Goal: Task Accomplishment & Management: Manage account settings

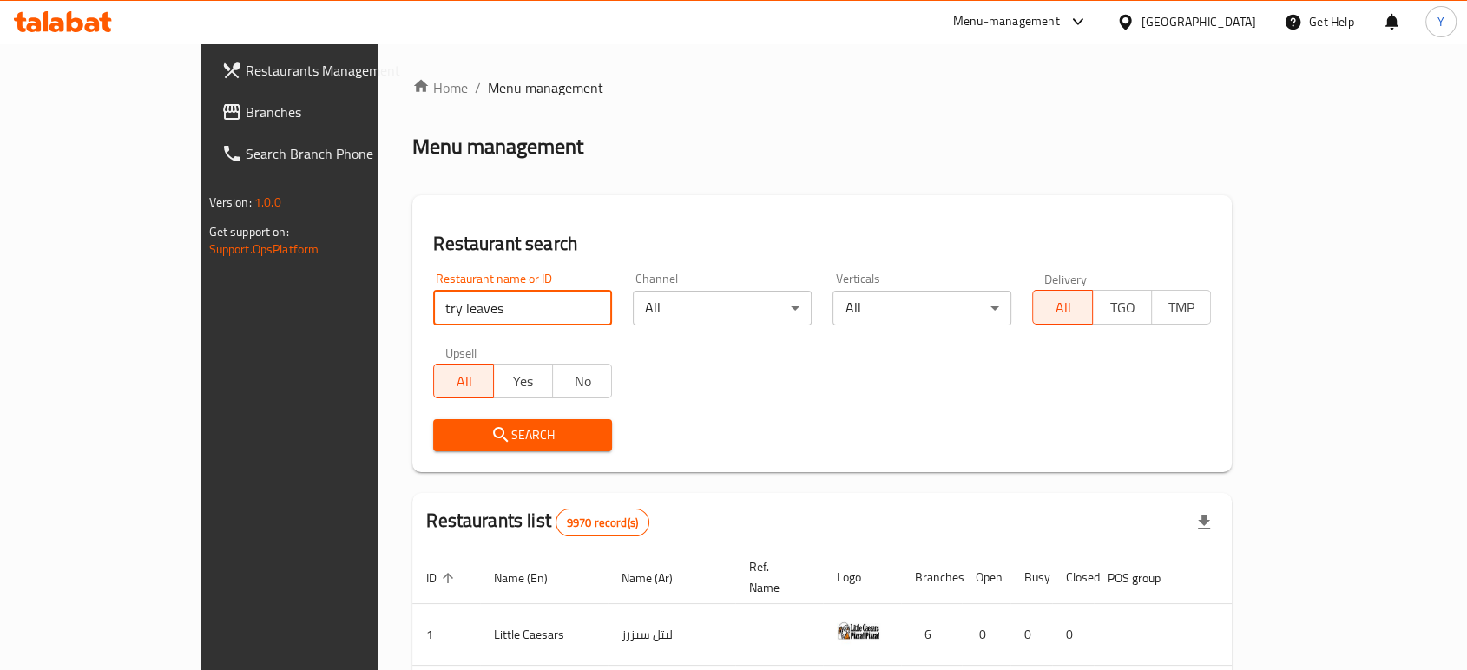
type input "try leaves"
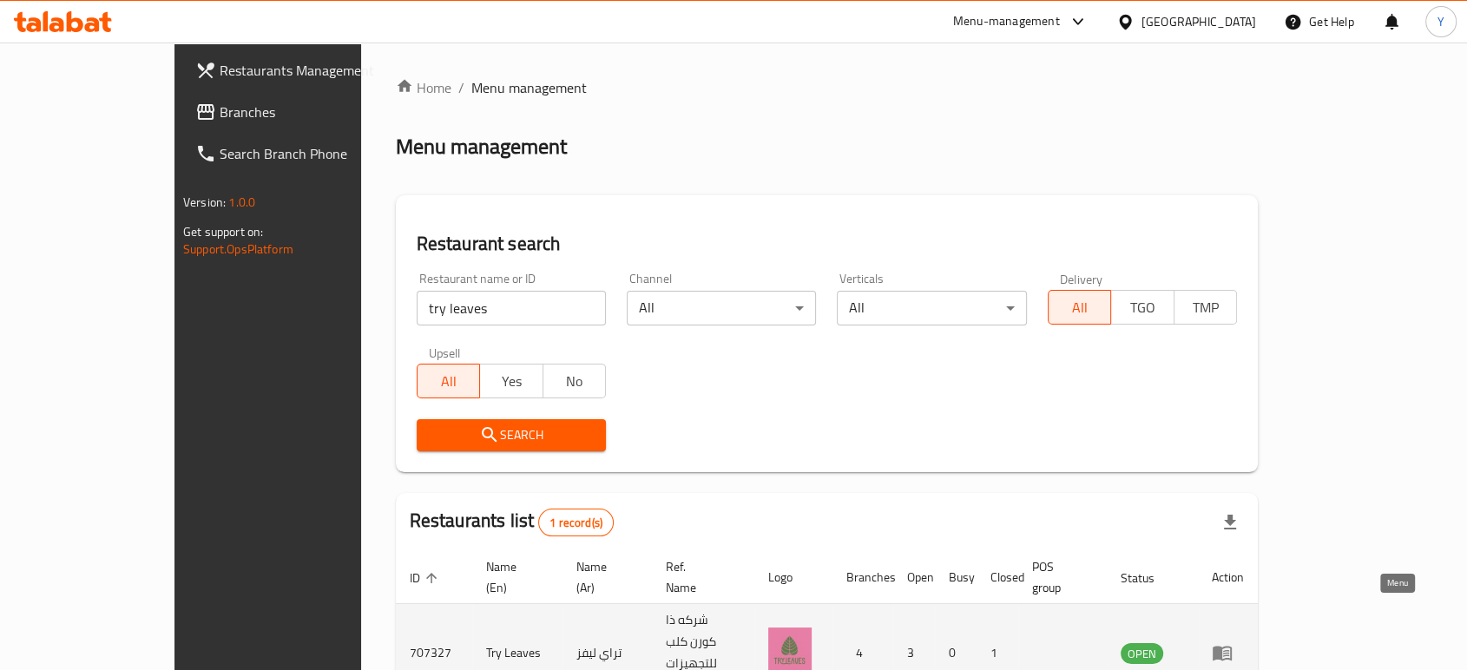
click at [1232, 647] on icon "enhanced table" at bounding box center [1222, 654] width 19 height 15
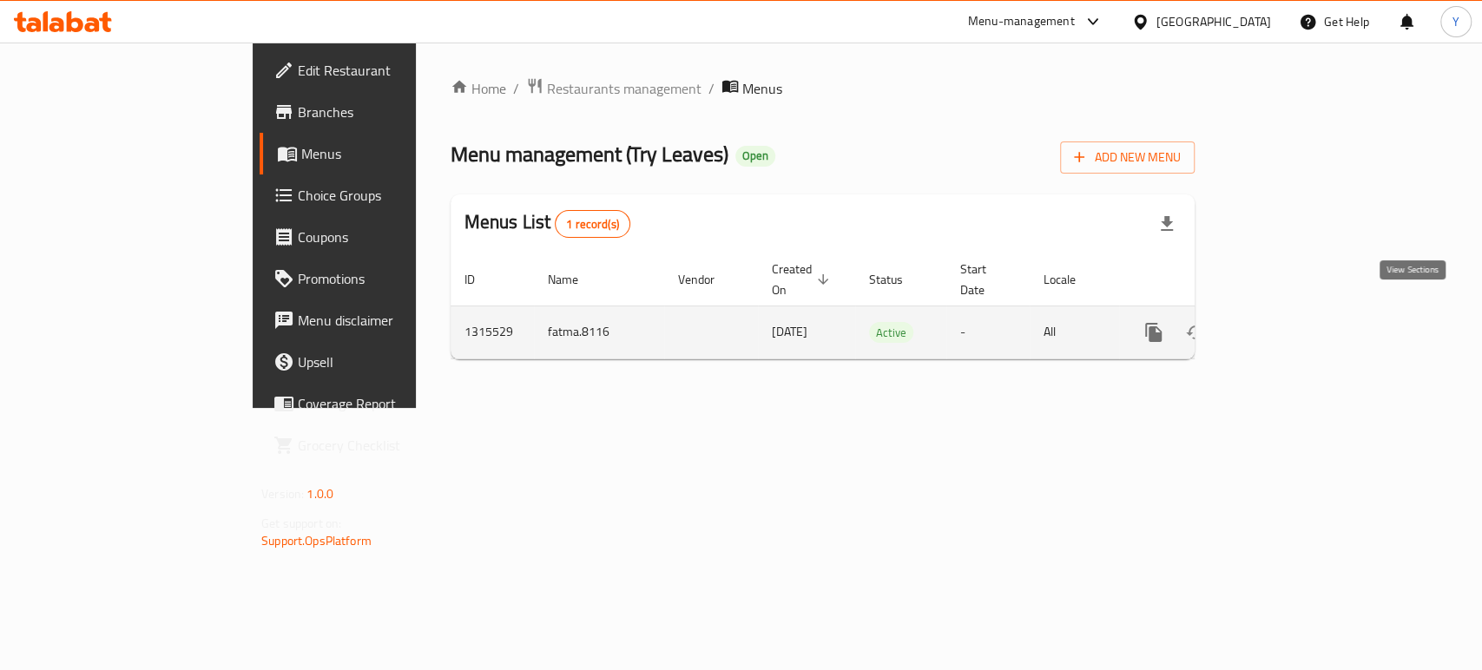
click at [1289, 322] on icon "enhanced table" at bounding box center [1278, 332] width 21 height 21
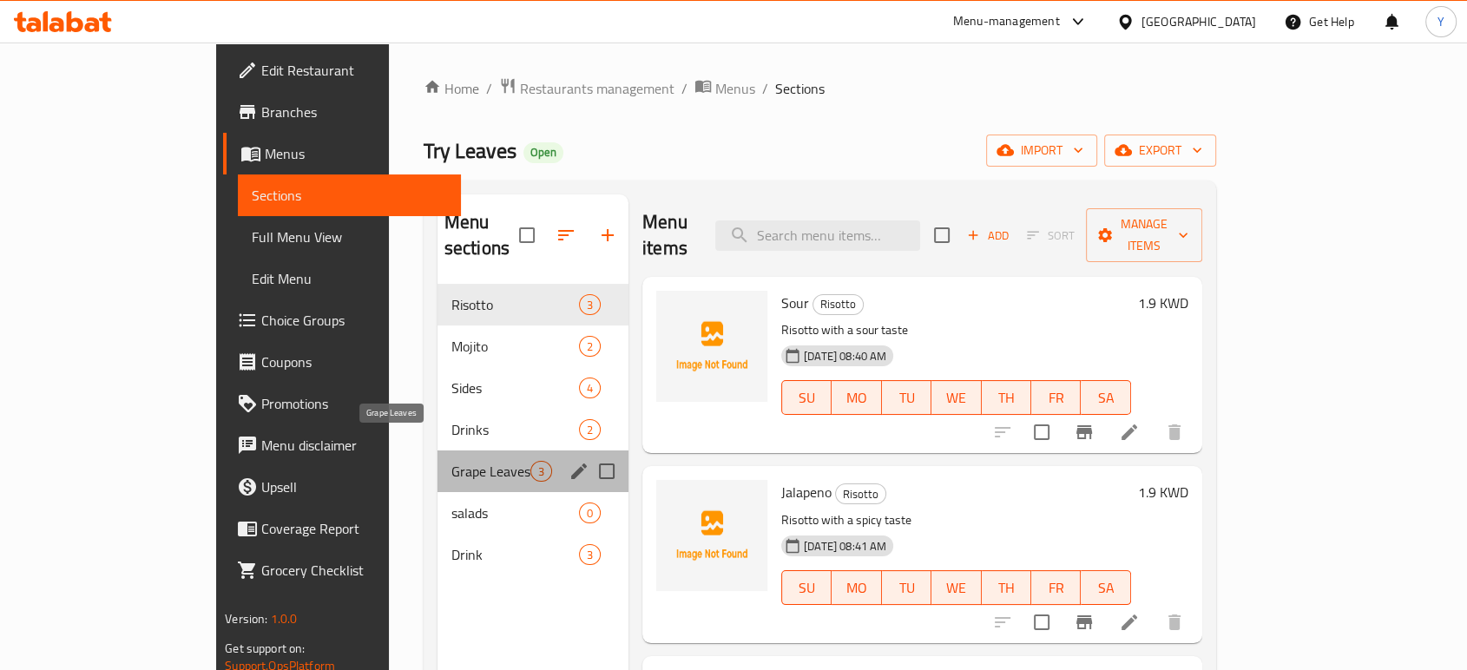
drag, startPoint x: 380, startPoint y: 436, endPoint x: 419, endPoint y: 452, distance: 42.4
click at [451, 461] on span "Grape Leaves" at bounding box center [490, 471] width 79 height 21
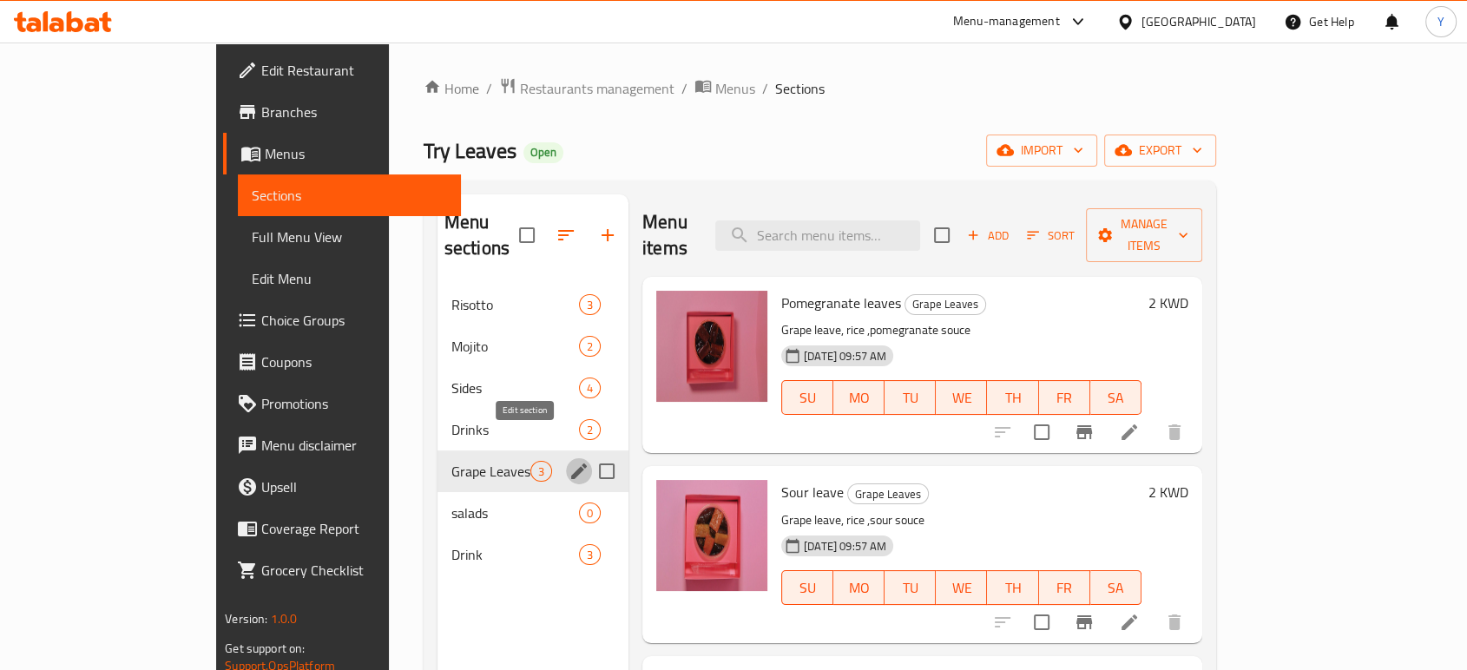
click at [569, 461] on icon "edit" at bounding box center [579, 471] width 21 height 21
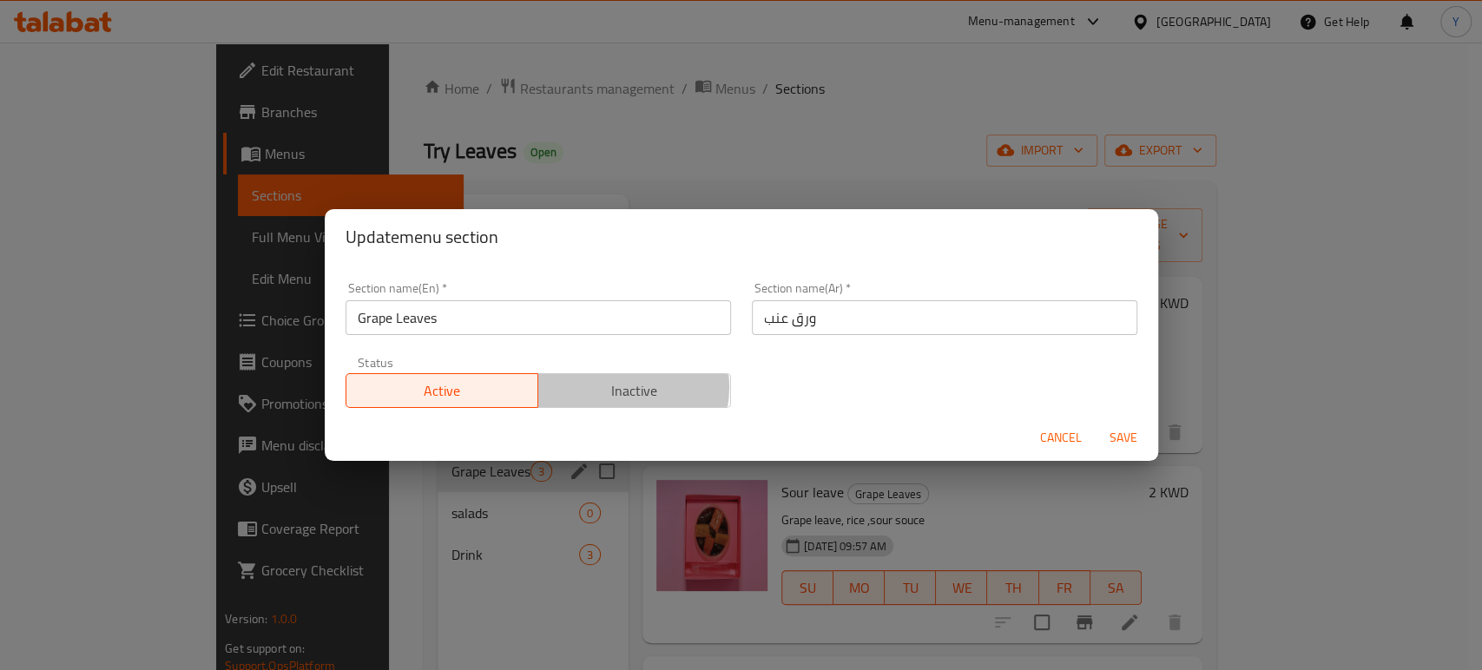
click at [609, 387] on span "Inactive" at bounding box center [634, 391] width 179 height 25
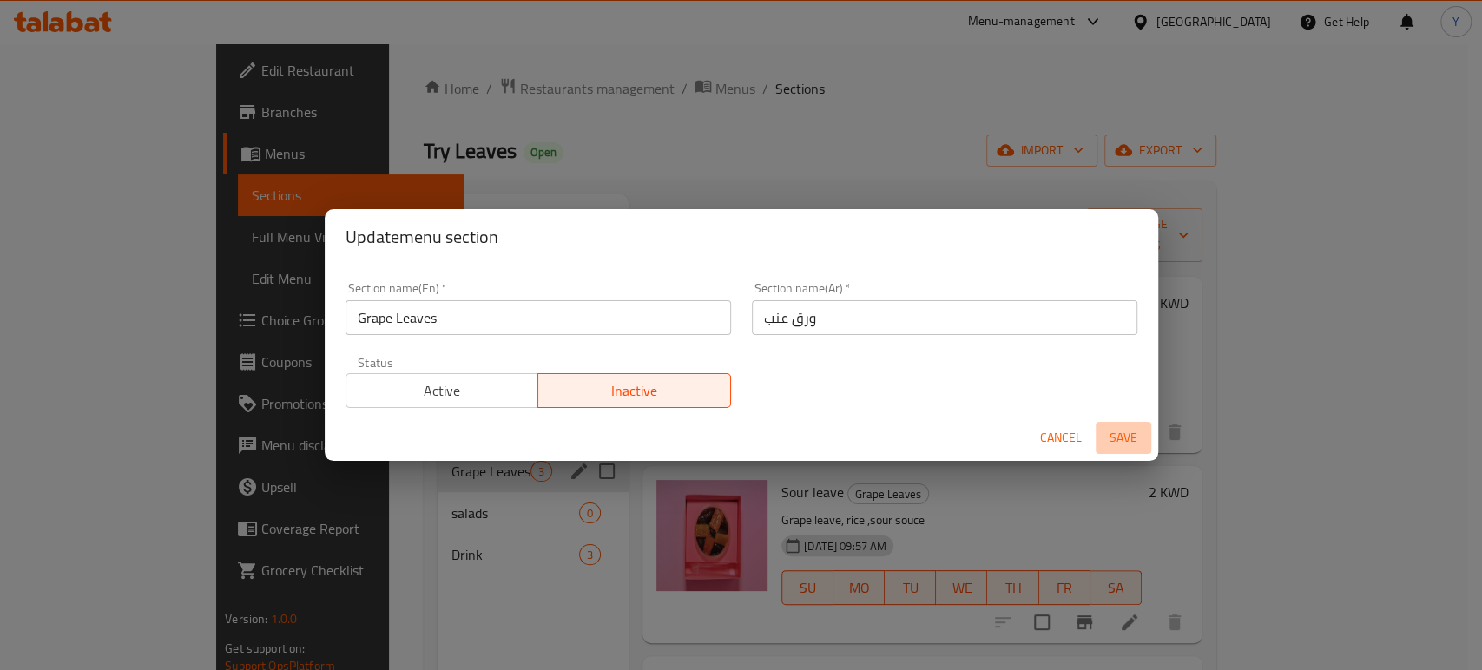
click at [1116, 439] on span "Save" at bounding box center [1124, 438] width 42 height 22
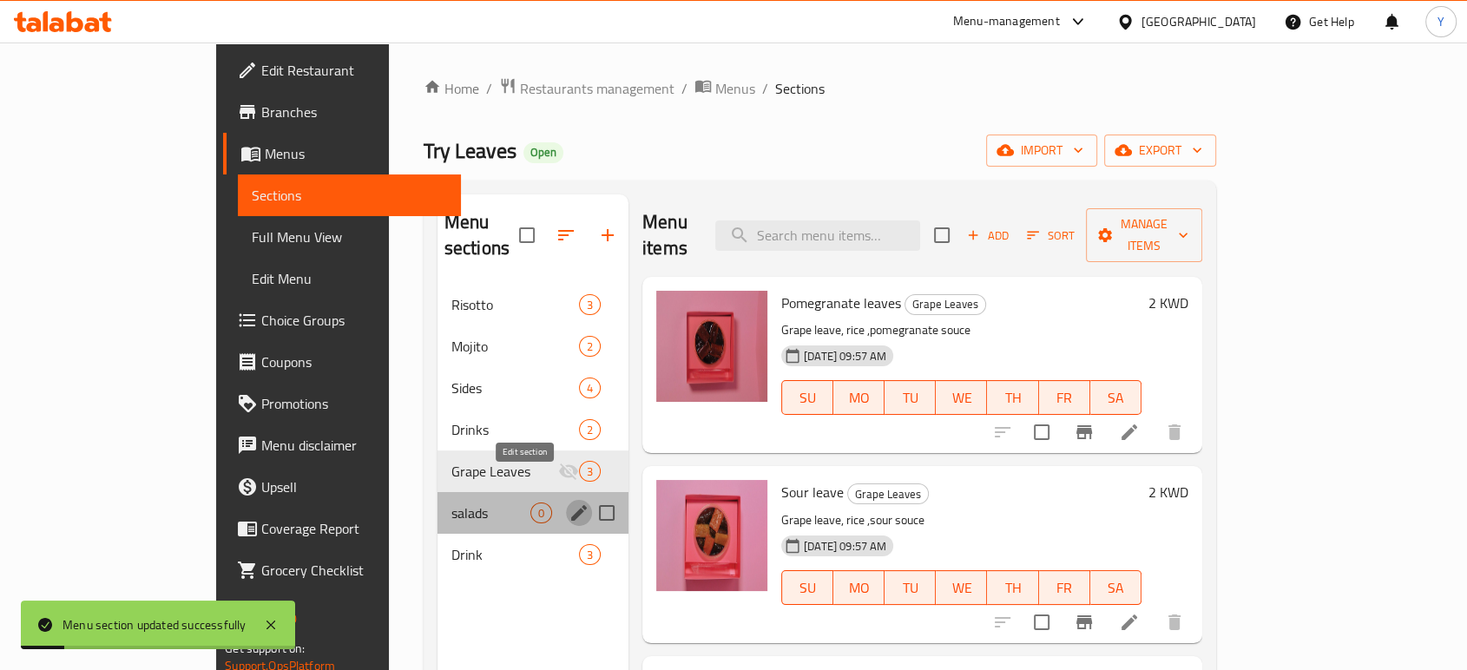
click at [569, 503] on icon "edit" at bounding box center [579, 513] width 21 height 21
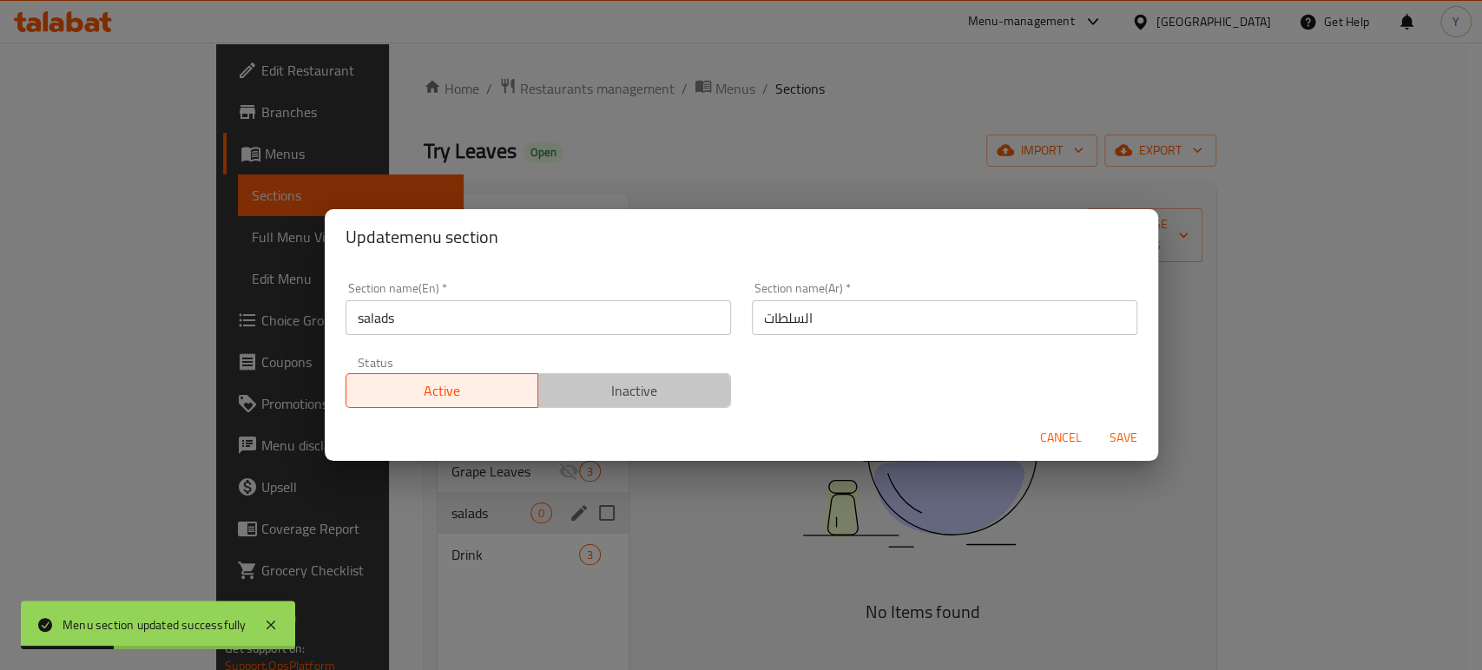
click at [632, 395] on span "Inactive" at bounding box center [634, 391] width 179 height 25
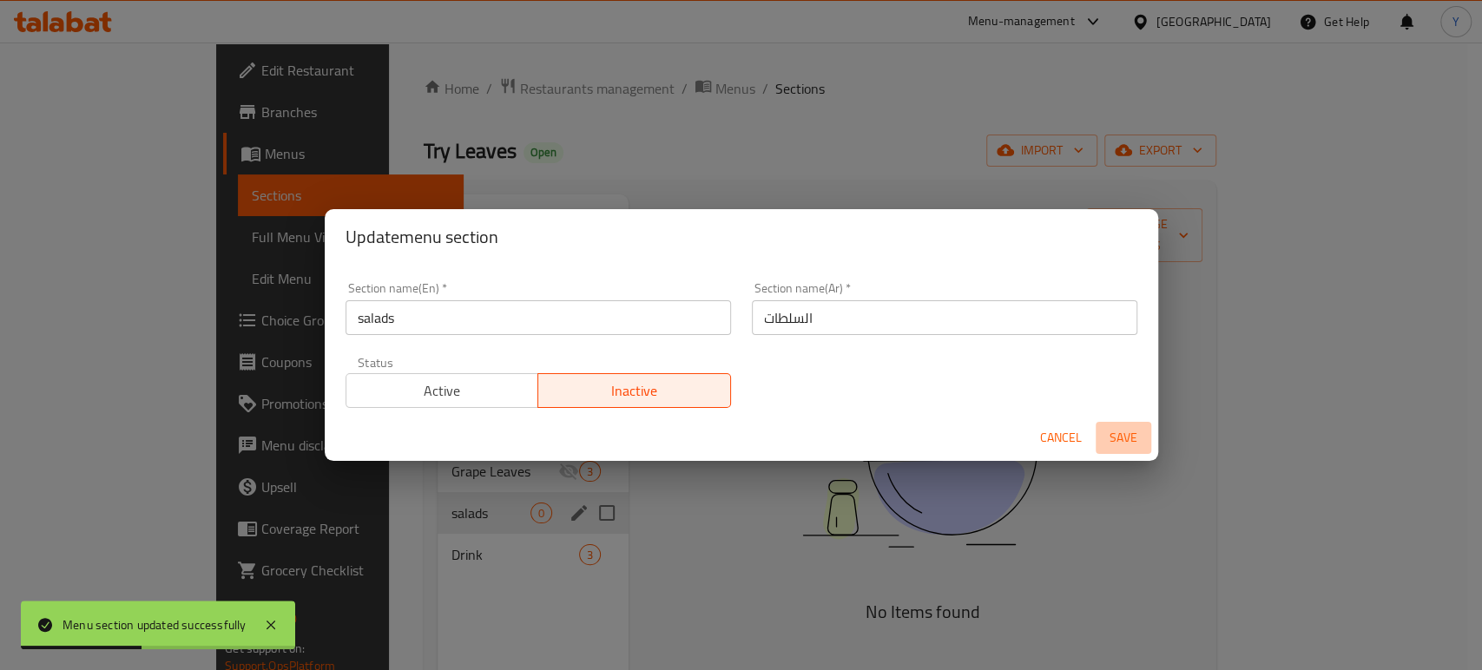
click at [1111, 438] on span "Save" at bounding box center [1124, 438] width 42 height 22
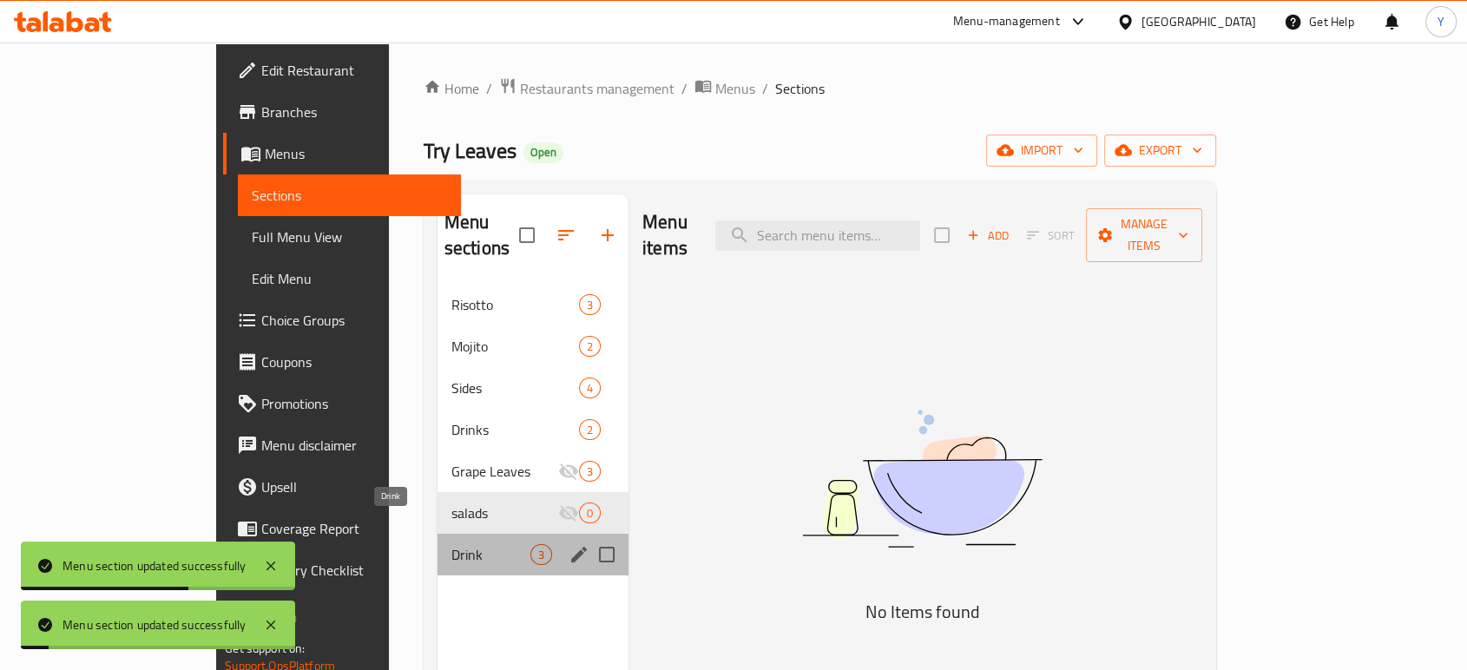
click at [451, 544] on span "Drink" at bounding box center [490, 554] width 79 height 21
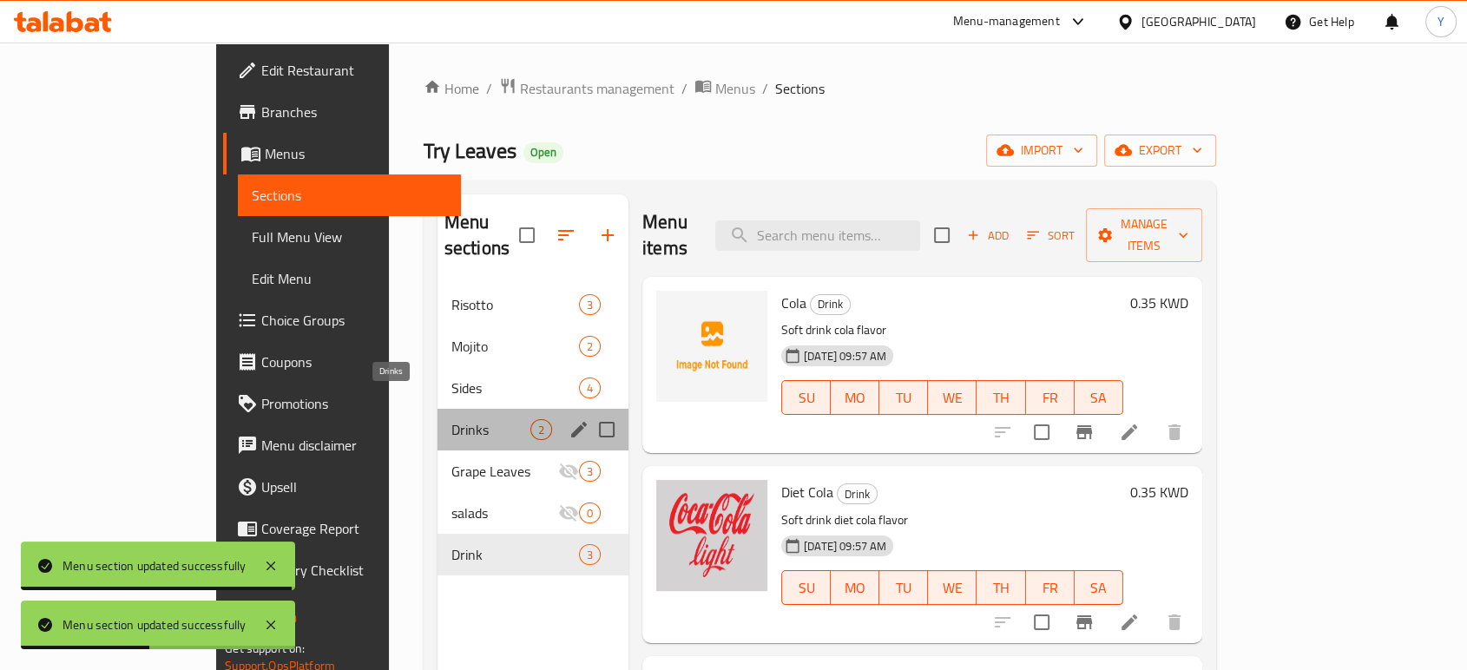
click at [451, 419] on span "Drinks" at bounding box center [490, 429] width 79 height 21
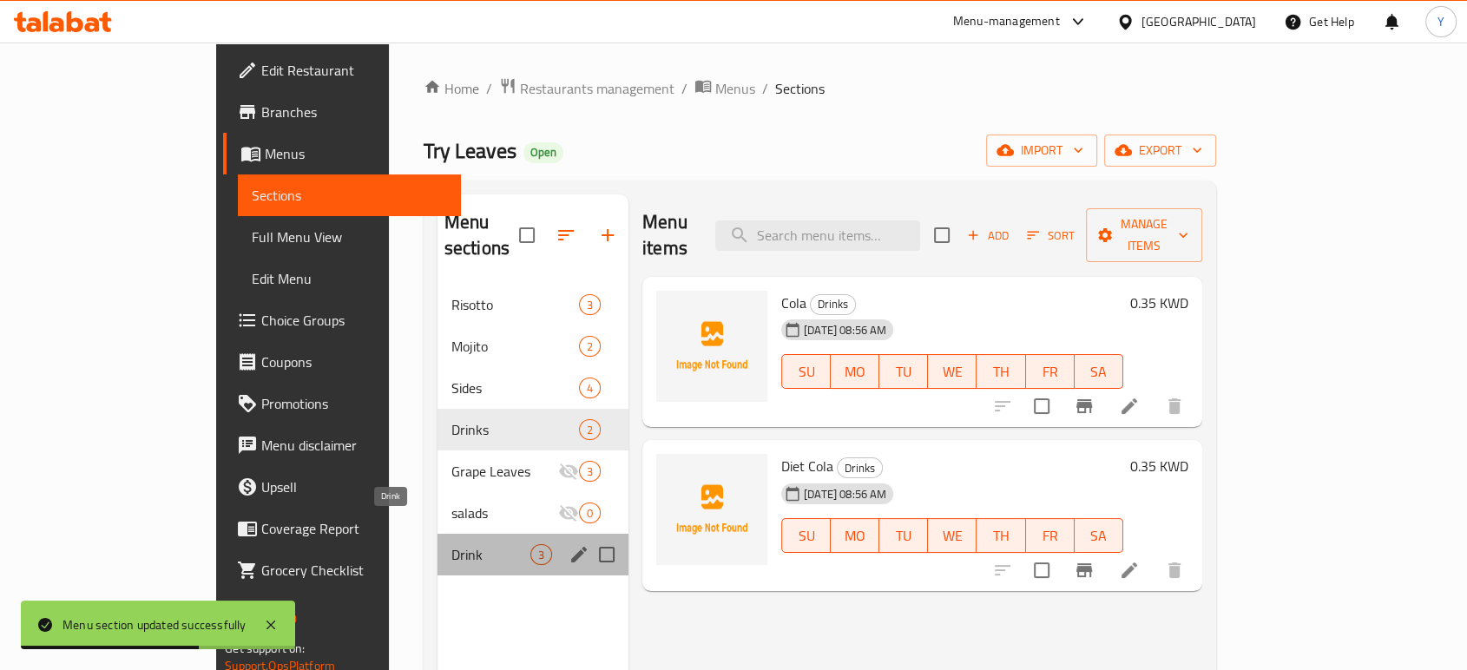
click at [451, 544] on span "Drink" at bounding box center [490, 554] width 79 height 21
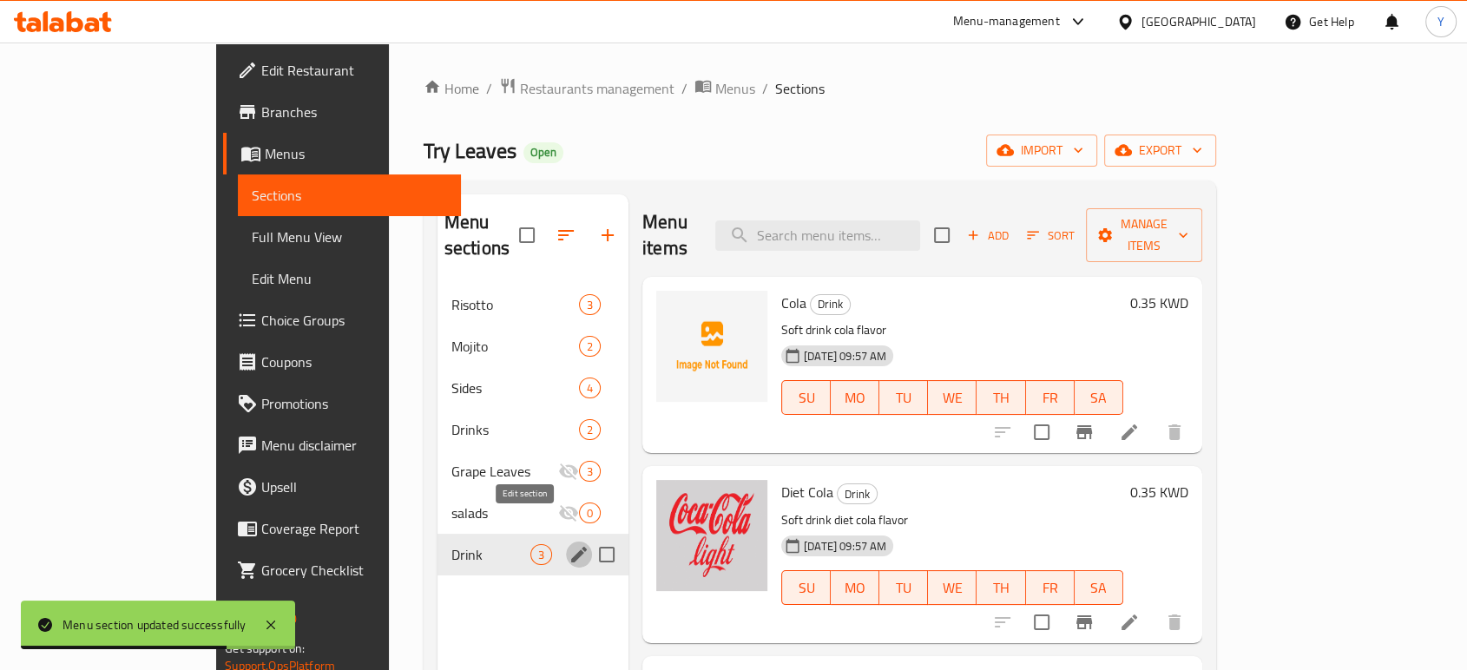
click at [569, 544] on icon "edit" at bounding box center [579, 554] width 21 height 21
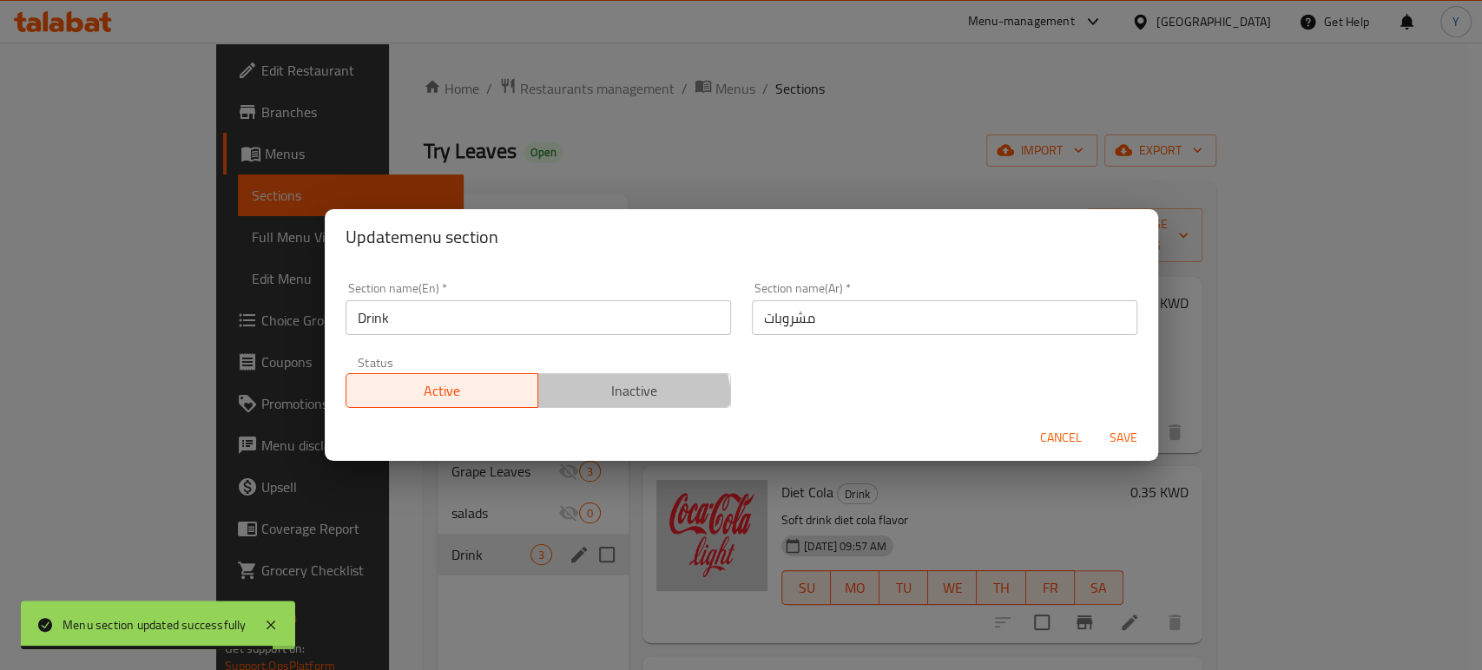
click at [617, 401] on span "Inactive" at bounding box center [634, 391] width 179 height 25
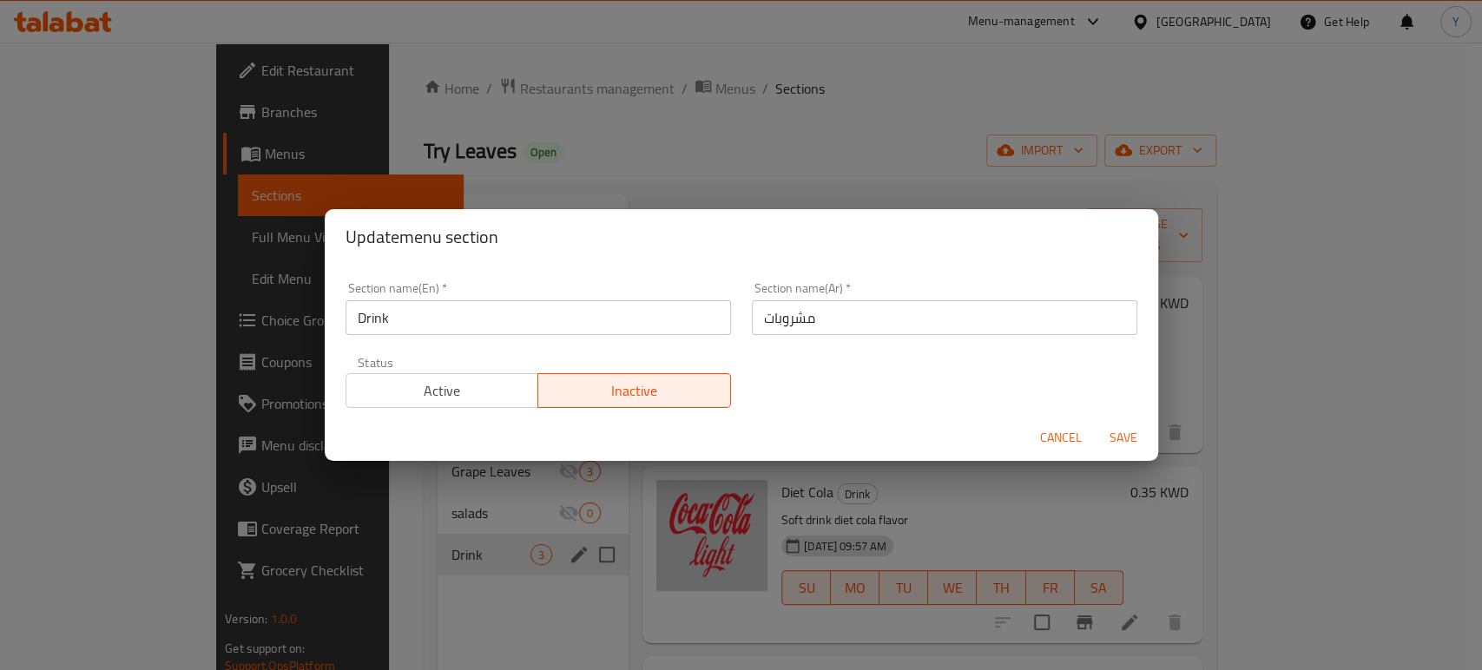
click at [1124, 430] on span "Save" at bounding box center [1124, 438] width 42 height 22
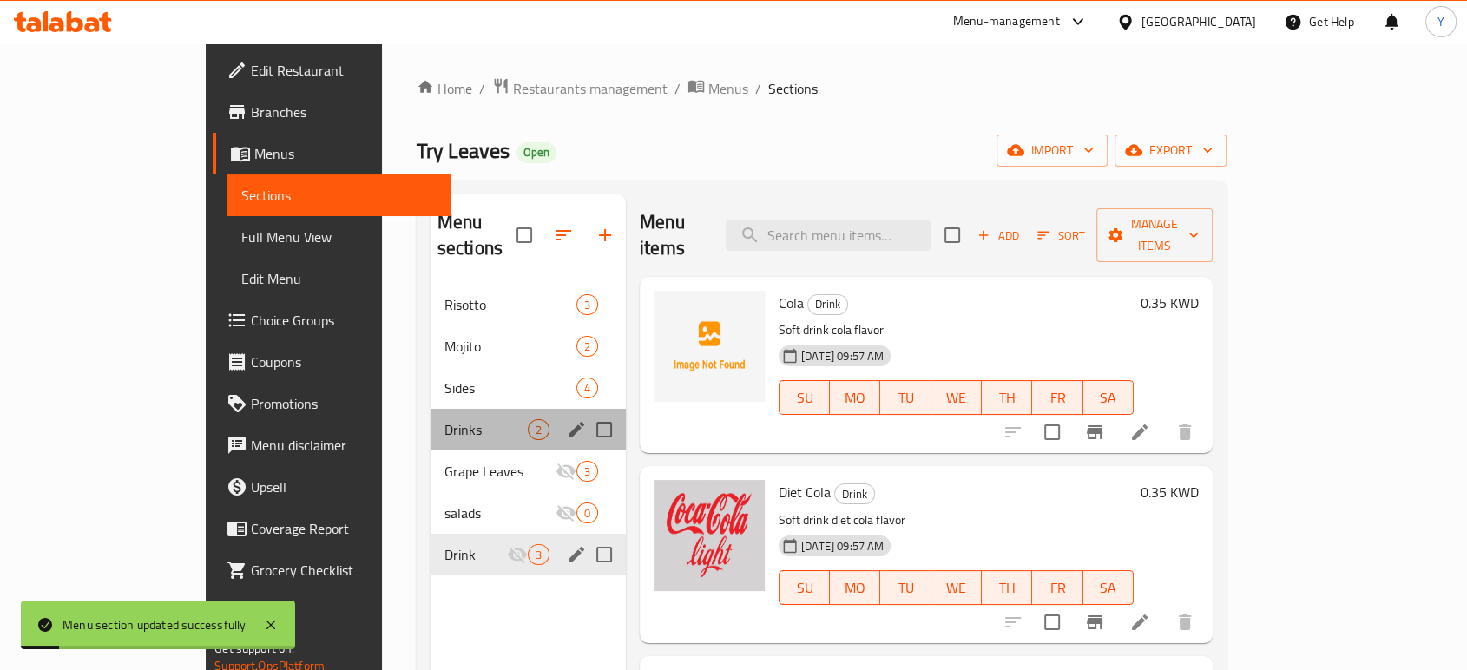
click at [431, 409] on div "Drinks 2" at bounding box center [528, 430] width 195 height 42
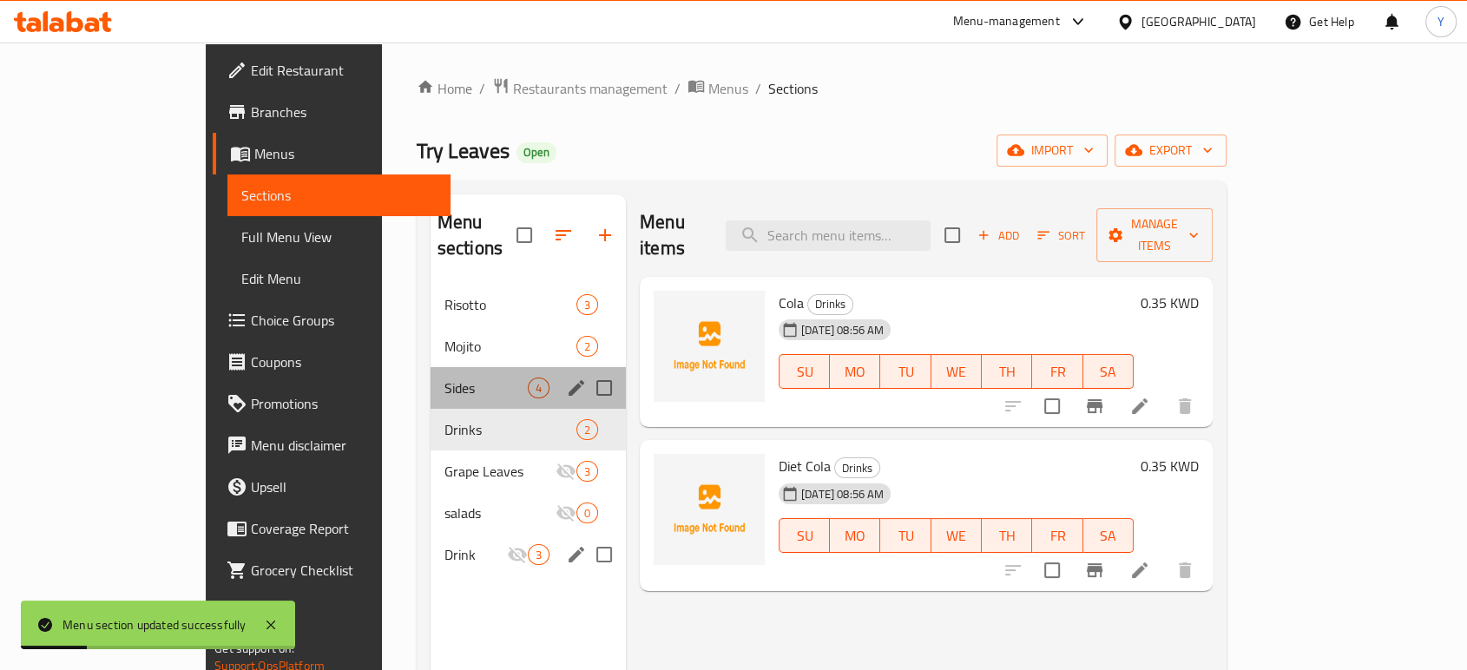
click at [431, 379] on div "Sides 4" at bounding box center [528, 388] width 195 height 42
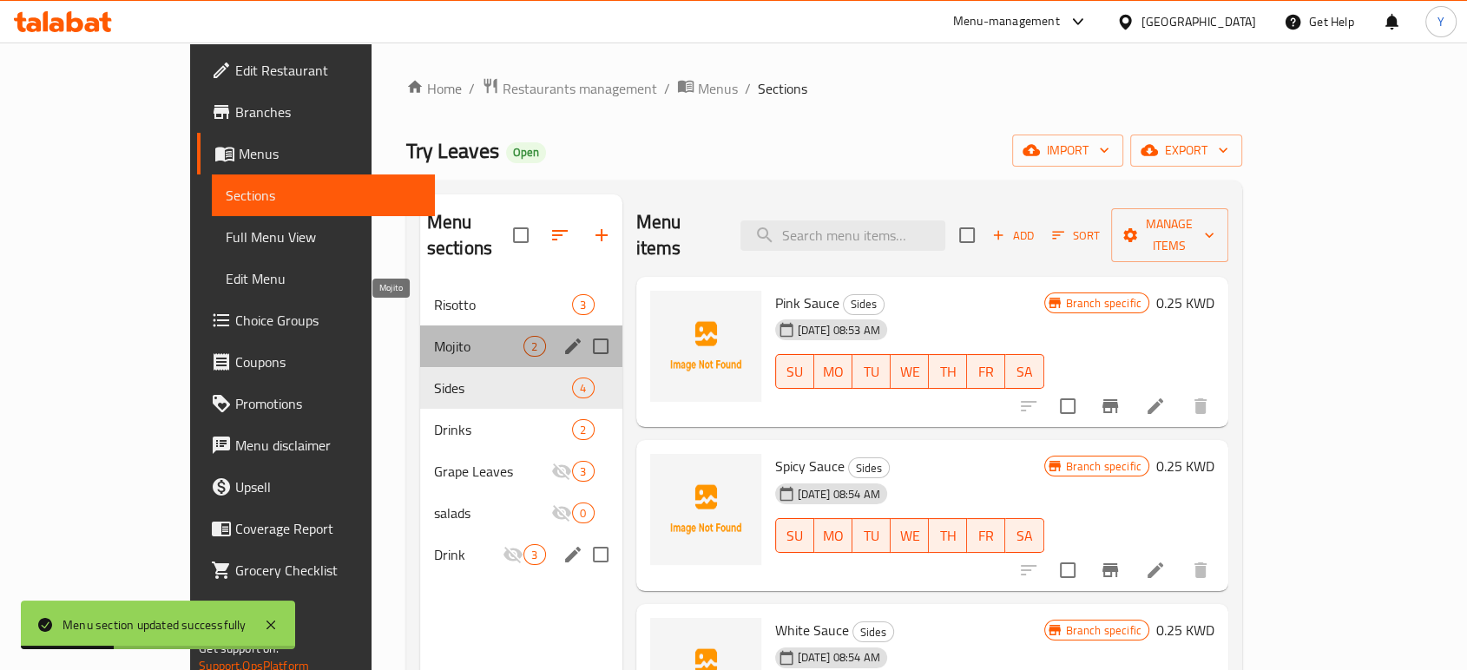
click at [434, 336] on span "Mojito" at bounding box center [479, 346] width 90 height 21
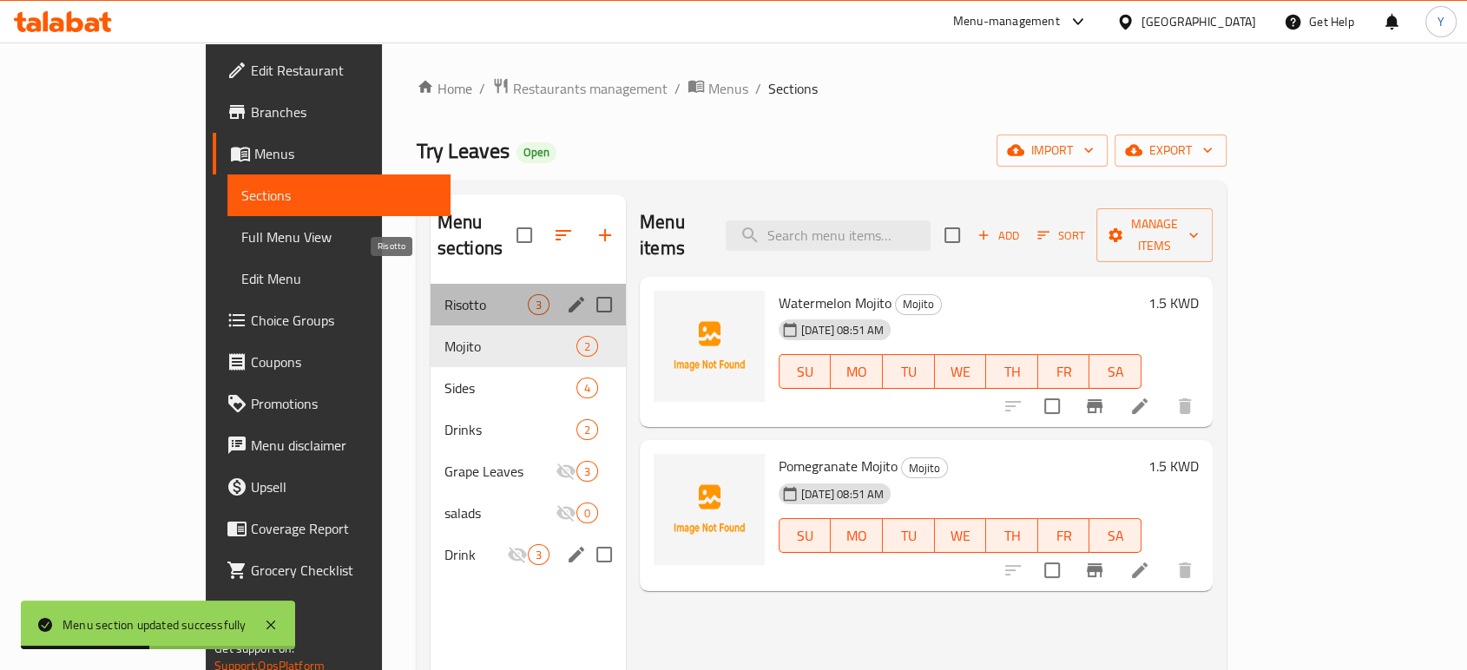
click at [445, 294] on span "Risotto" at bounding box center [486, 304] width 83 height 21
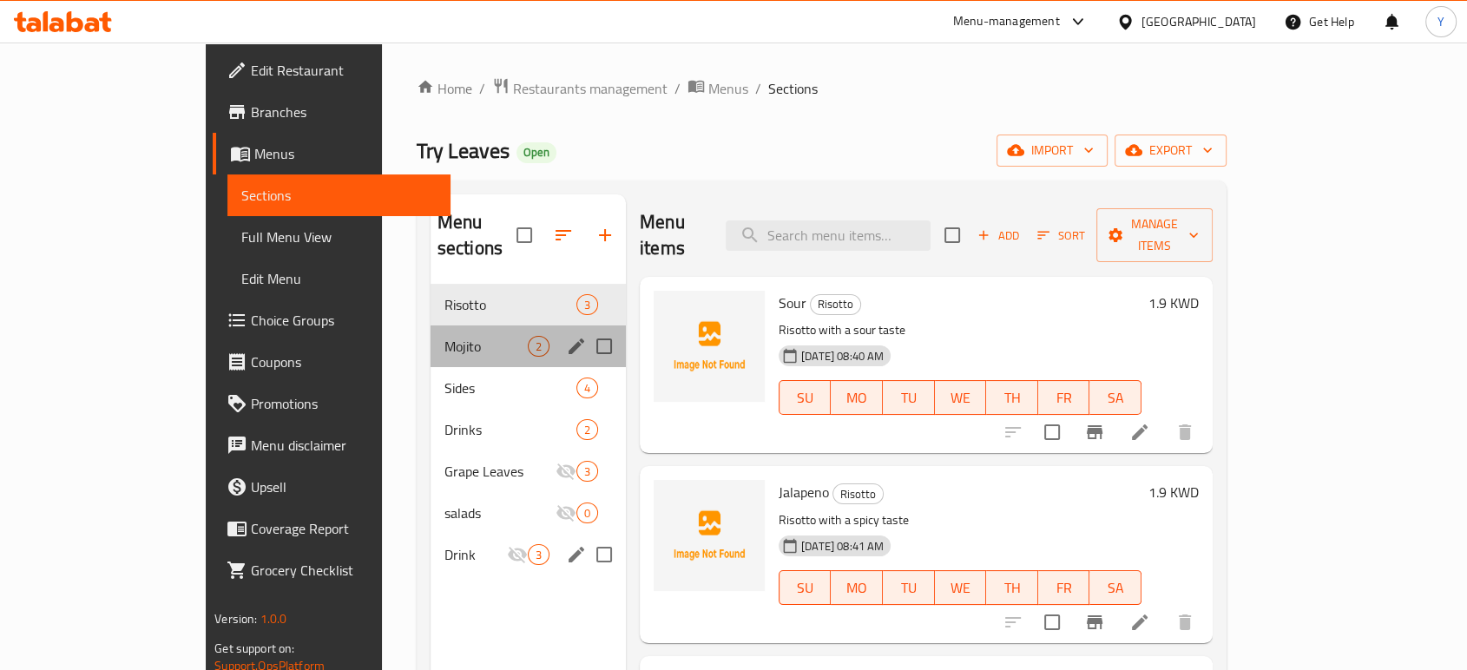
click at [431, 338] on div "Mojito 2" at bounding box center [528, 347] width 195 height 42
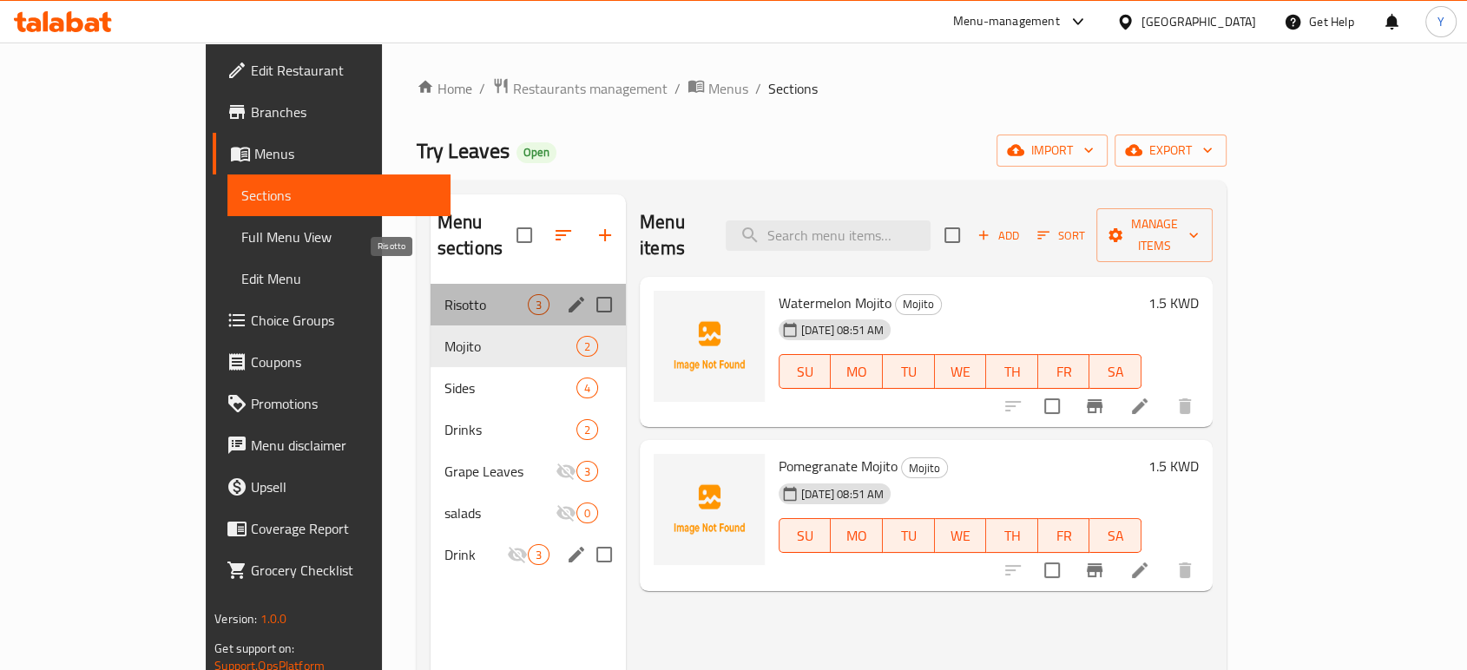
click at [445, 294] on span "Risotto" at bounding box center [486, 304] width 83 height 21
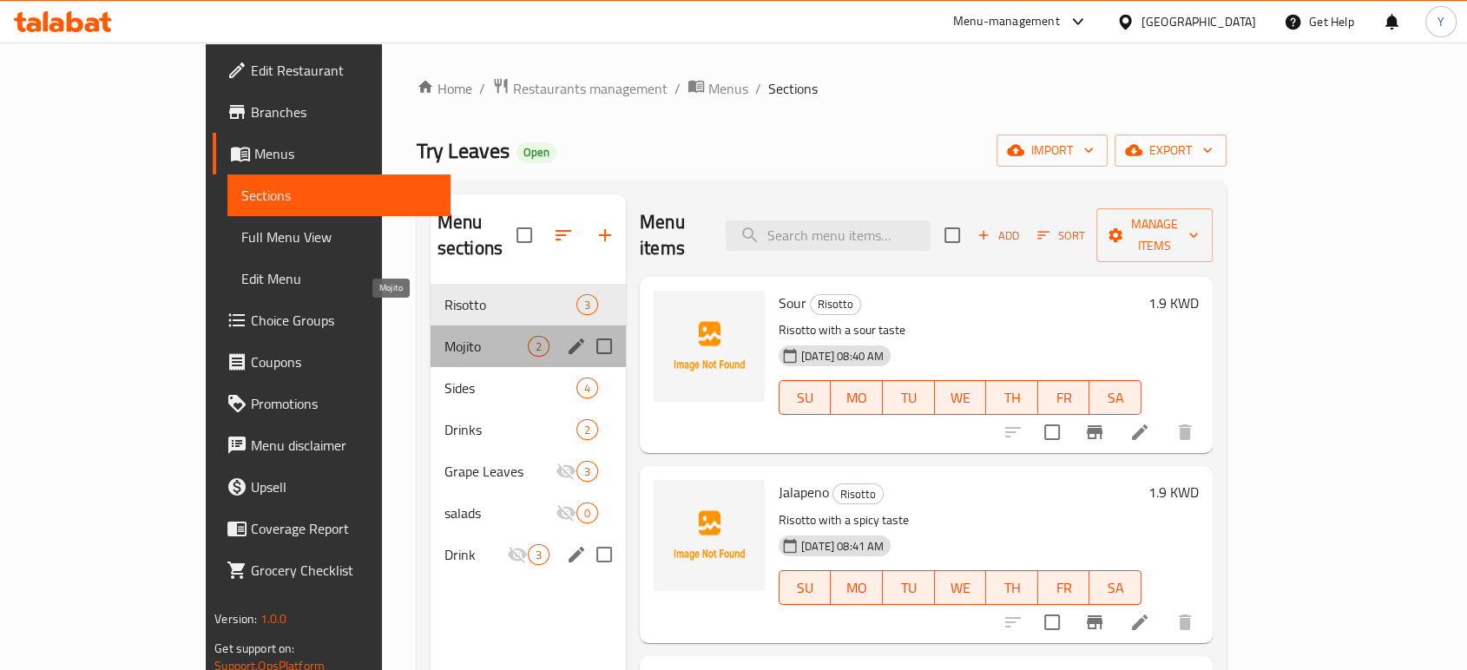
click at [445, 336] on span "Mojito" at bounding box center [486, 346] width 83 height 21
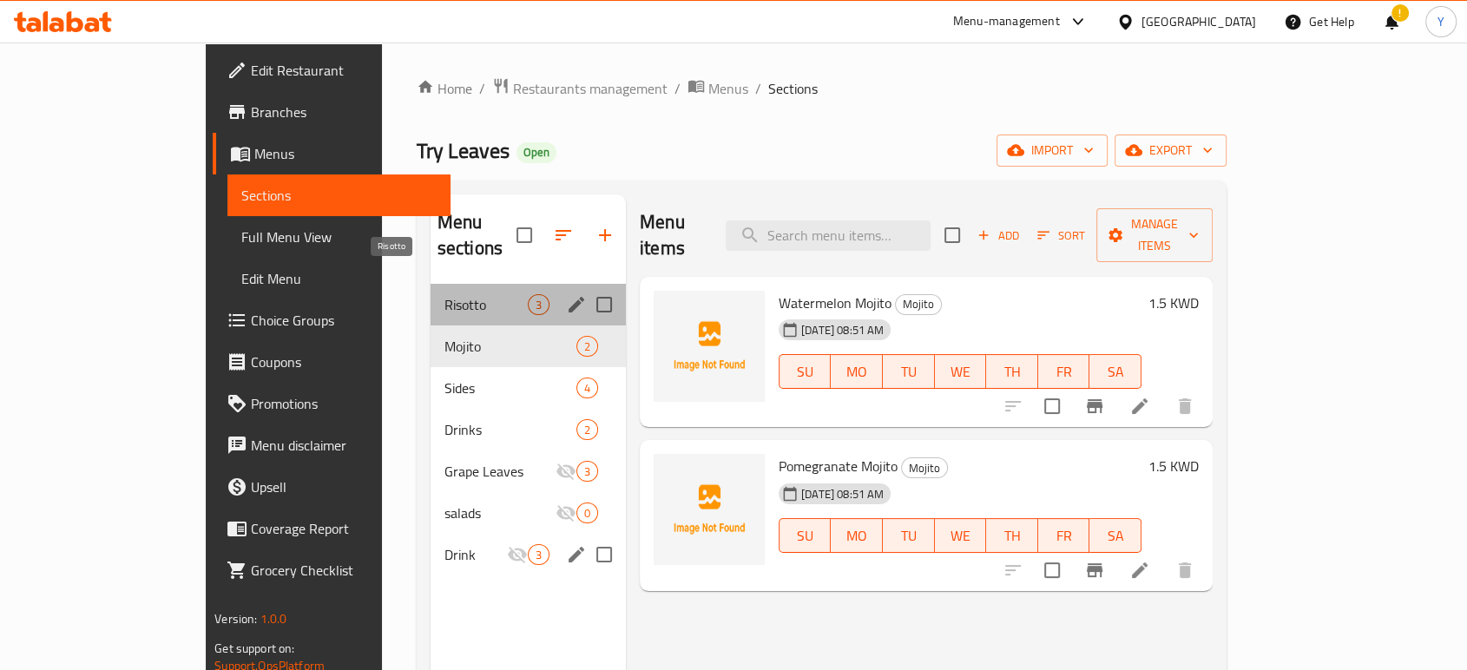
click at [445, 294] on span "Risotto" at bounding box center [486, 304] width 83 height 21
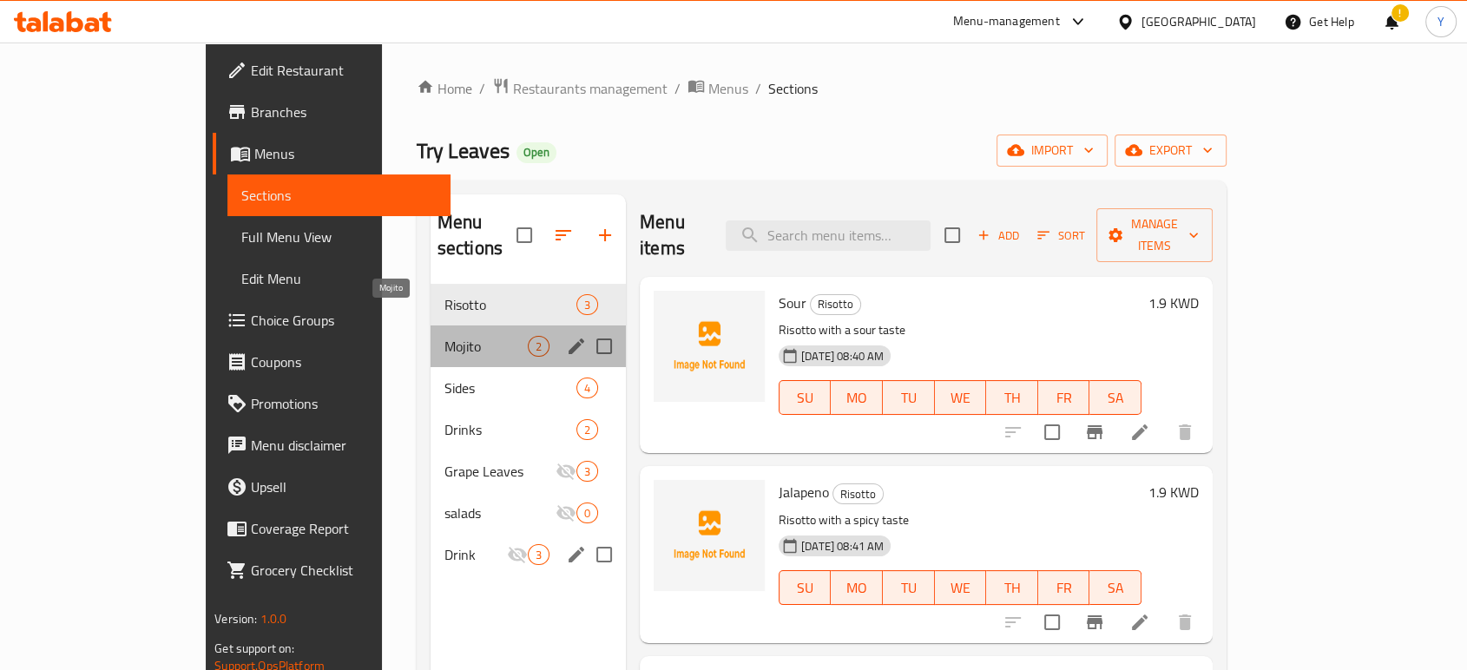
click at [445, 336] on span "Mojito" at bounding box center [486, 346] width 83 height 21
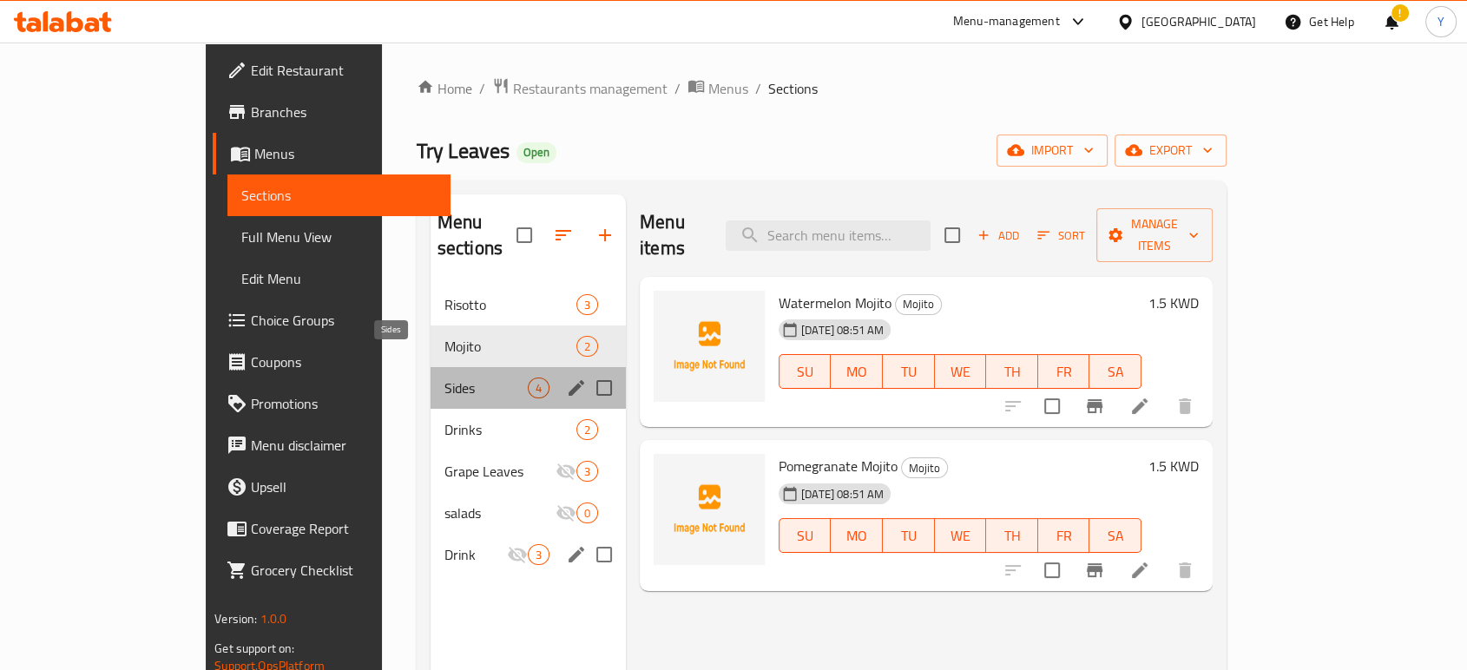
click at [445, 378] on span "Sides" at bounding box center [486, 388] width 83 height 21
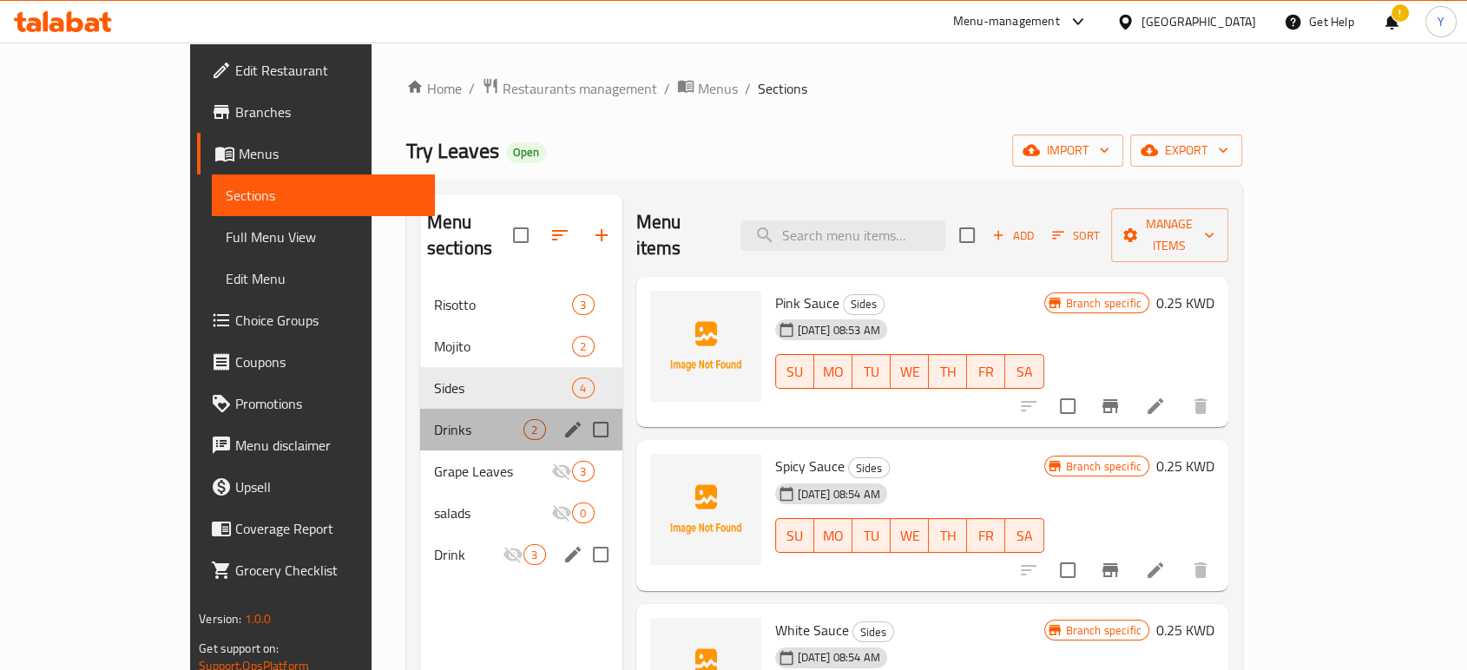
click at [420, 409] on div "Drinks 2" at bounding box center [521, 430] width 202 height 42
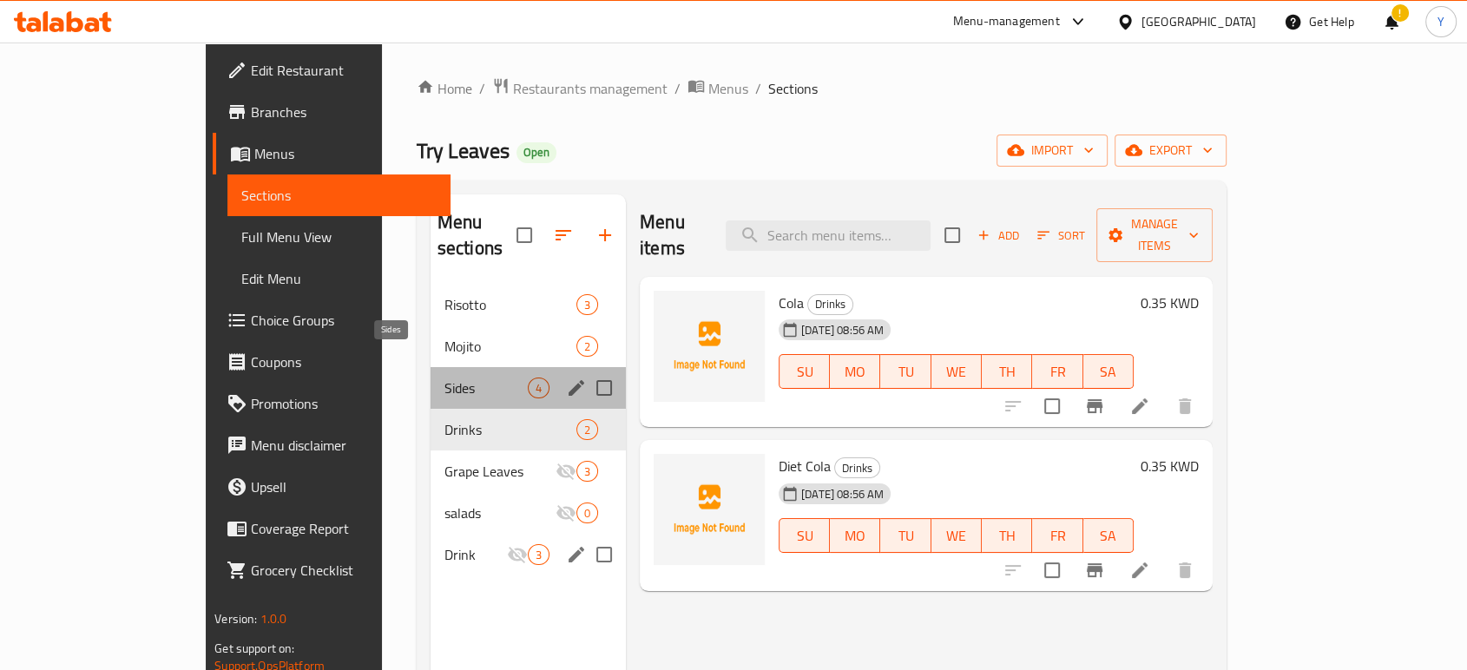
click at [445, 378] on span "Sides" at bounding box center [486, 388] width 83 height 21
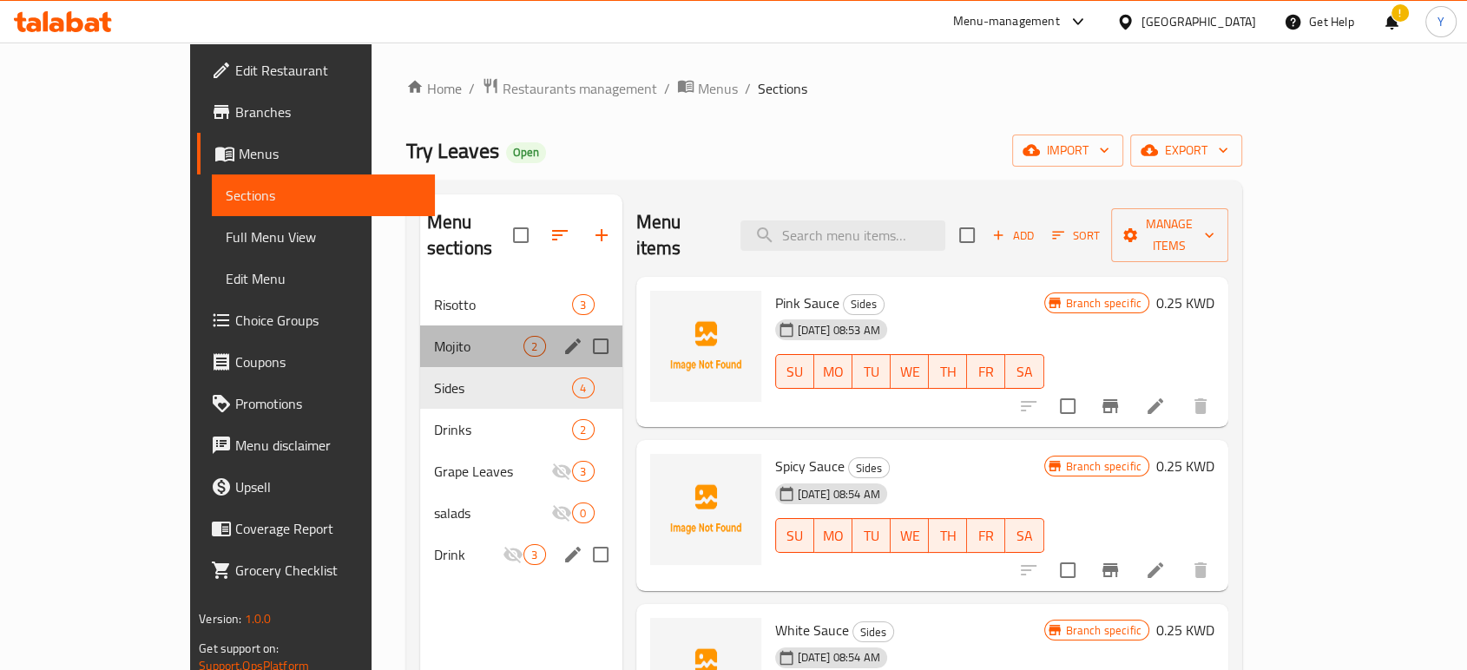
click at [420, 331] on div "Mojito 2" at bounding box center [521, 347] width 202 height 42
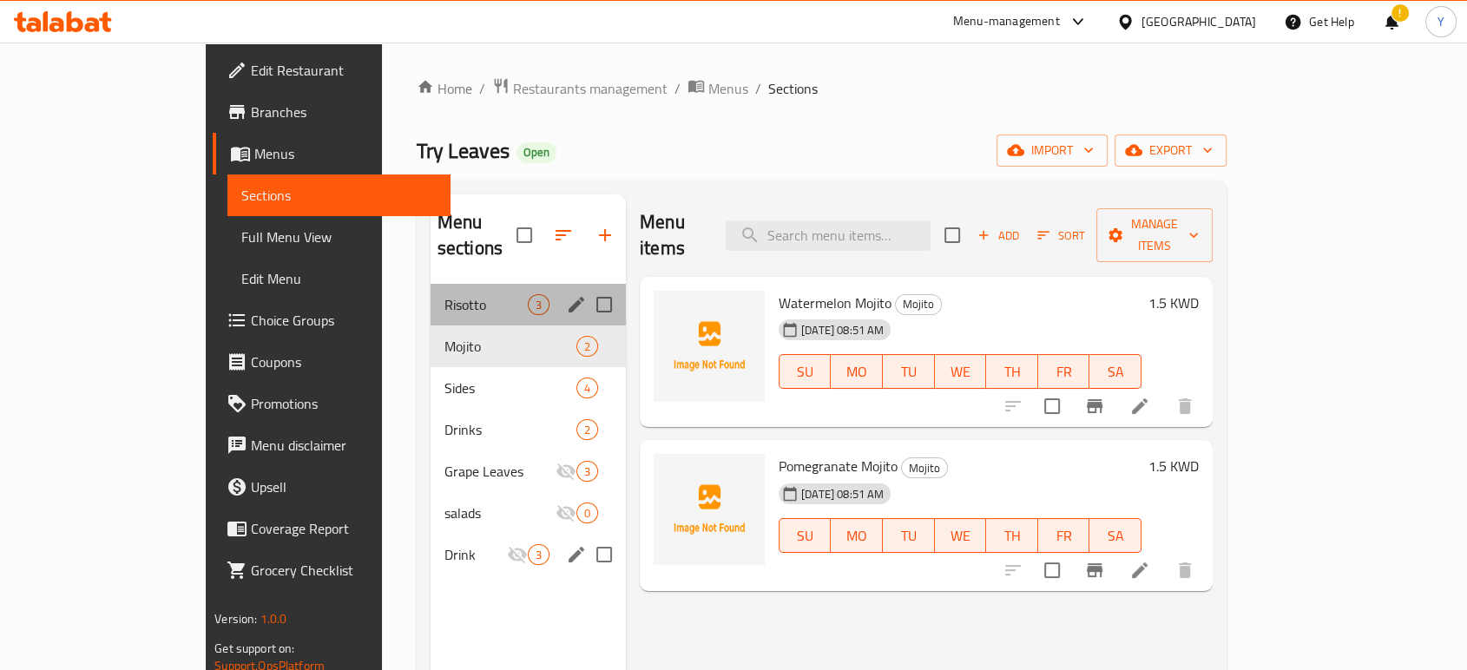
click at [431, 284] on div "Risotto 3" at bounding box center [528, 305] width 195 height 42
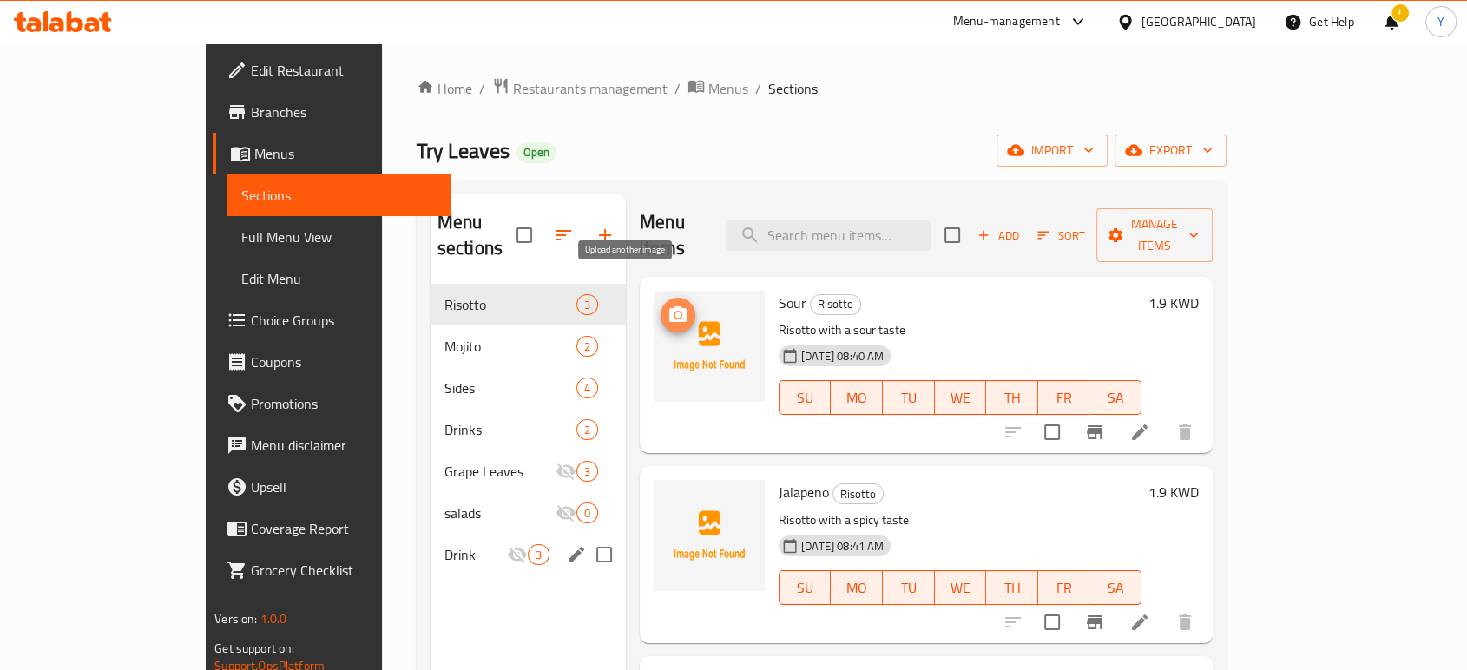
click at [668, 305] on icon "upload picture" at bounding box center [678, 315] width 21 height 21
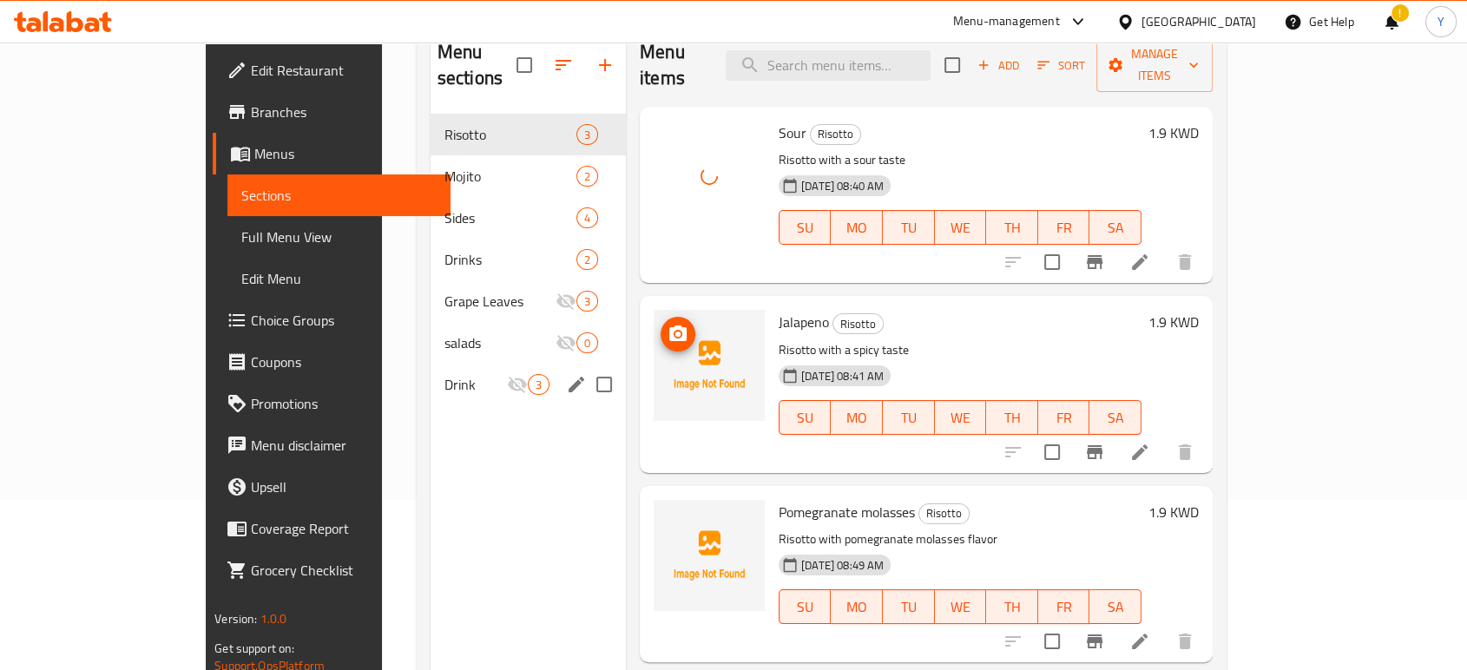
scroll to position [201, 0]
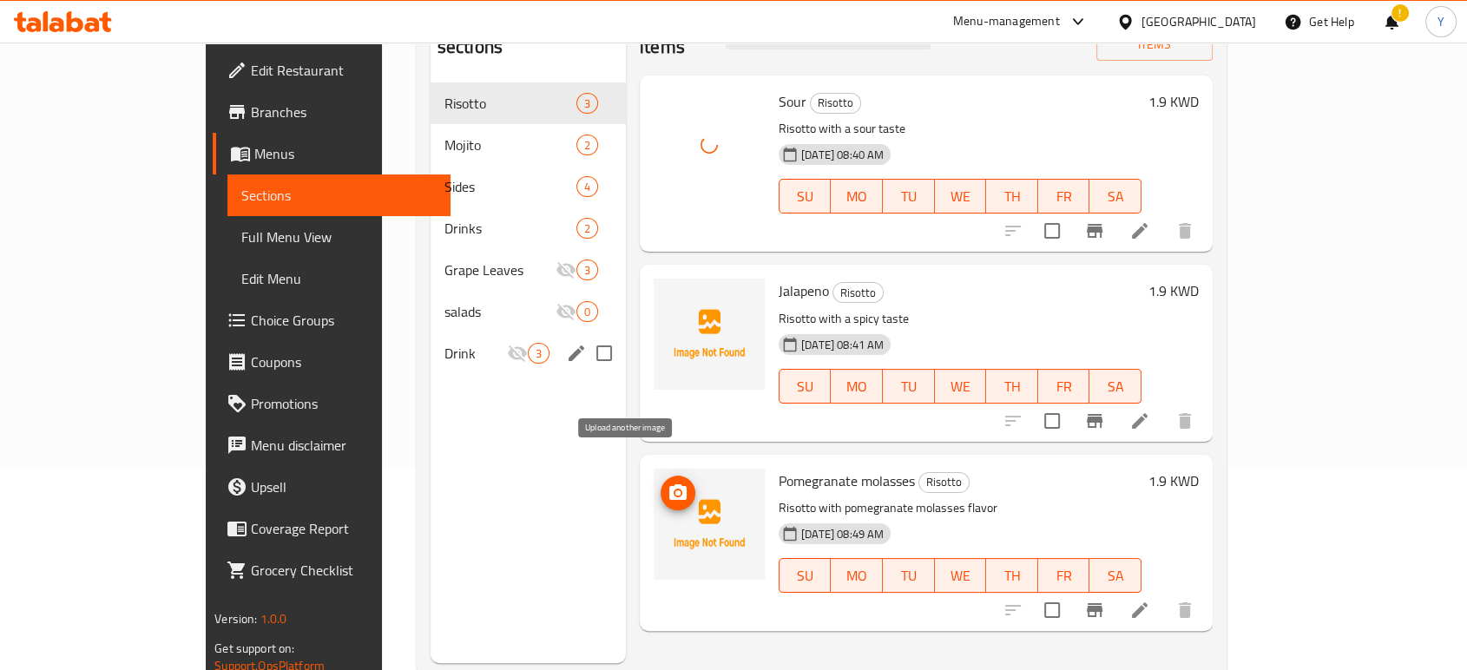
click at [668, 483] on icon "upload picture" at bounding box center [678, 493] width 21 height 21
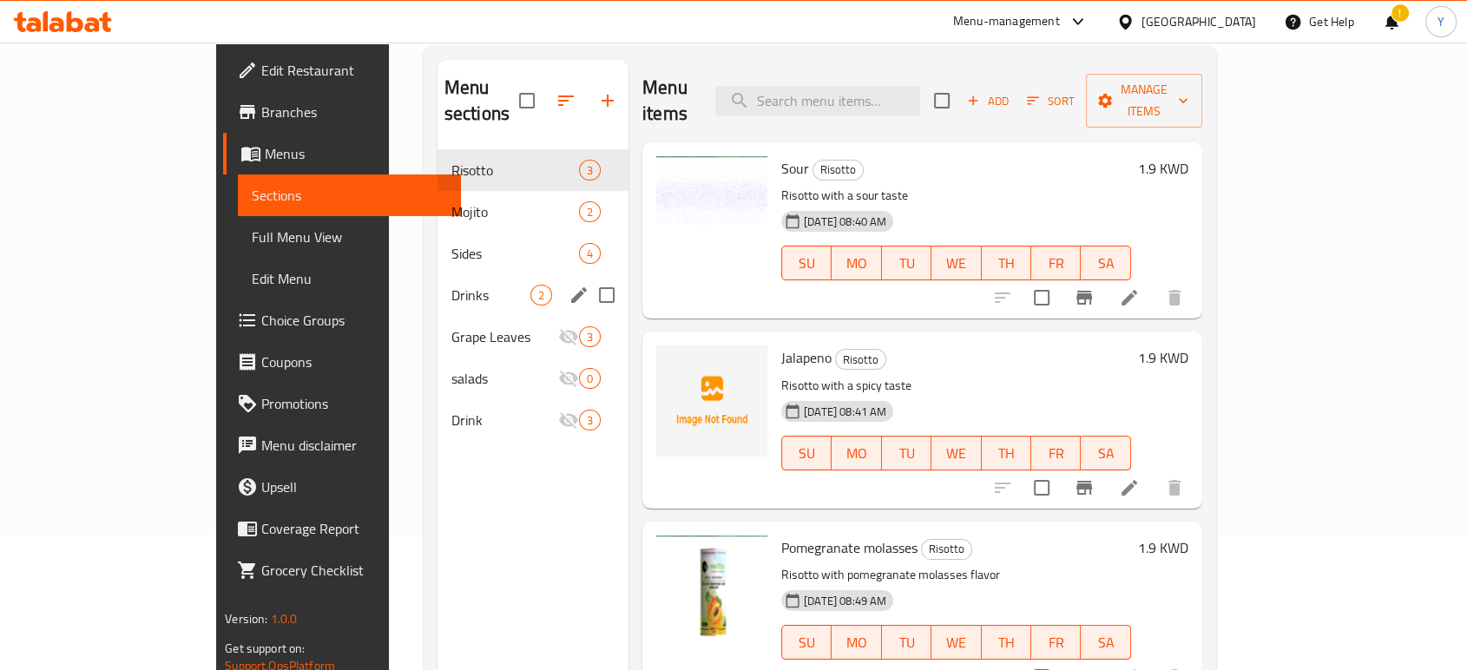
scroll to position [0, 0]
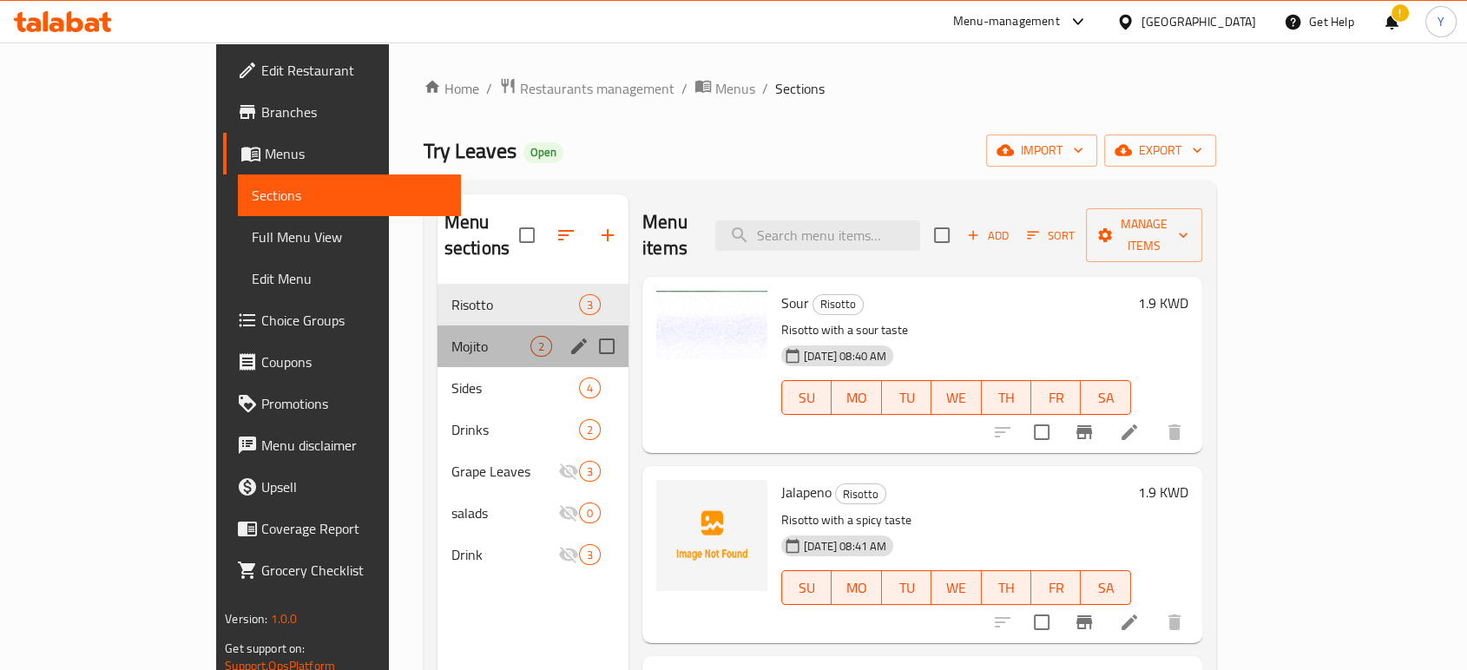
click at [438, 326] on div "Mojito 2" at bounding box center [533, 347] width 191 height 42
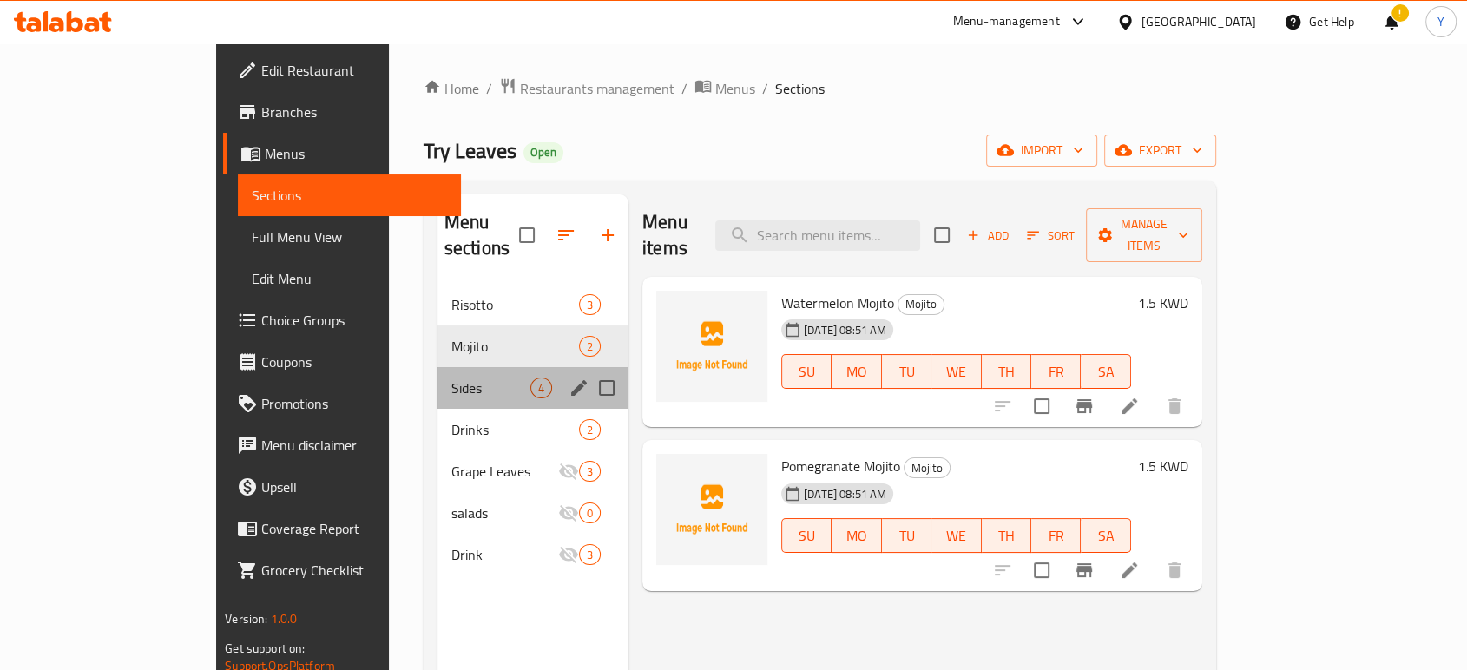
click at [451, 378] on span "Sides" at bounding box center [490, 388] width 79 height 21
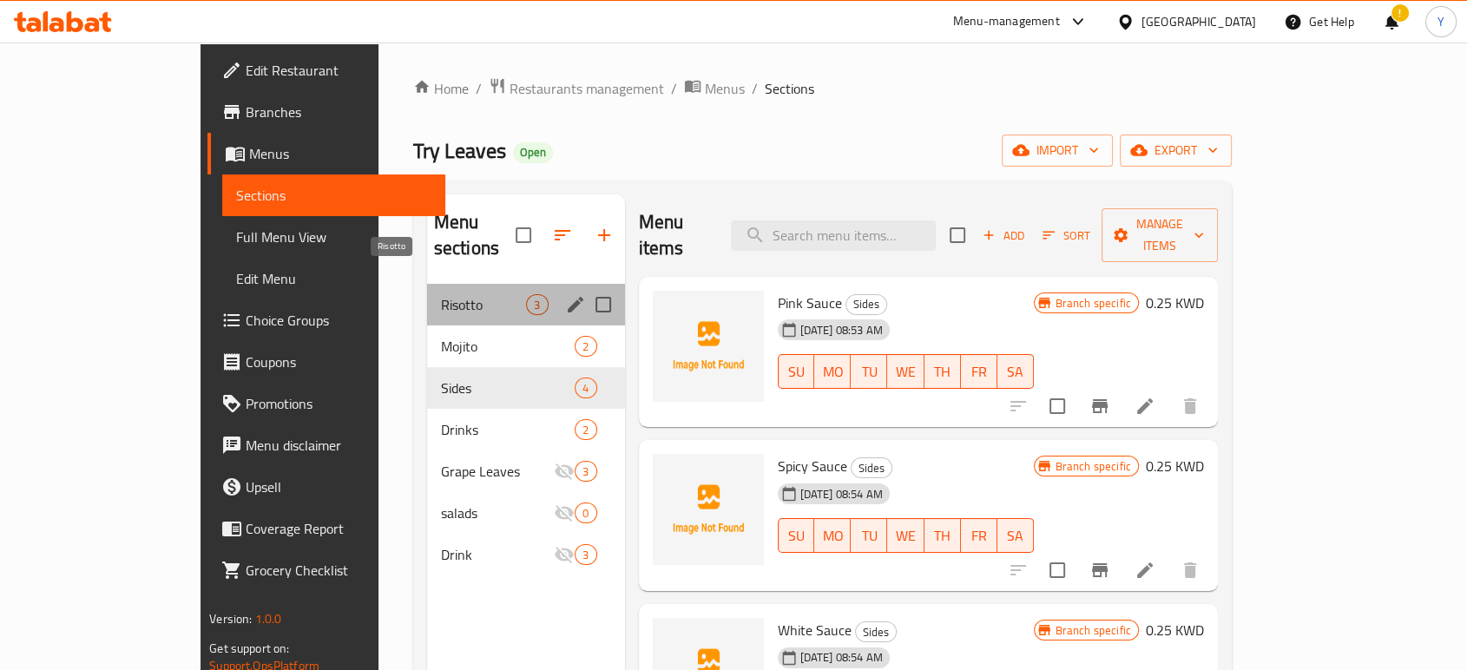
click at [441, 294] on span "Risotto" at bounding box center [484, 304] width 86 height 21
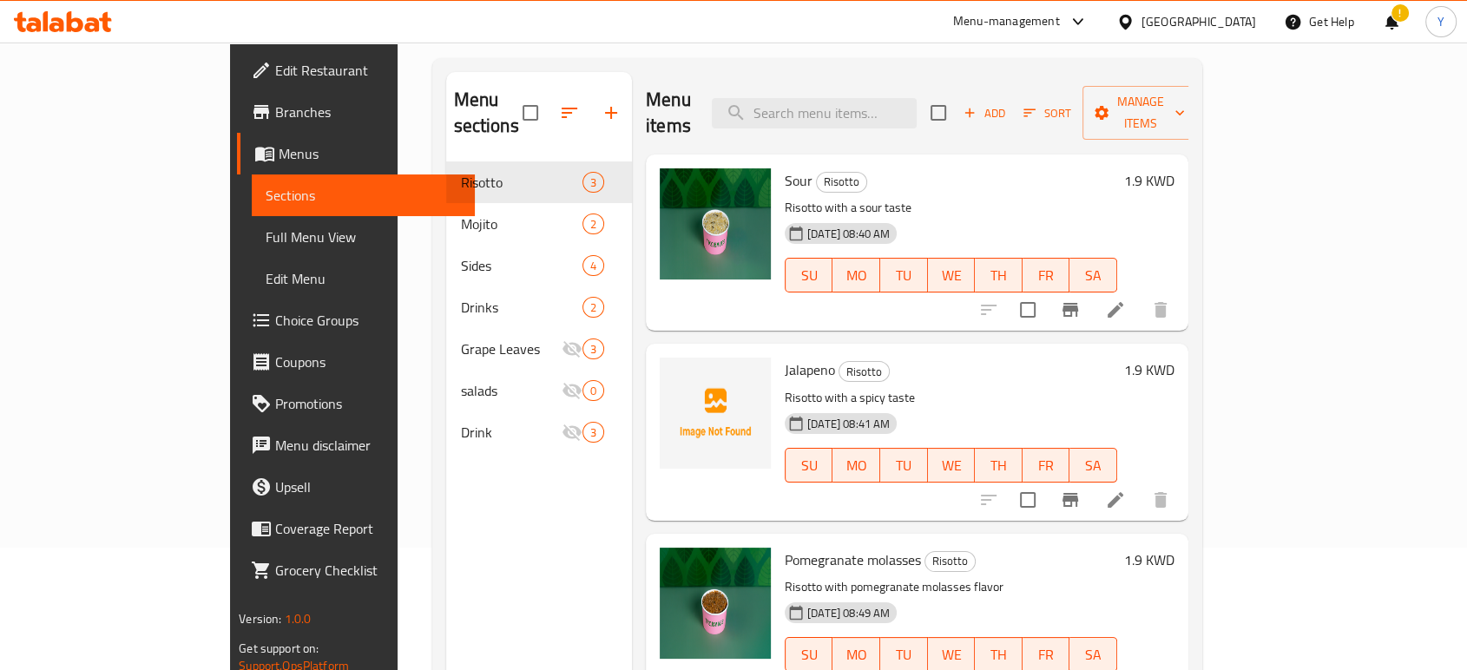
scroll to position [123, 0]
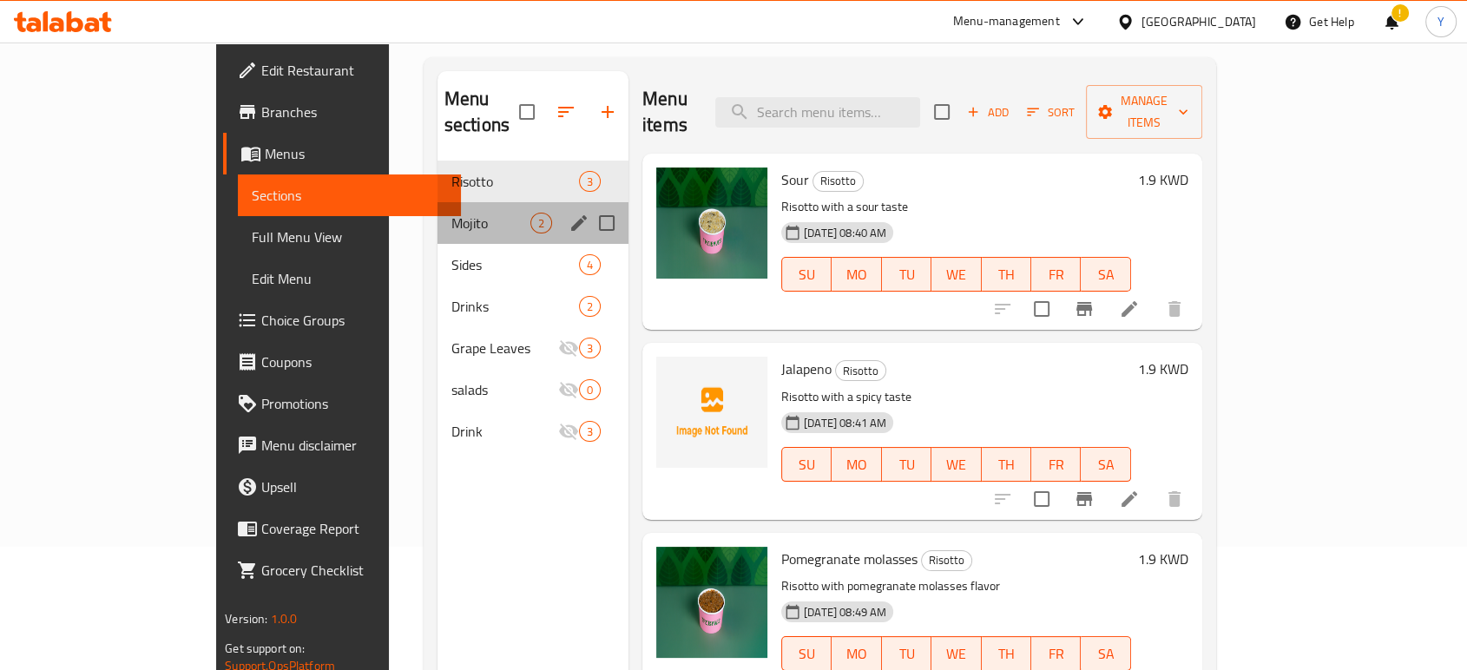
click at [438, 214] on div "Mojito 2" at bounding box center [533, 223] width 191 height 42
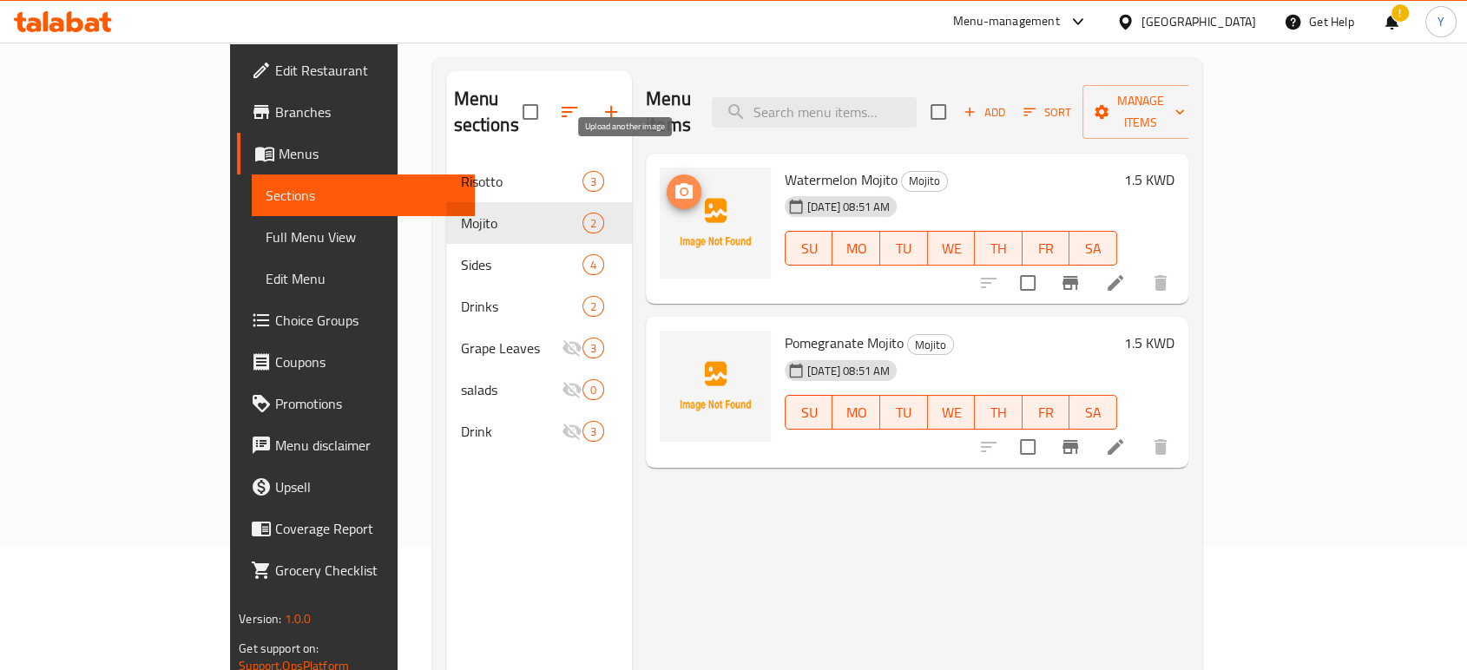
click at [667, 181] on span "upload picture" at bounding box center [684, 191] width 35 height 21
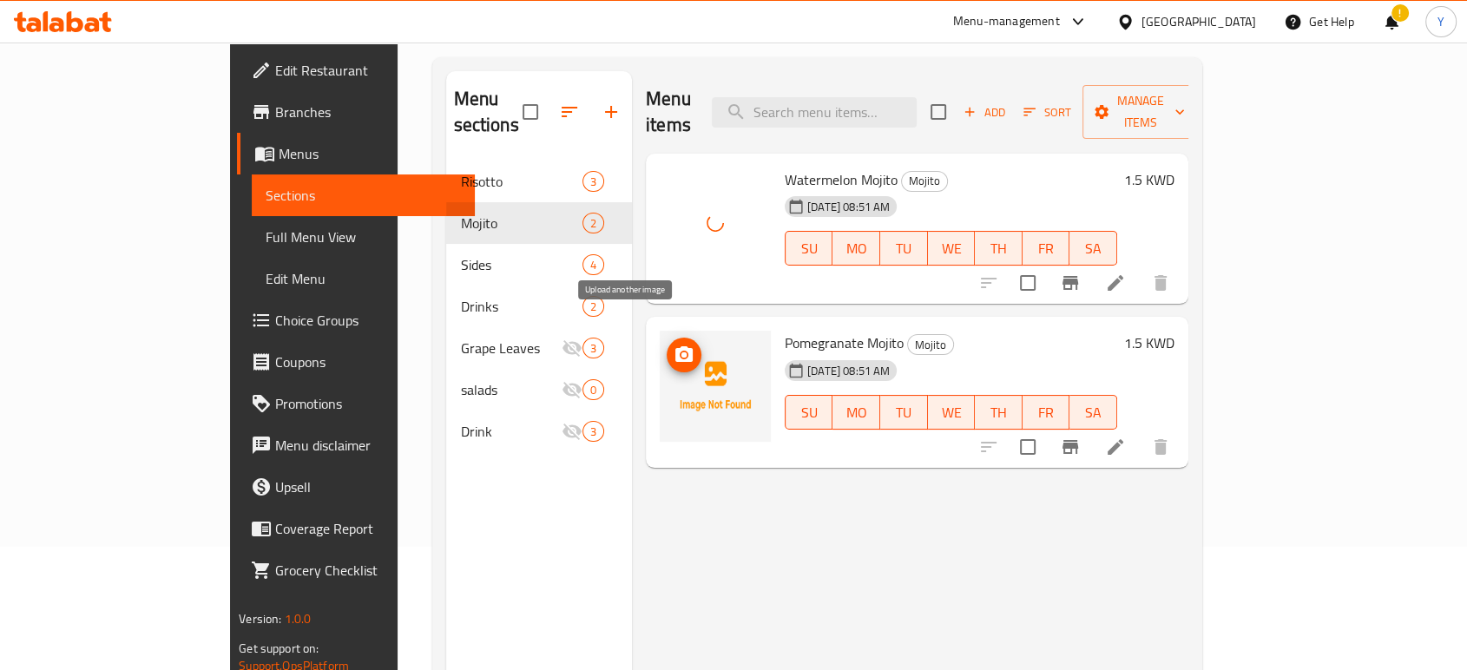
click at [682, 352] on circle "upload picture" at bounding box center [684, 354] width 5 height 5
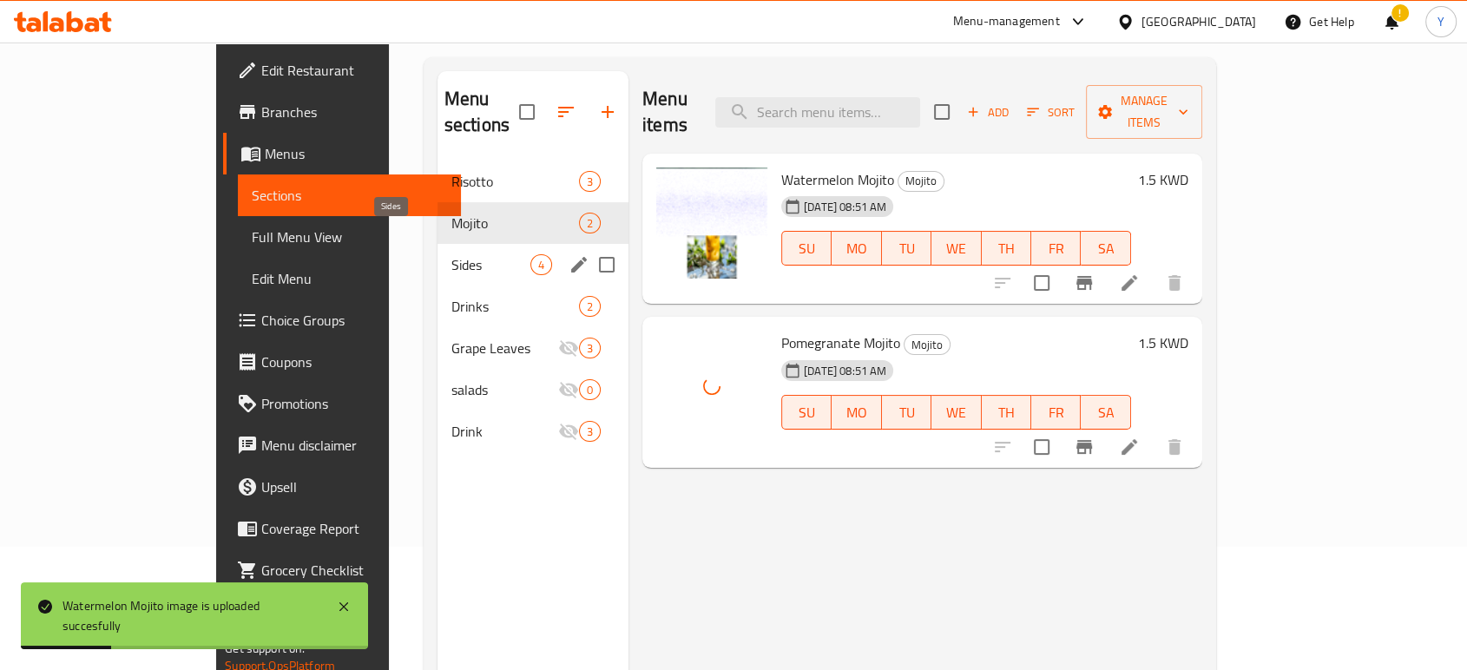
click at [451, 254] on span "Sides" at bounding box center [490, 264] width 79 height 21
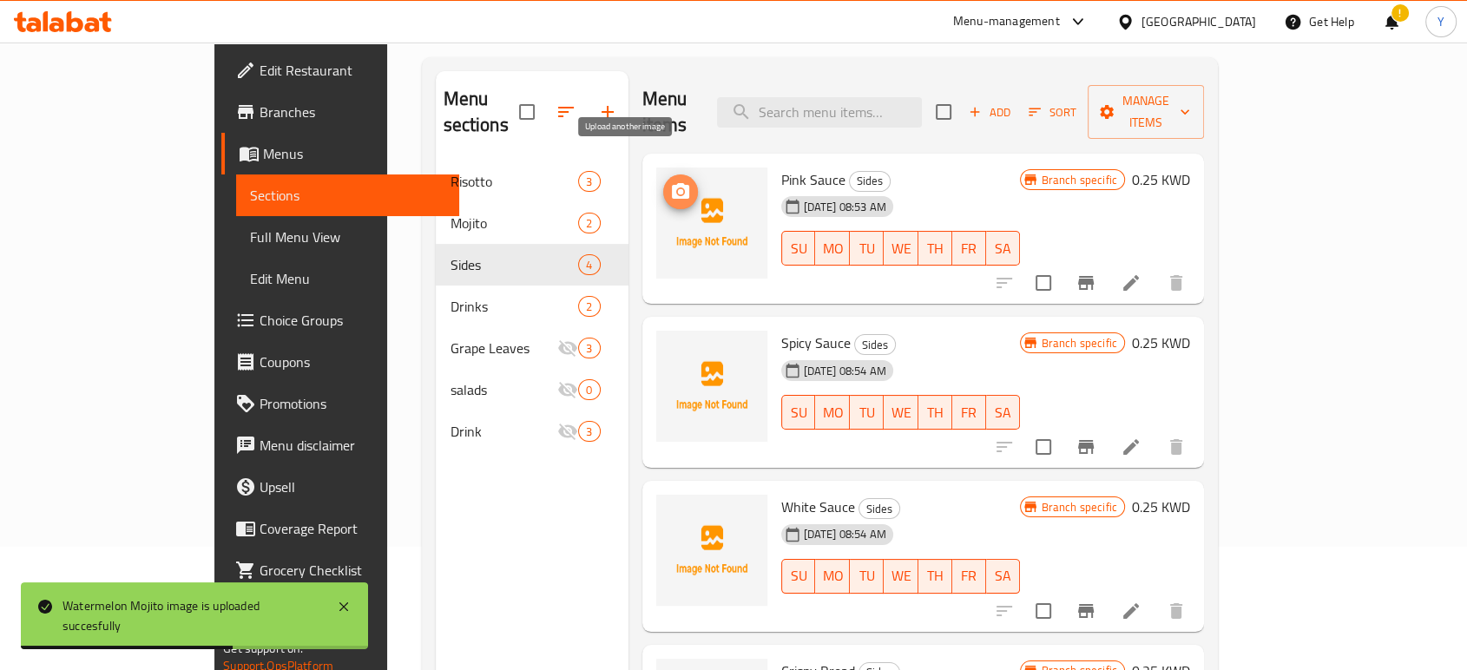
click at [672, 183] on icon "upload picture" at bounding box center [680, 191] width 17 height 16
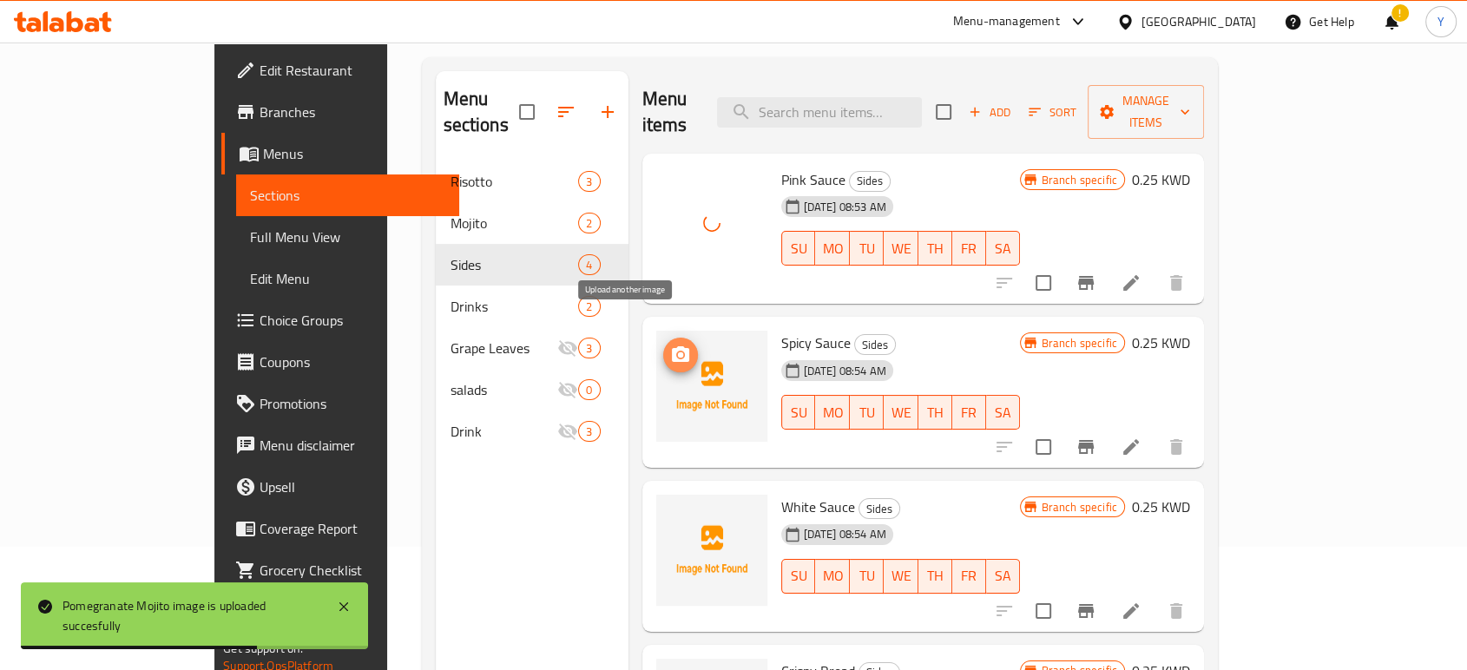
click at [663, 345] on span "upload picture" at bounding box center [680, 355] width 35 height 21
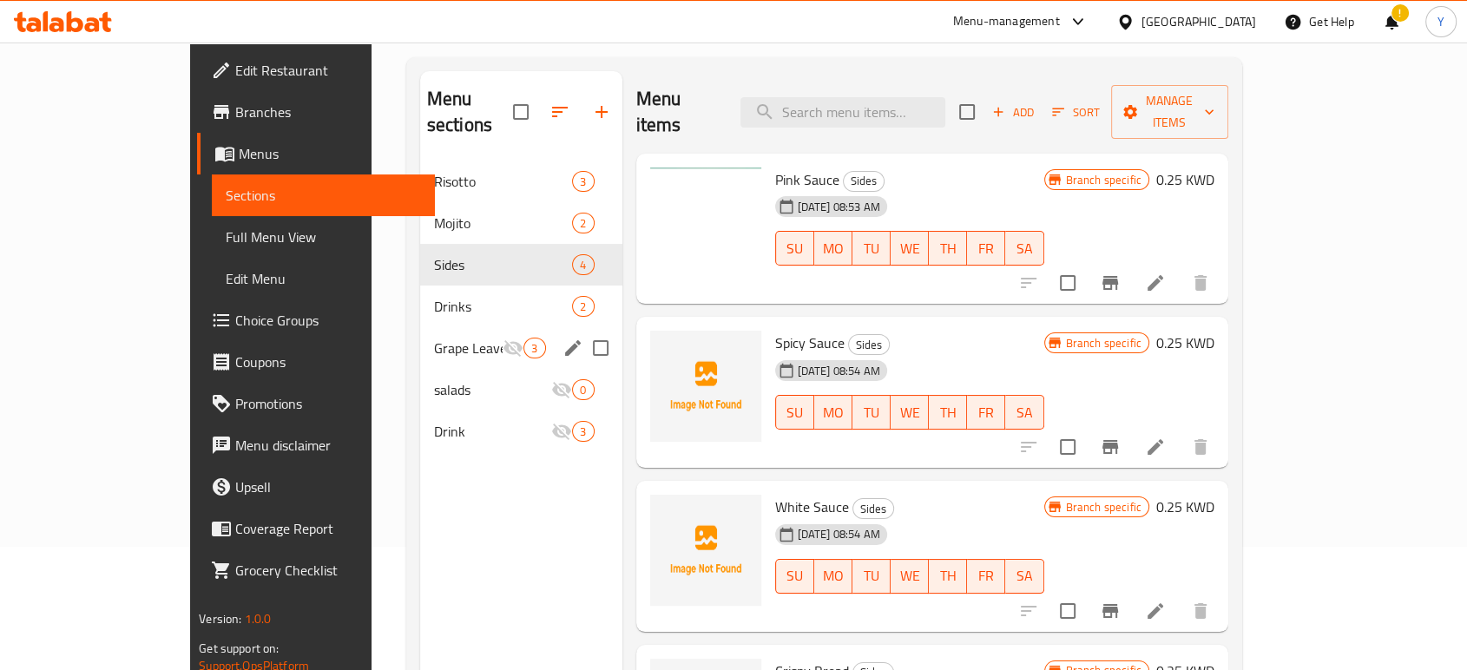
scroll to position [142, 0]
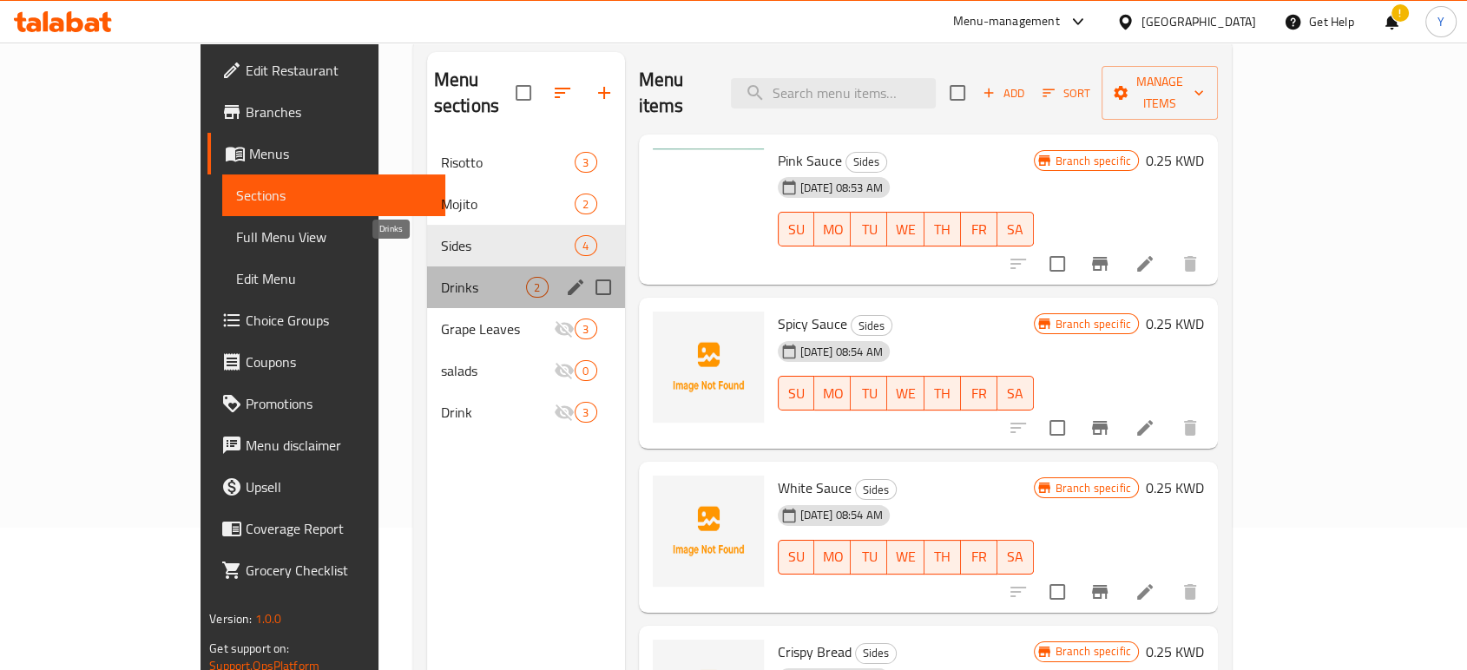
click at [441, 277] on span "Drinks" at bounding box center [484, 287] width 86 height 21
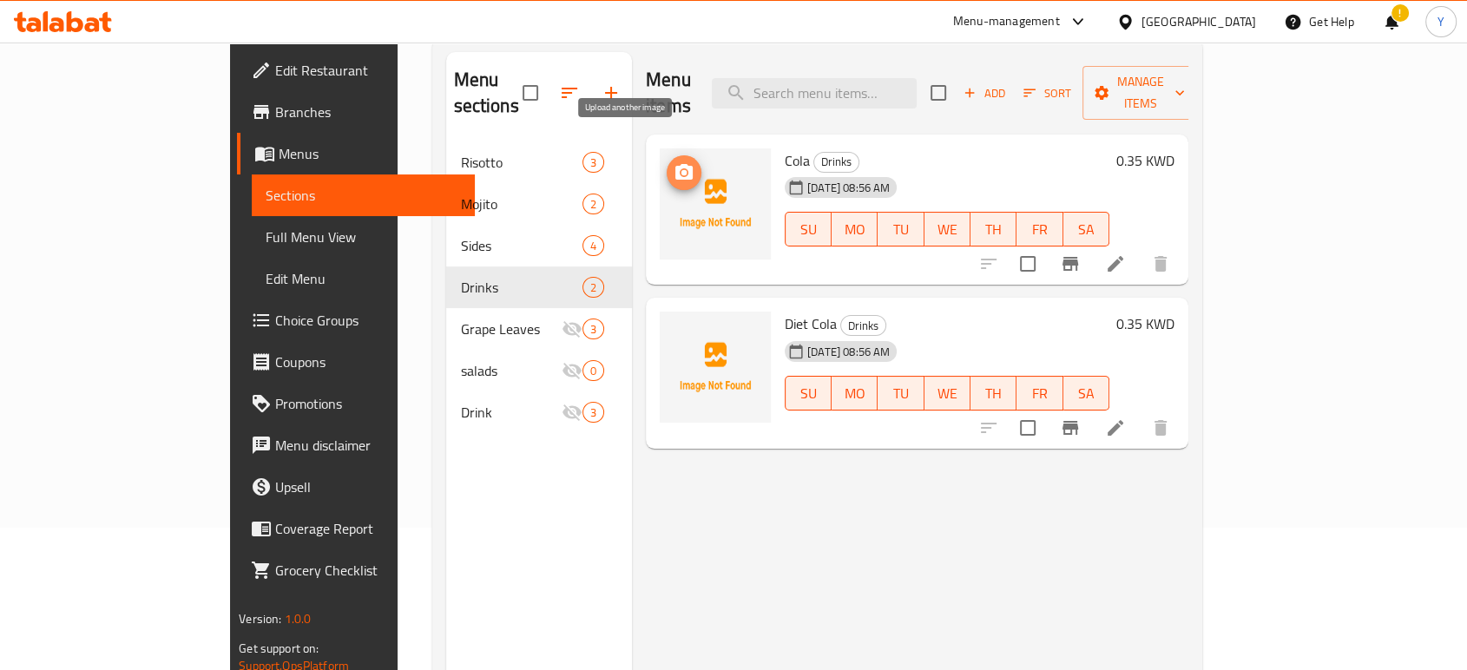
click at [667, 161] on button "upload picture" at bounding box center [684, 172] width 35 height 35
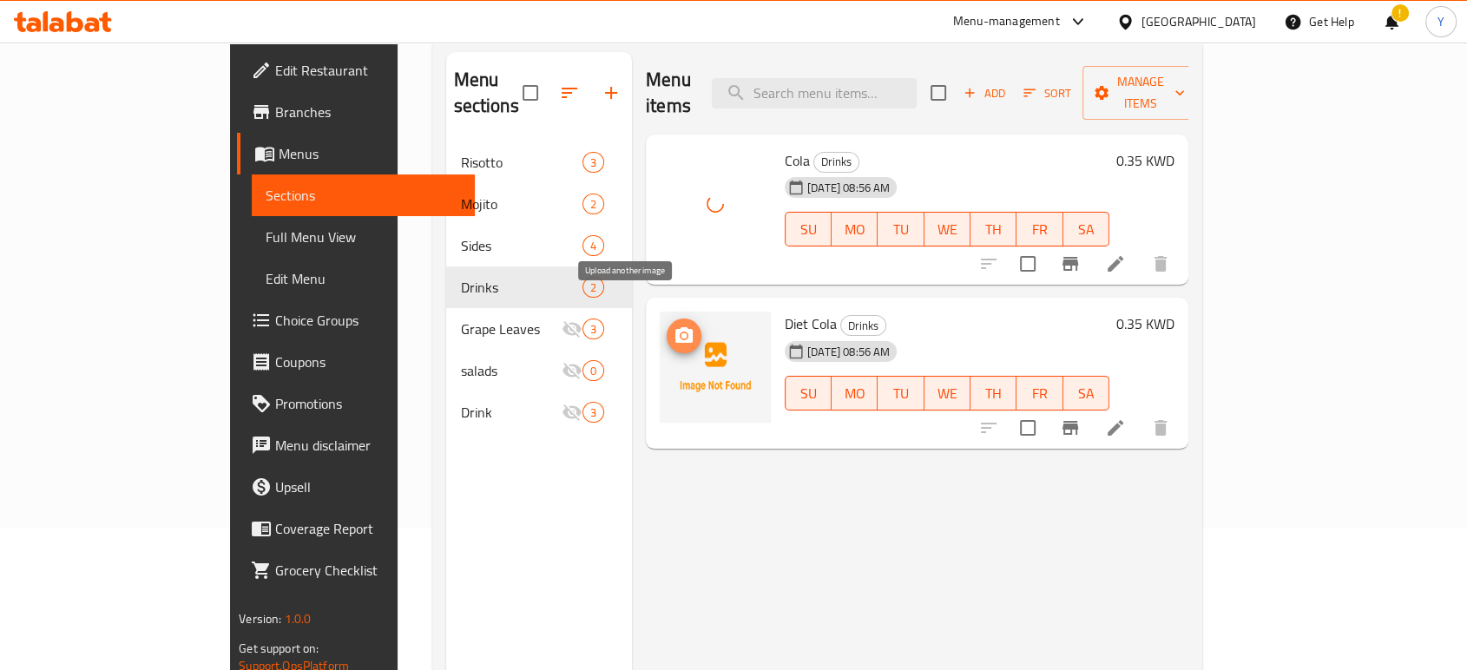
click at [667, 326] on span "upload picture" at bounding box center [684, 336] width 35 height 21
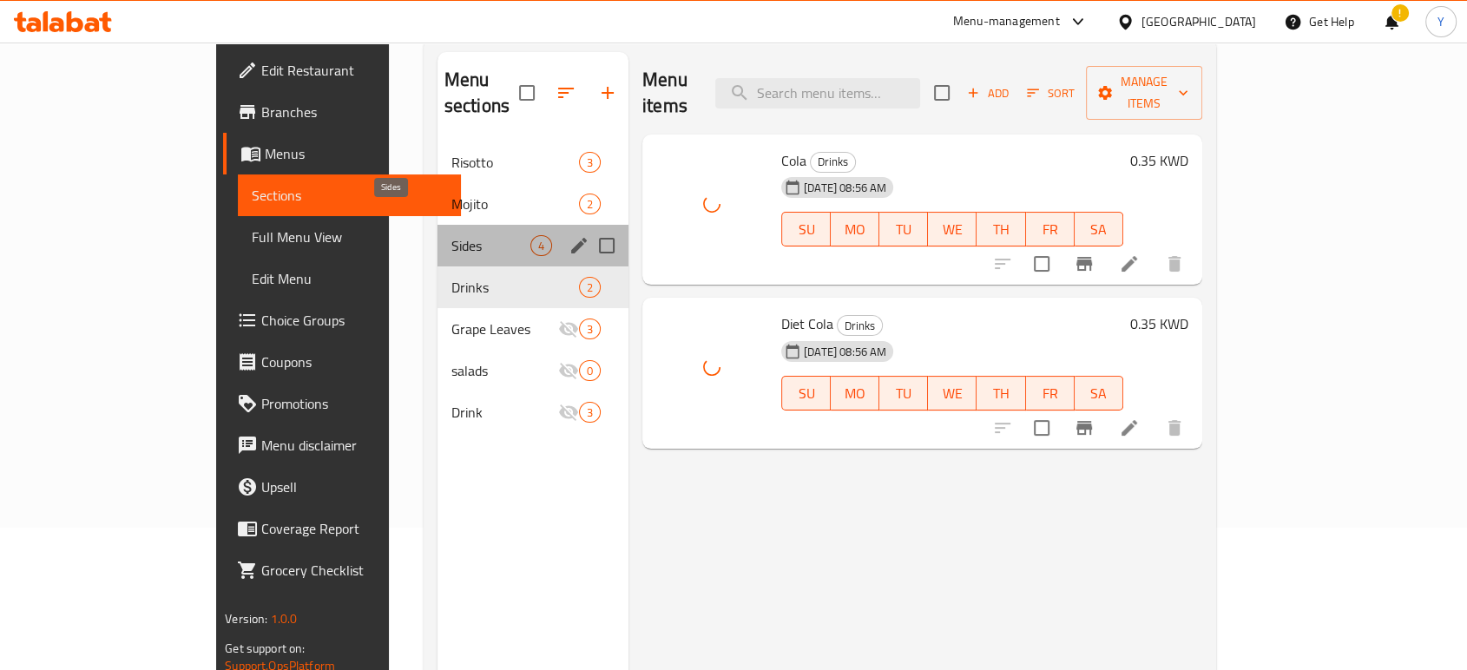
click at [451, 235] on span "Sides" at bounding box center [490, 245] width 79 height 21
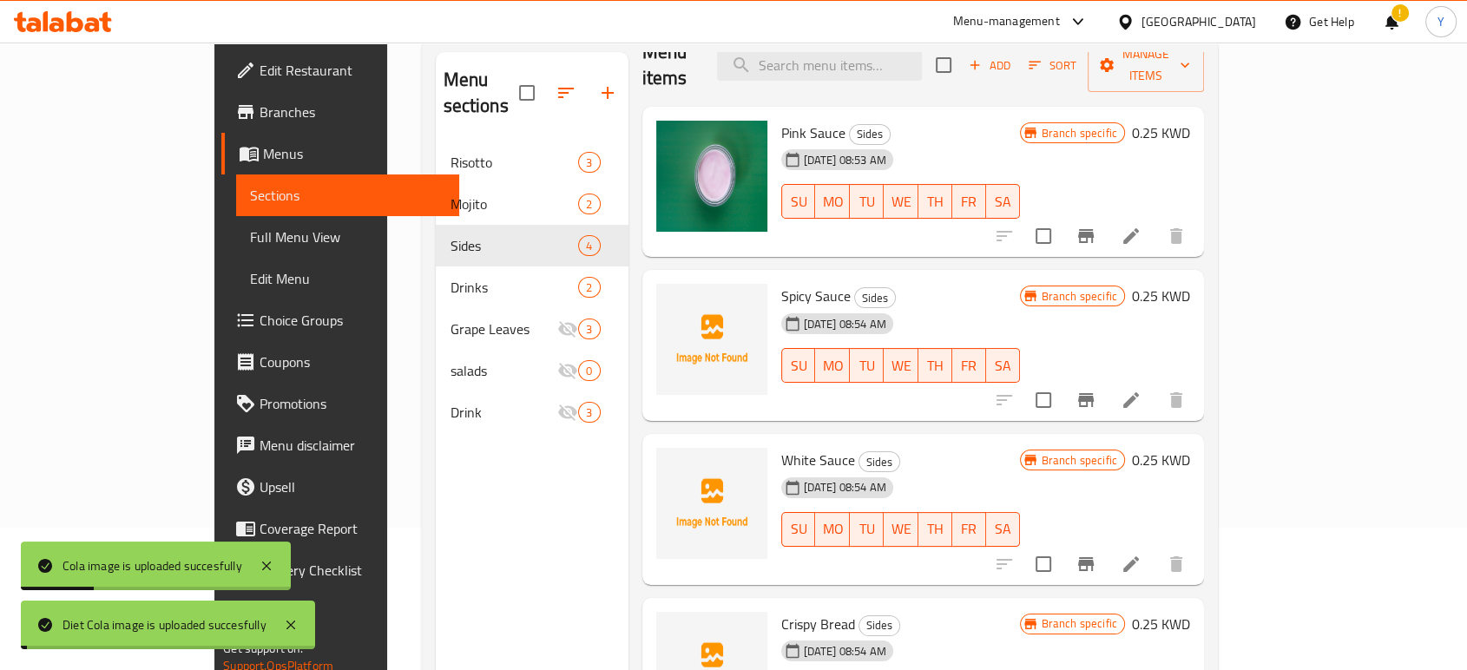
scroll to position [243, 0]
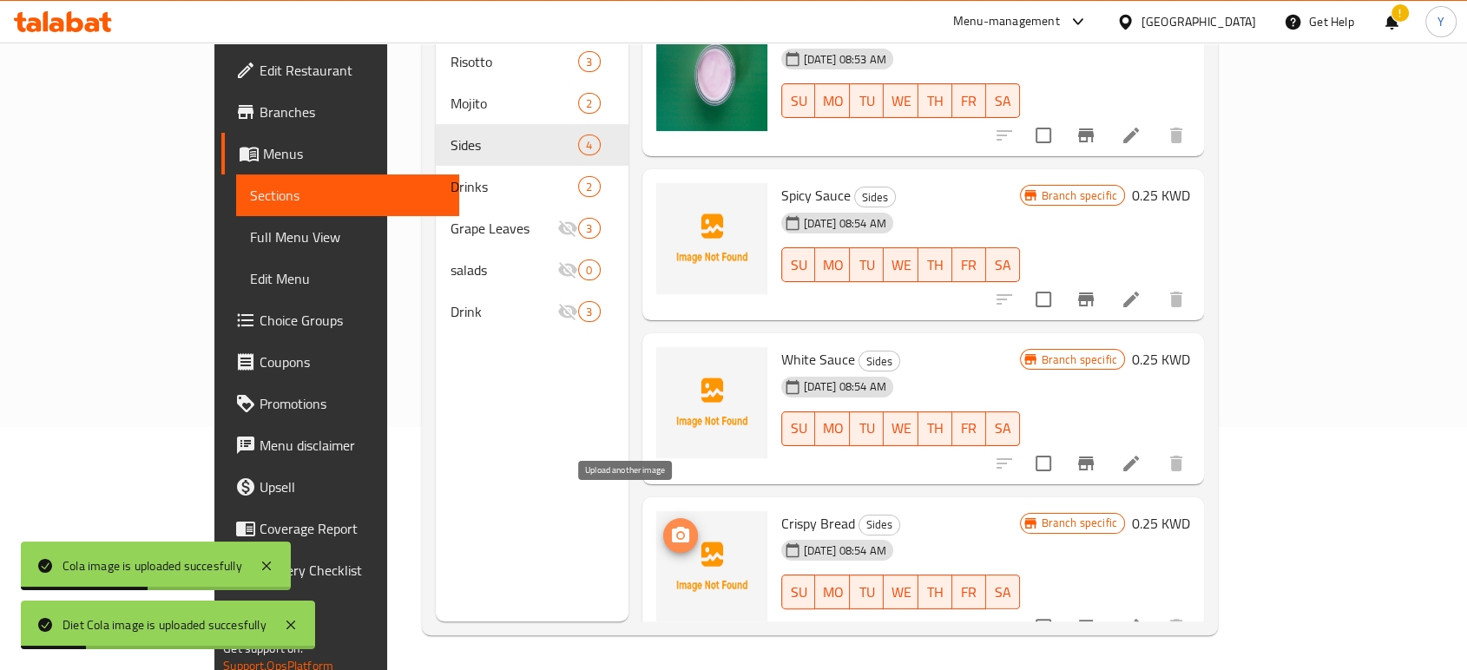
click at [663, 525] on span "upload picture" at bounding box center [680, 535] width 35 height 21
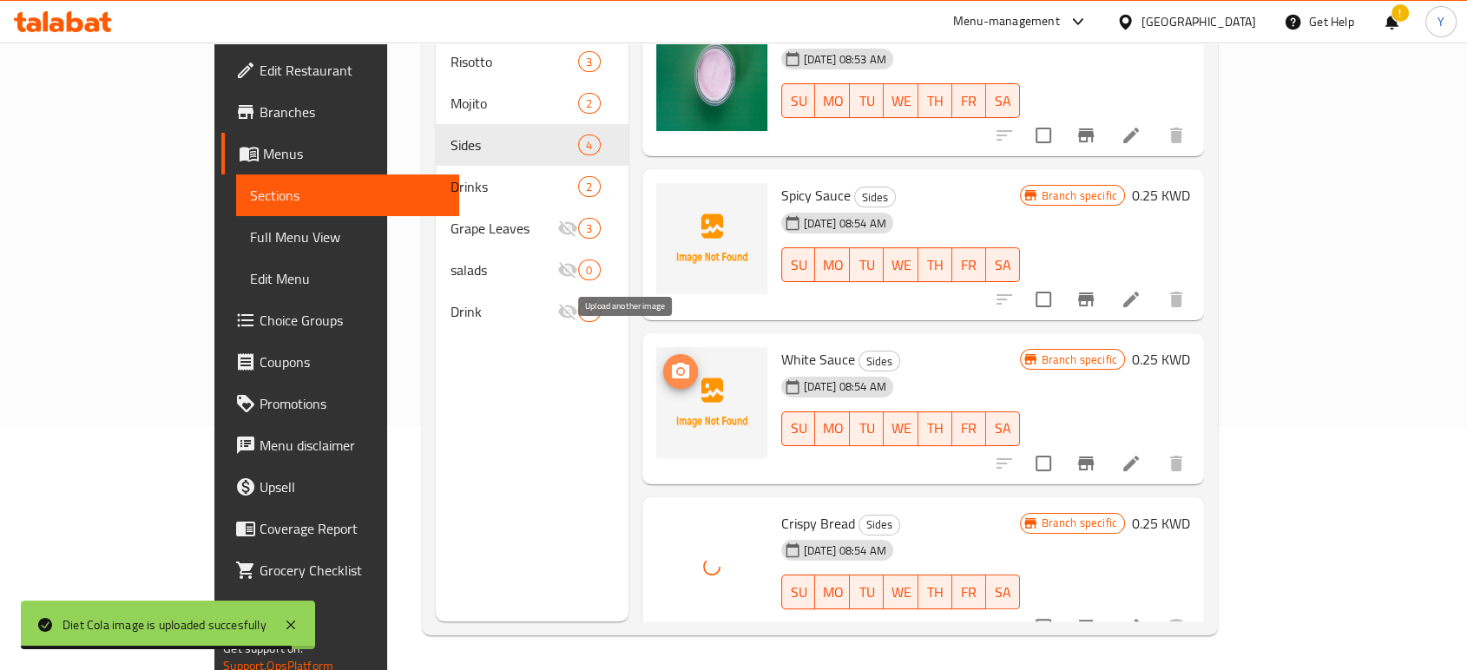
click at [670, 361] on icon "upload picture" at bounding box center [680, 371] width 21 height 21
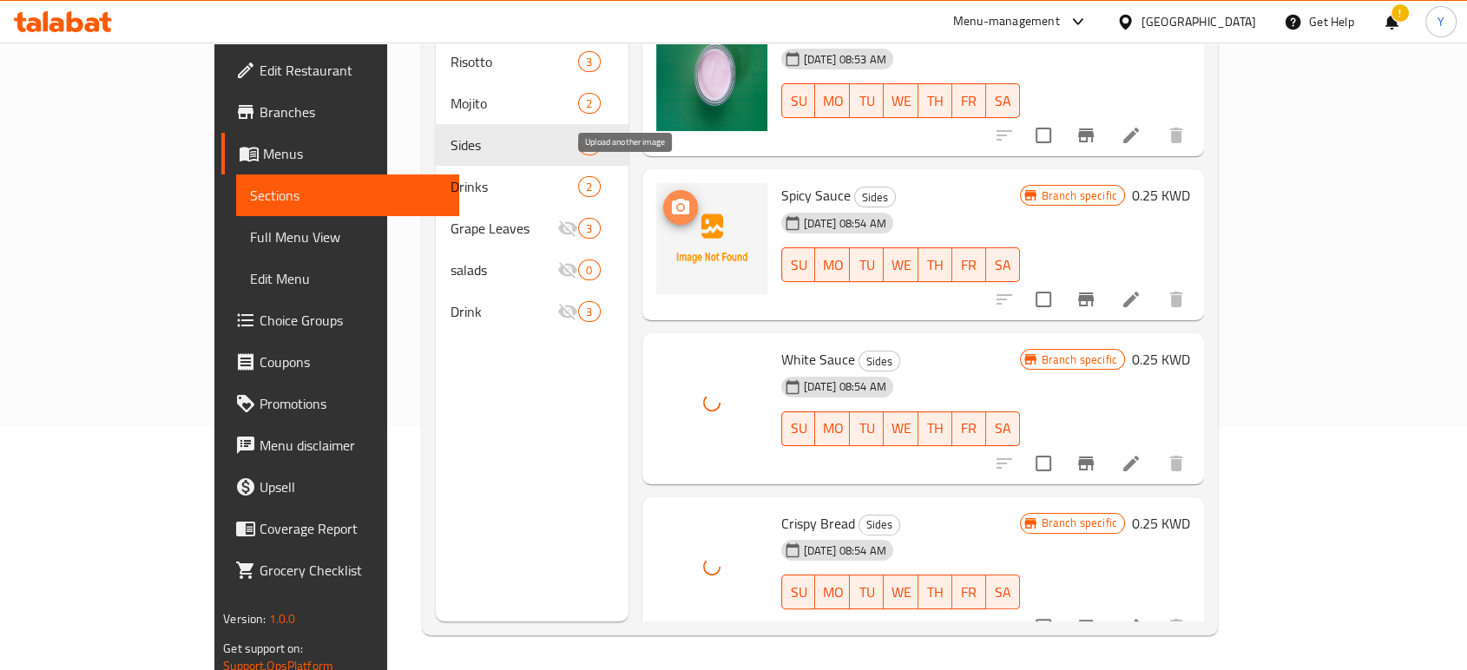
click at [672, 199] on icon "upload picture" at bounding box center [680, 207] width 17 height 16
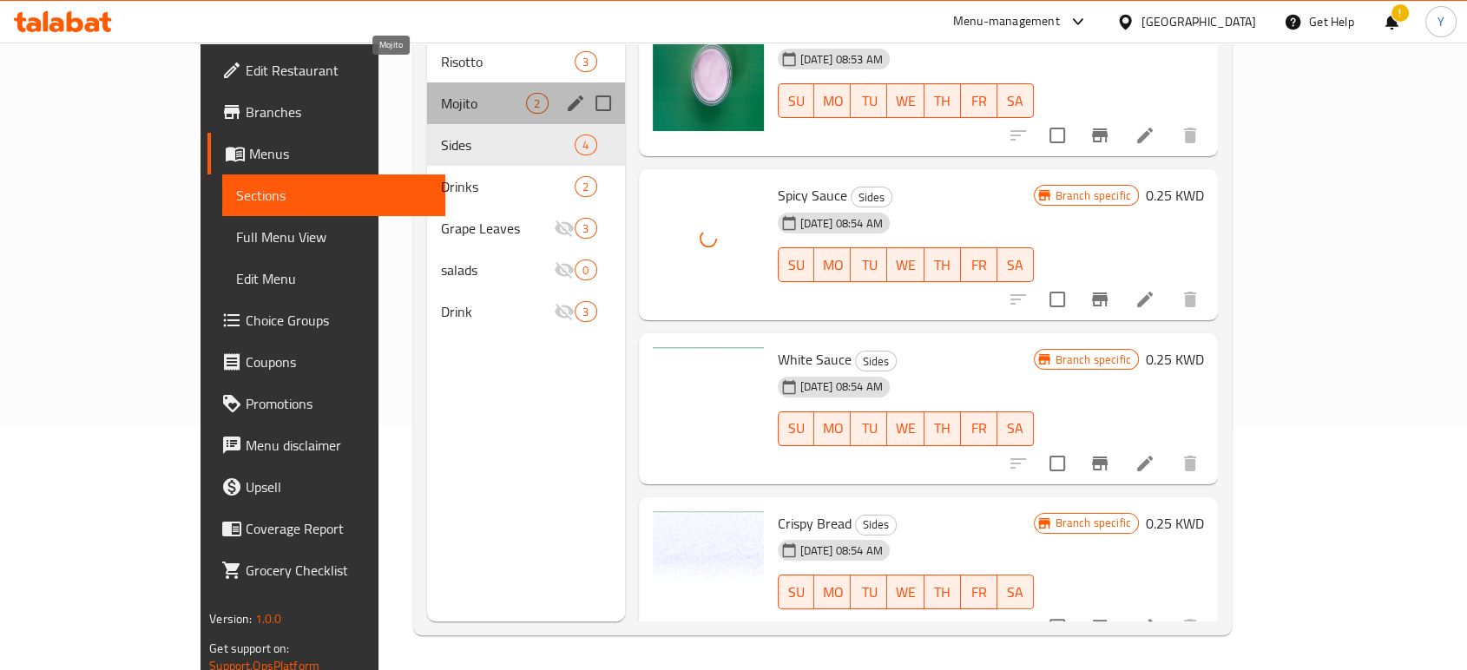
click at [441, 93] on span "Mojito" at bounding box center [484, 103] width 86 height 21
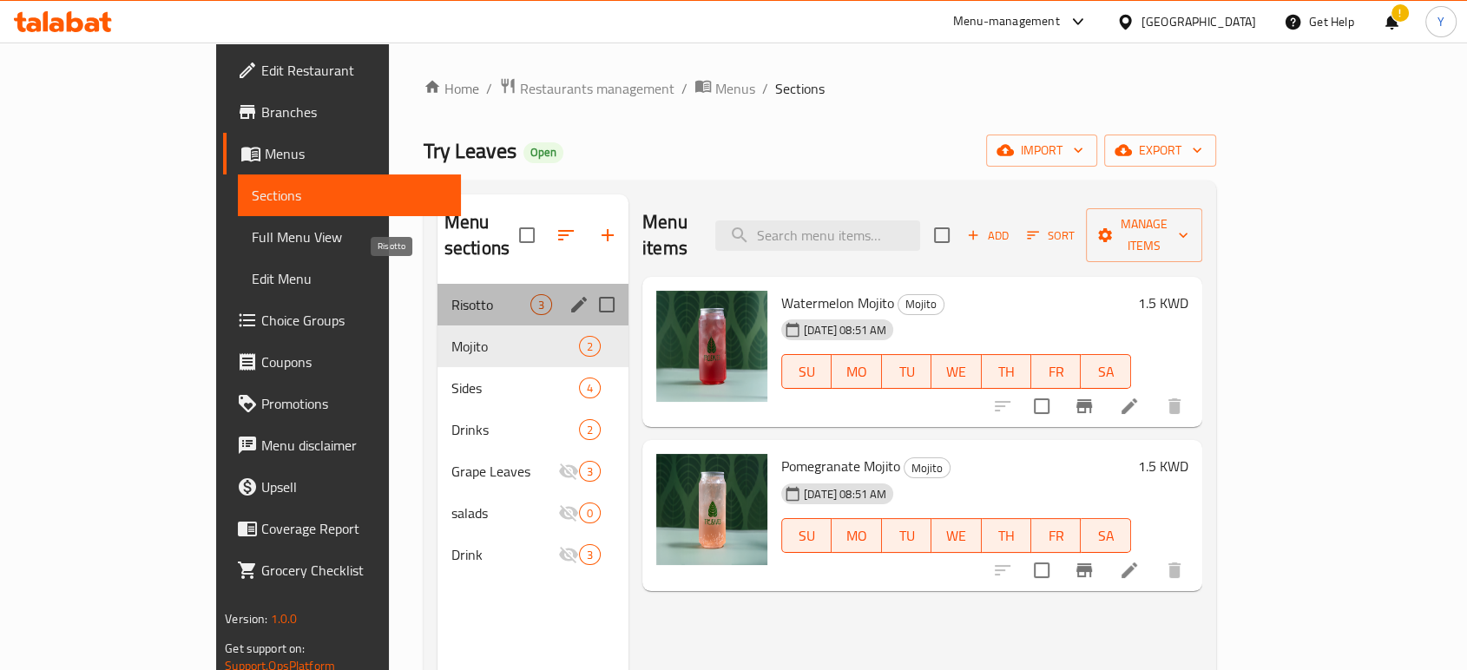
click at [451, 294] on span "Risotto" at bounding box center [490, 304] width 79 height 21
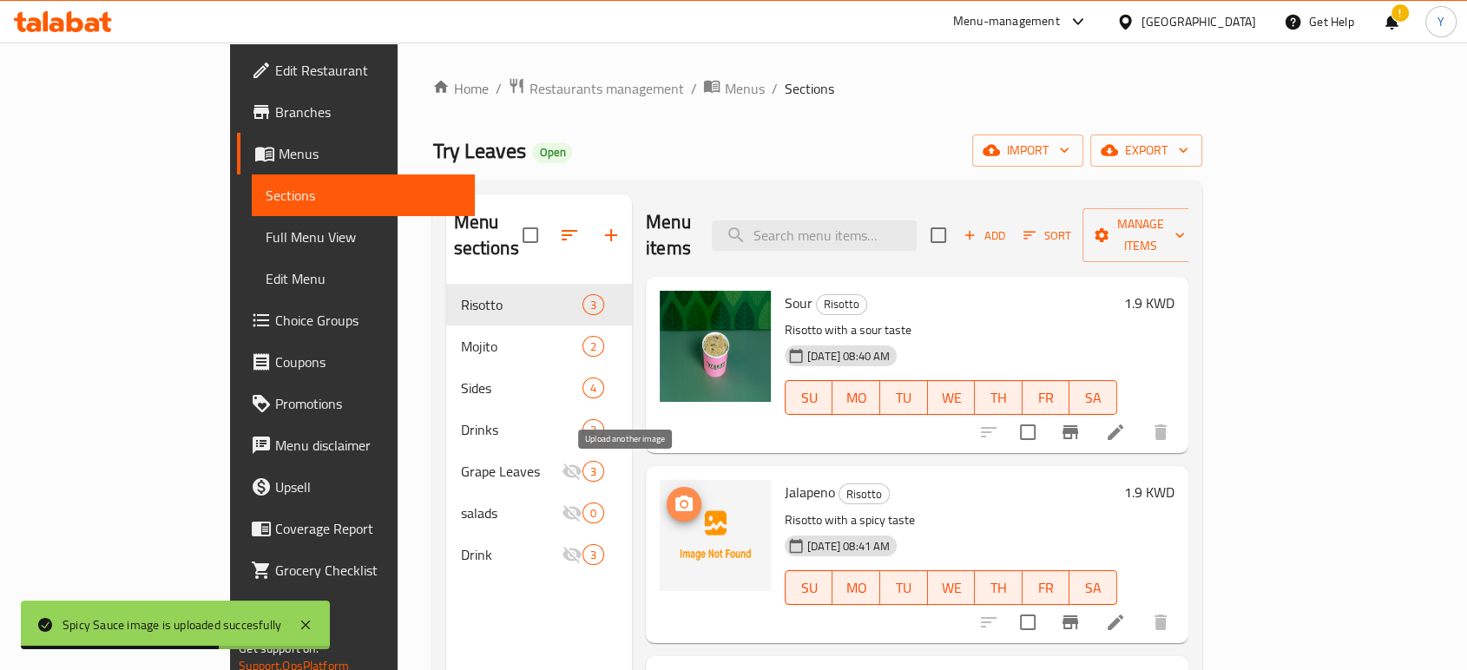
click at [674, 494] on icon "upload picture" at bounding box center [684, 504] width 21 height 21
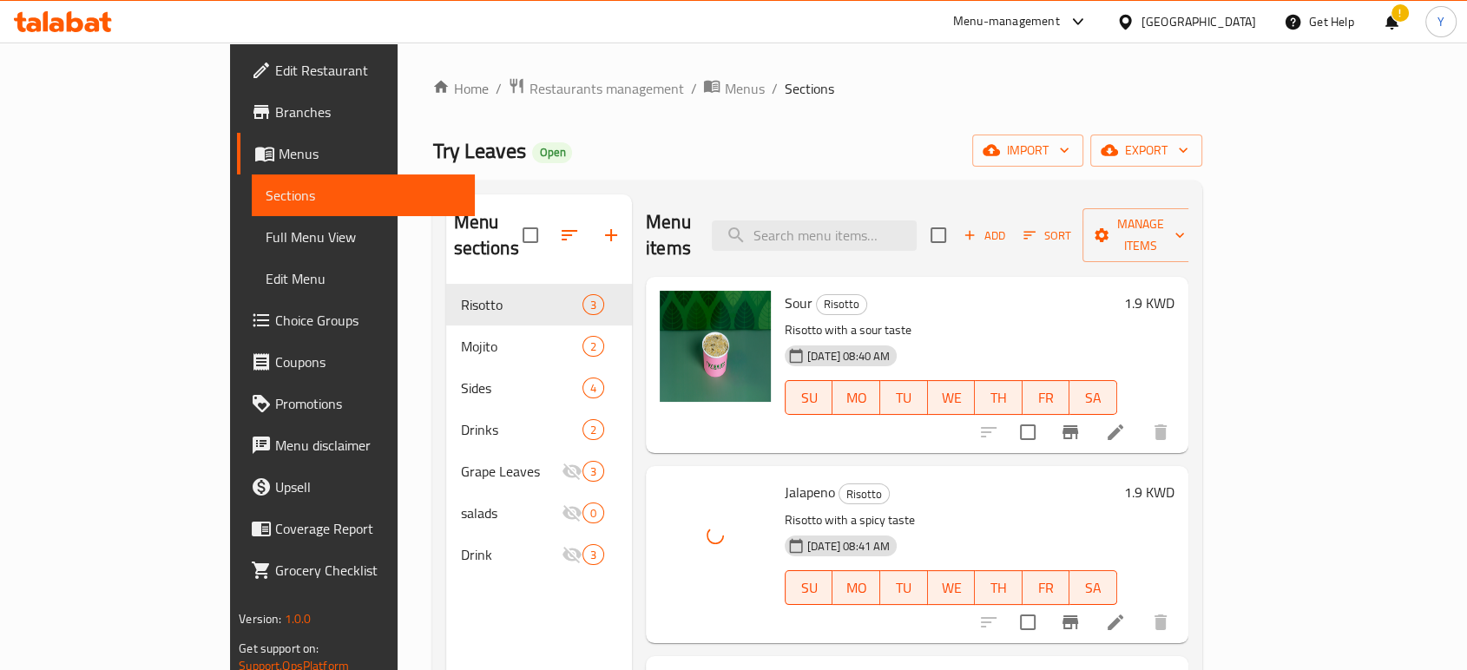
scroll to position [127, 0]
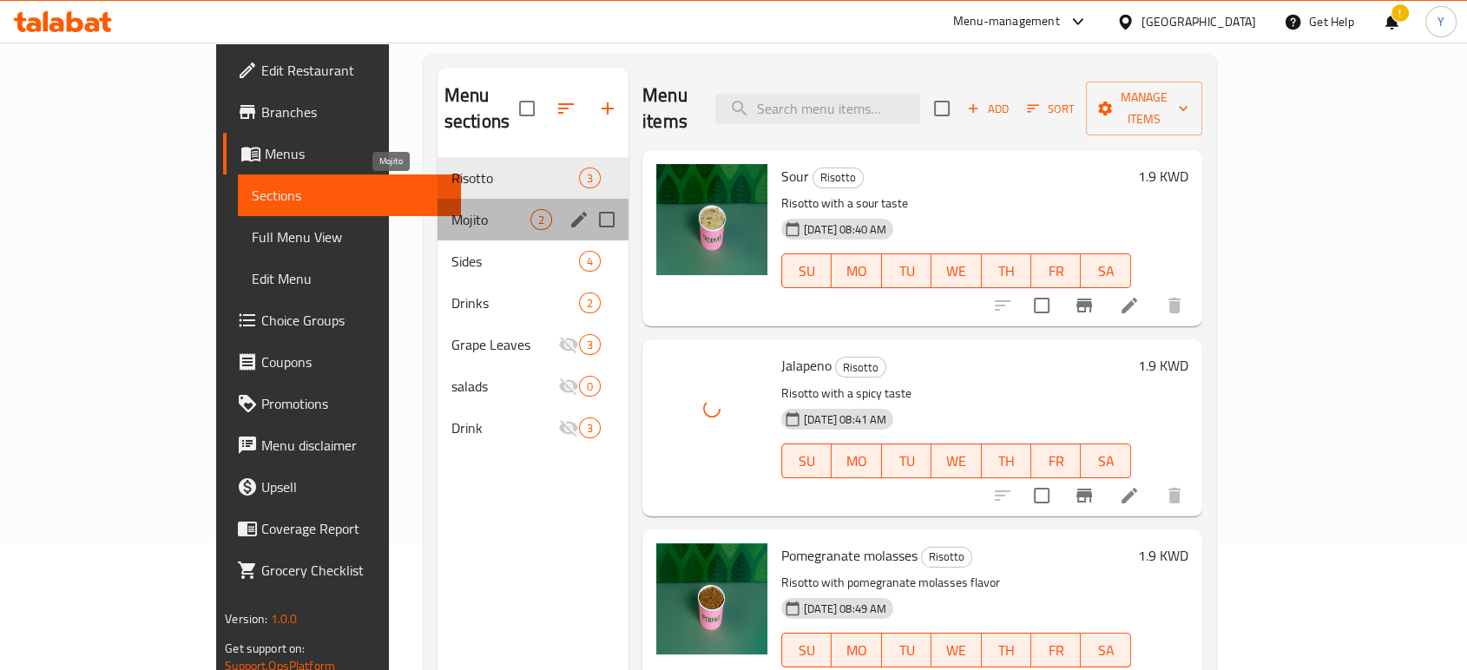
click at [451, 209] on span "Mojito" at bounding box center [490, 219] width 79 height 21
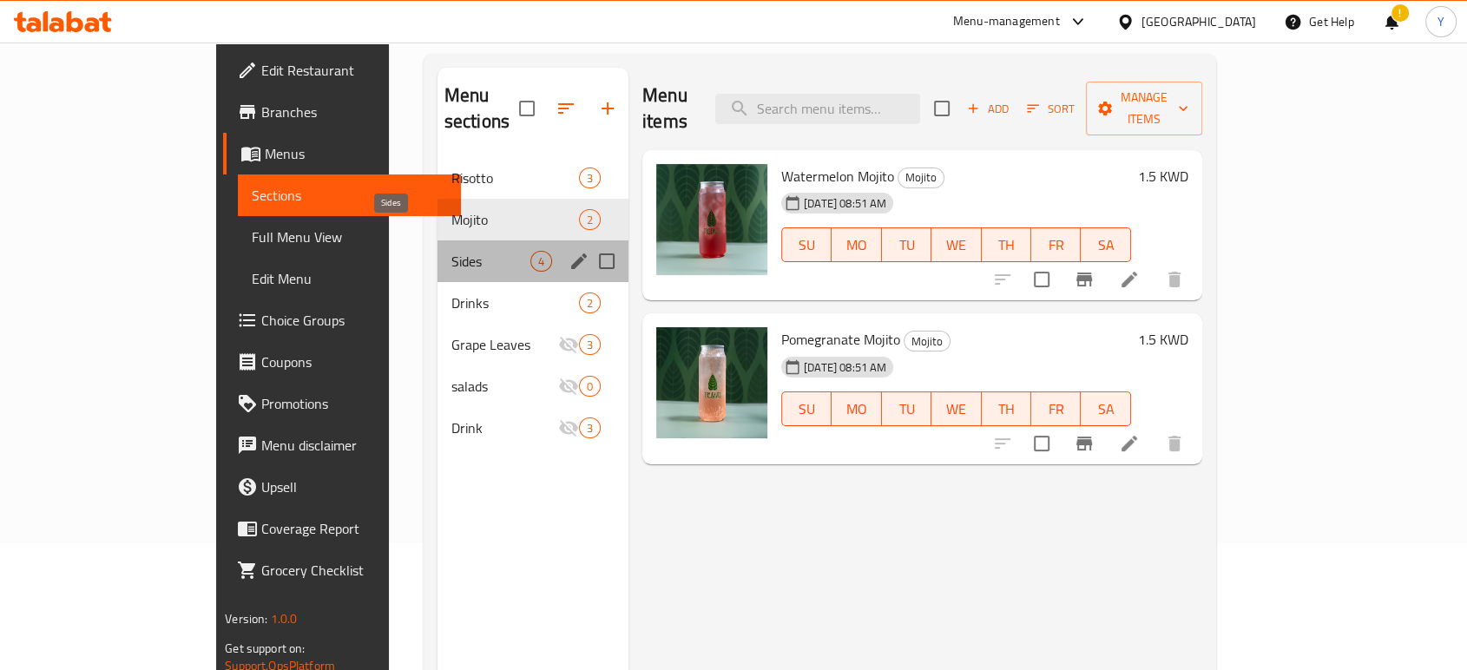
click at [451, 251] on span "Sides" at bounding box center [490, 261] width 79 height 21
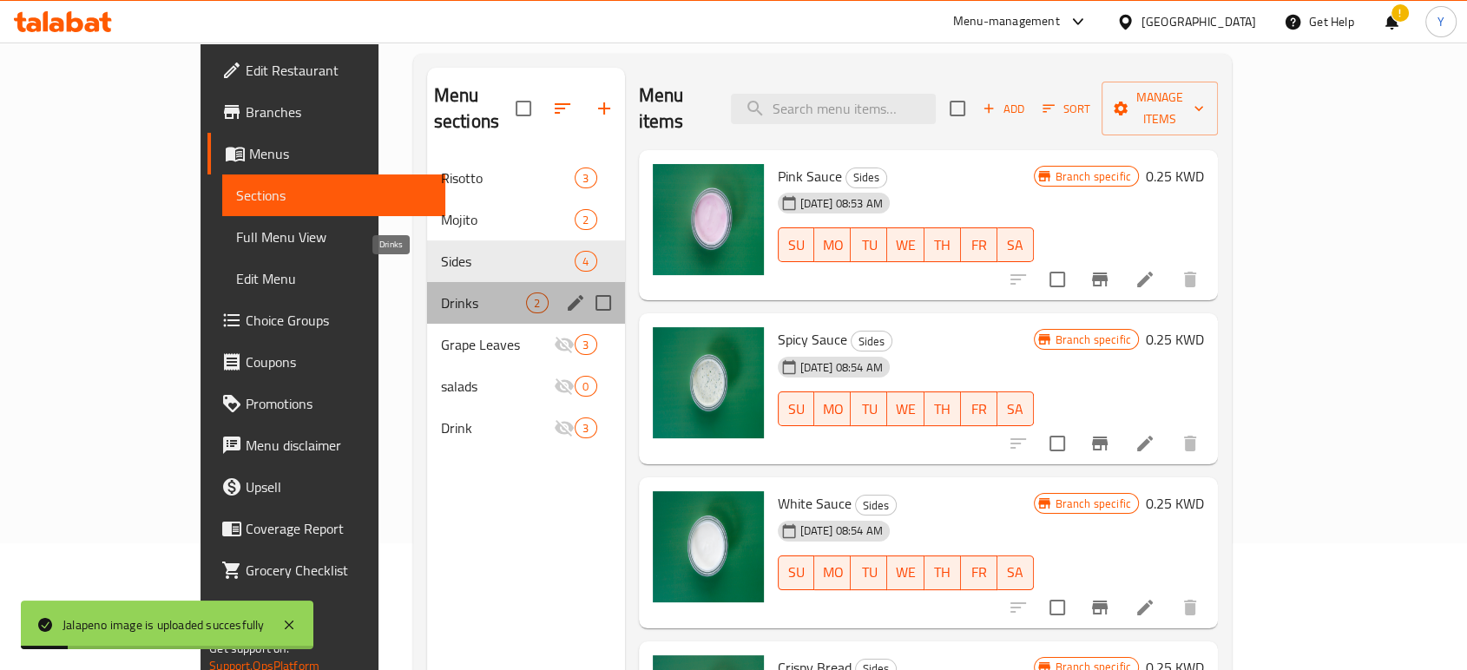
click at [441, 293] on span "Drinks" at bounding box center [484, 303] width 86 height 21
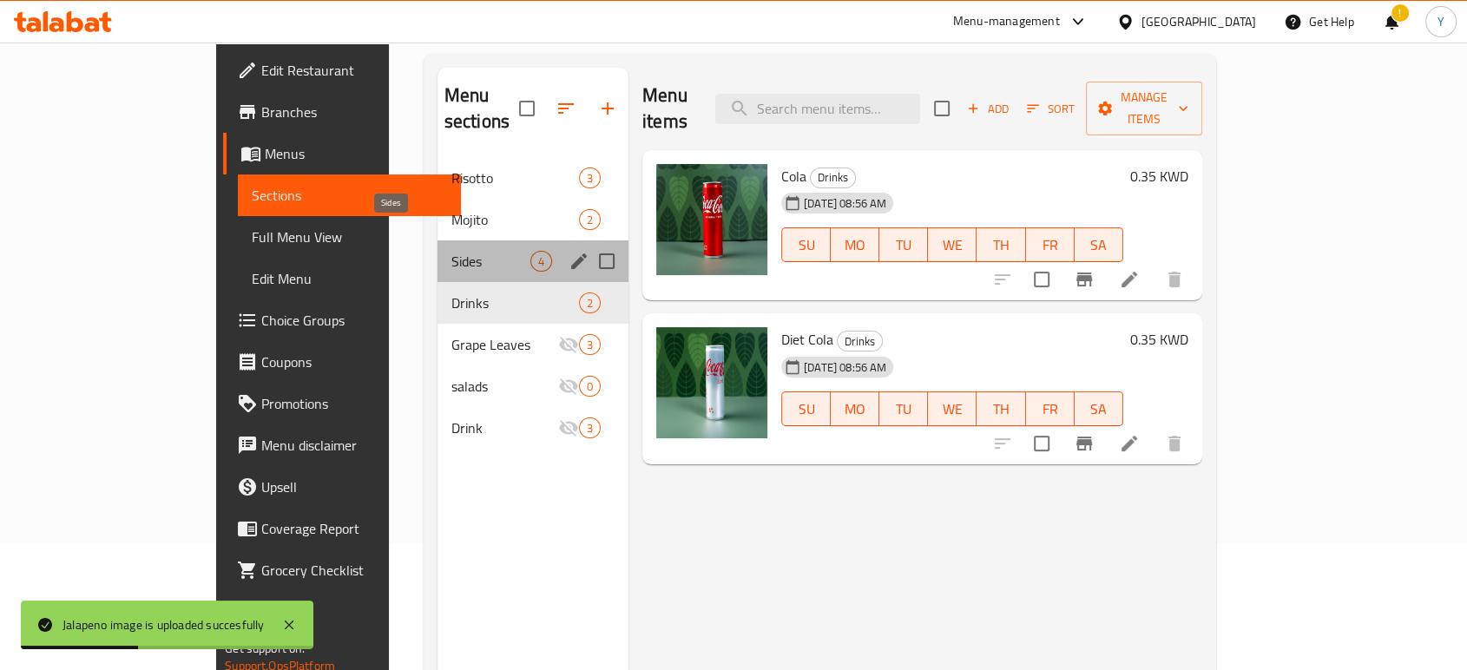
click at [451, 251] on span "Sides" at bounding box center [490, 261] width 79 height 21
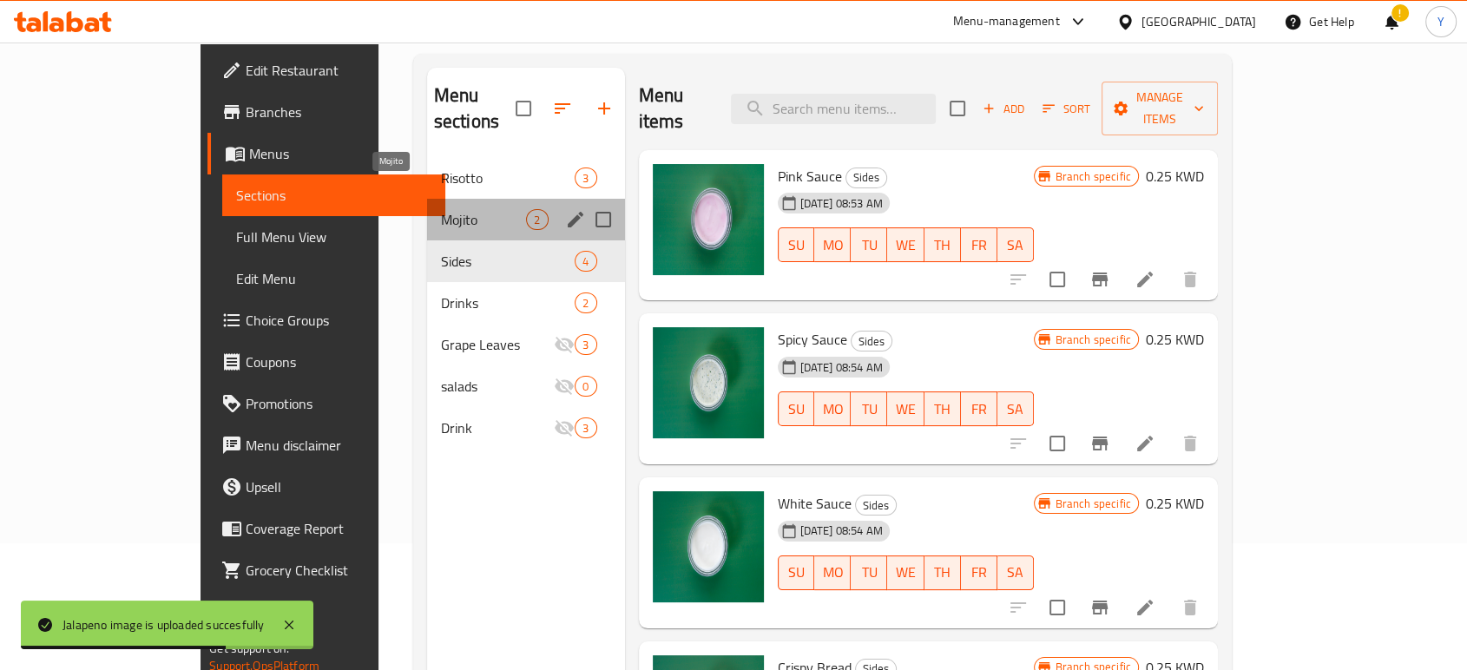
click at [441, 209] on span "Mojito" at bounding box center [484, 219] width 86 height 21
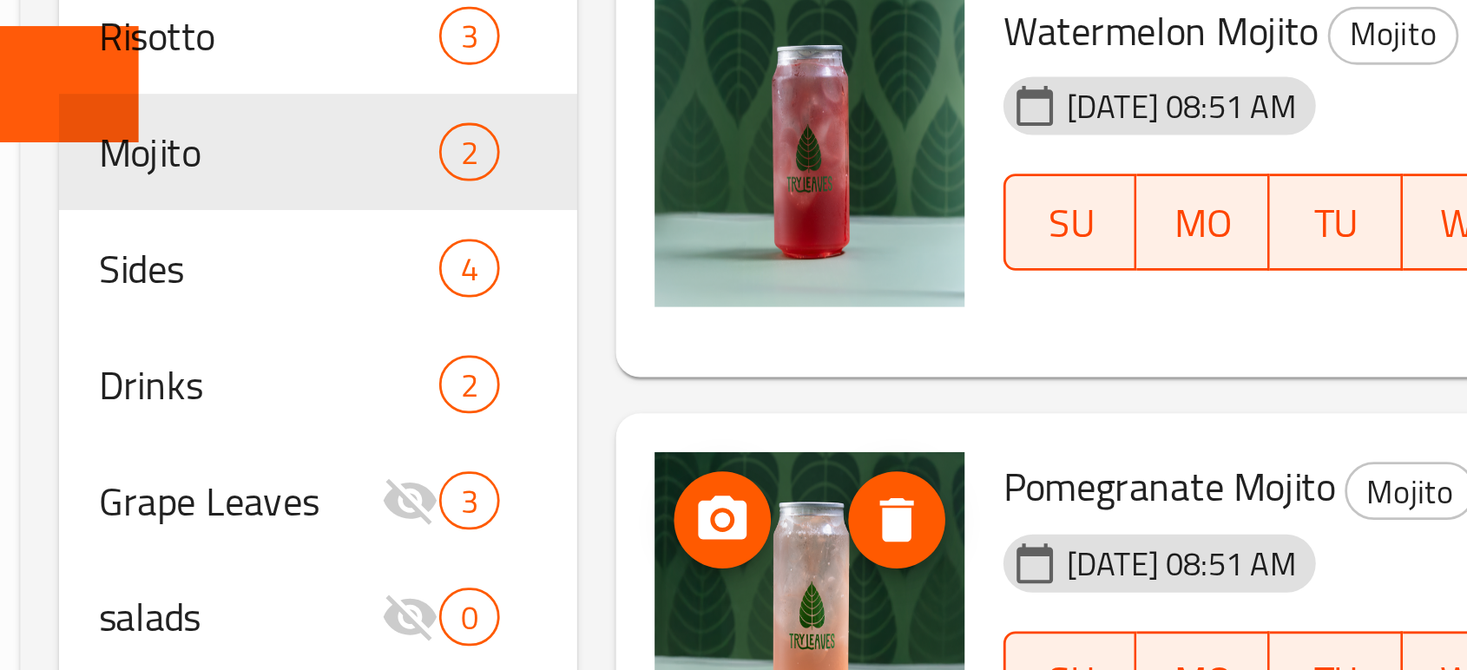
scroll to position [127, 0]
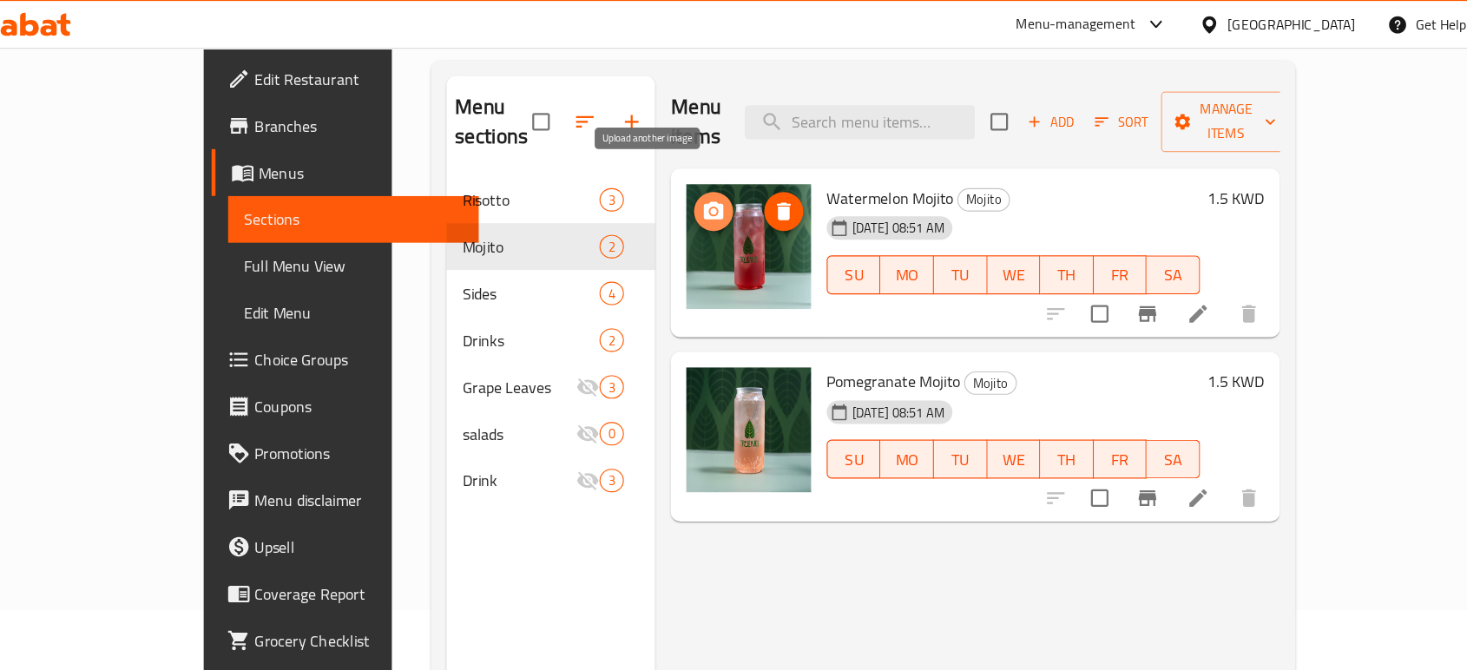
click at [667, 172] on button "upload picture" at bounding box center [684, 188] width 35 height 35
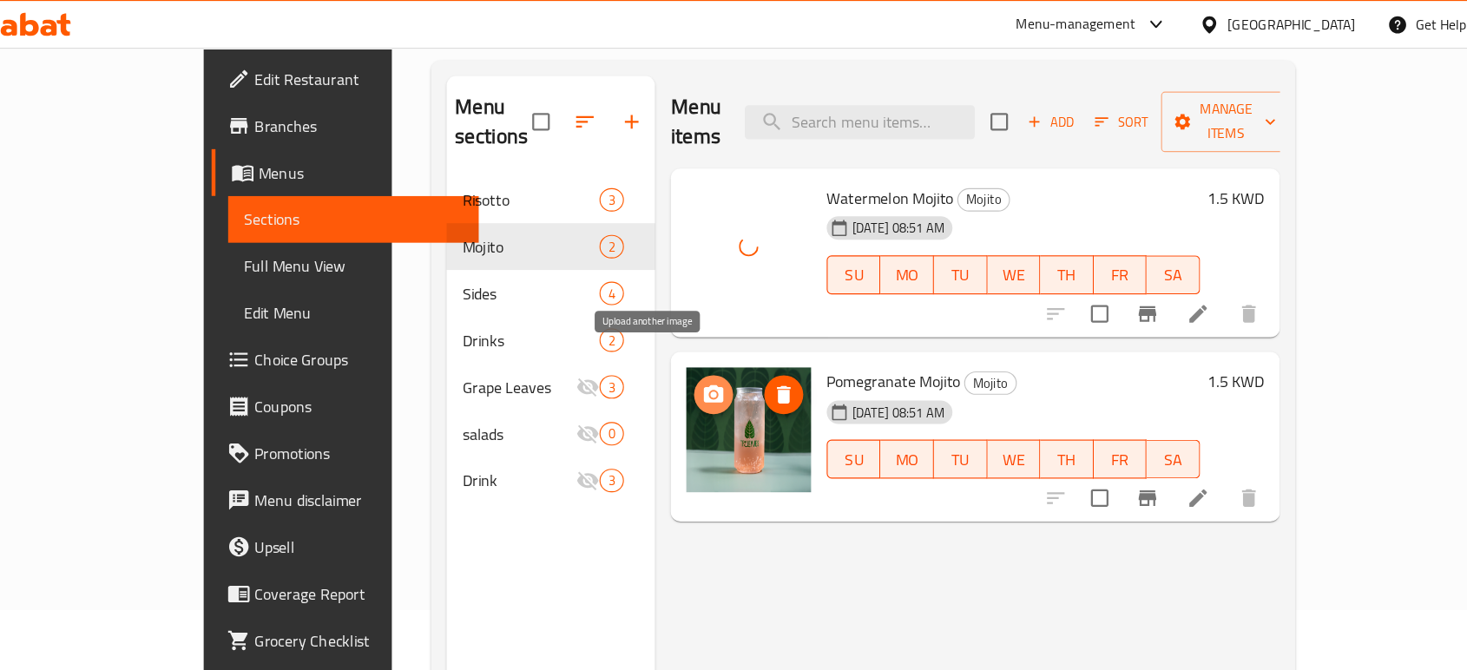
click at [675, 343] on icon "upload picture" at bounding box center [683, 351] width 17 height 16
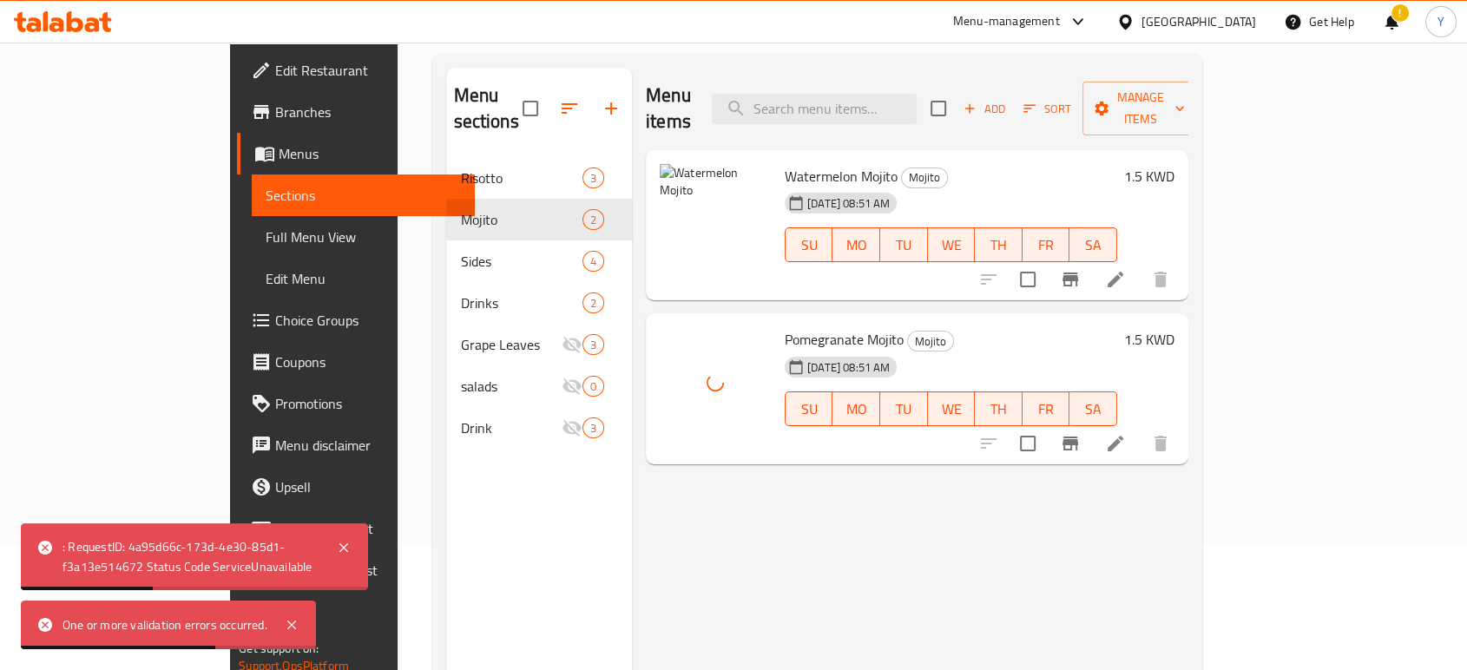
scroll to position [0, 0]
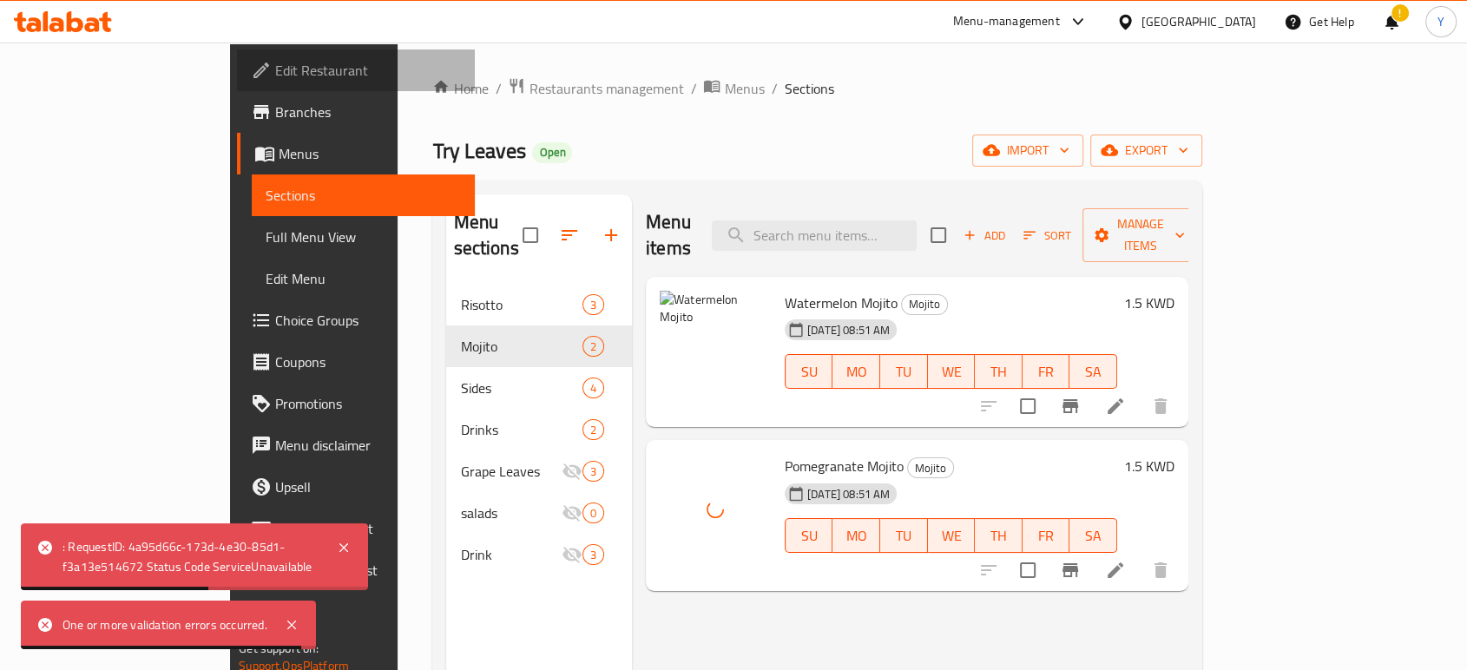
click at [275, 79] on span "Edit Restaurant" at bounding box center [368, 70] width 186 height 21
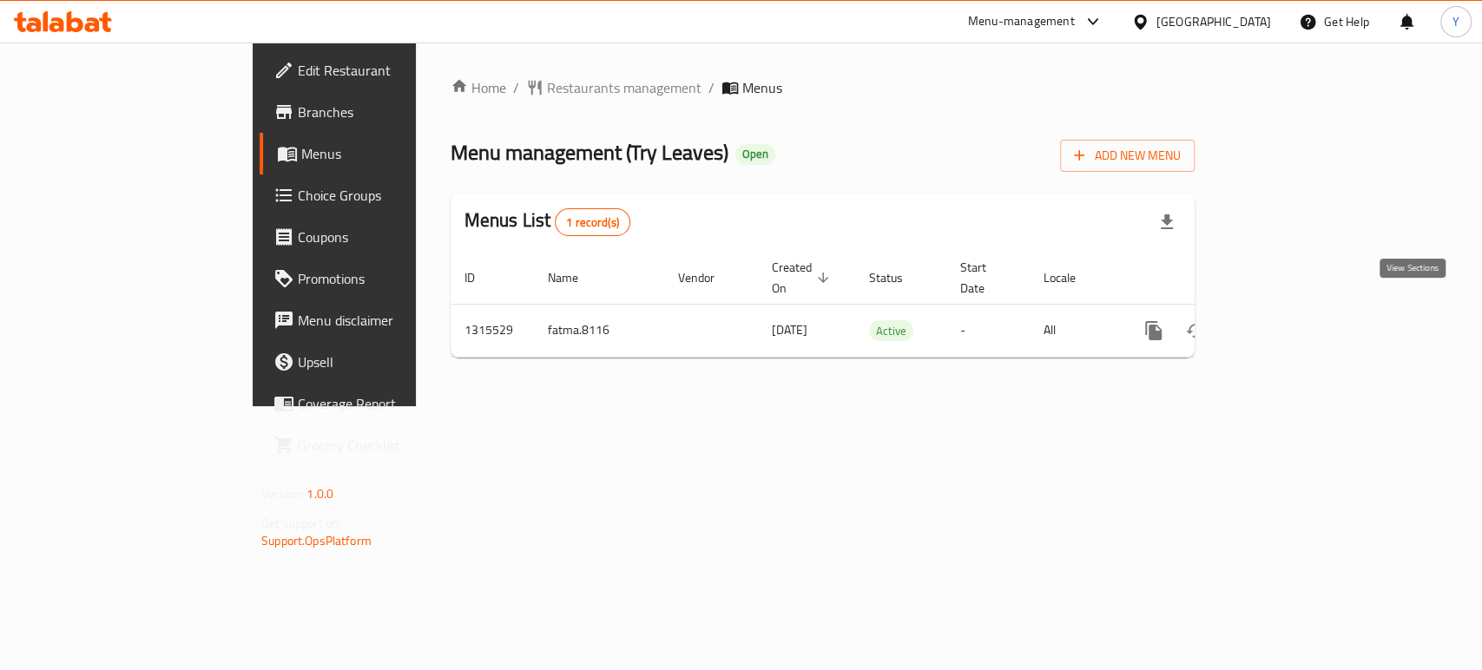
click at [1289, 320] on icon "enhanced table" at bounding box center [1278, 330] width 21 height 21
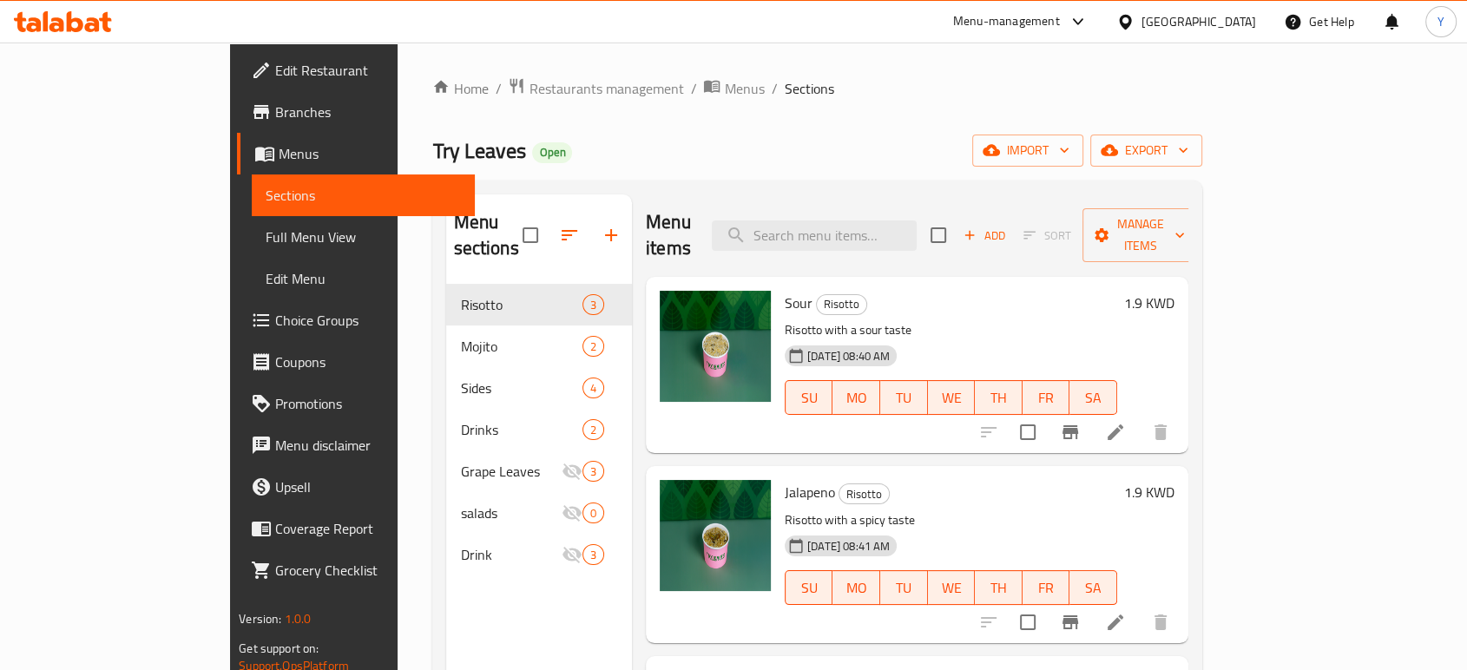
scroll to position [243, 0]
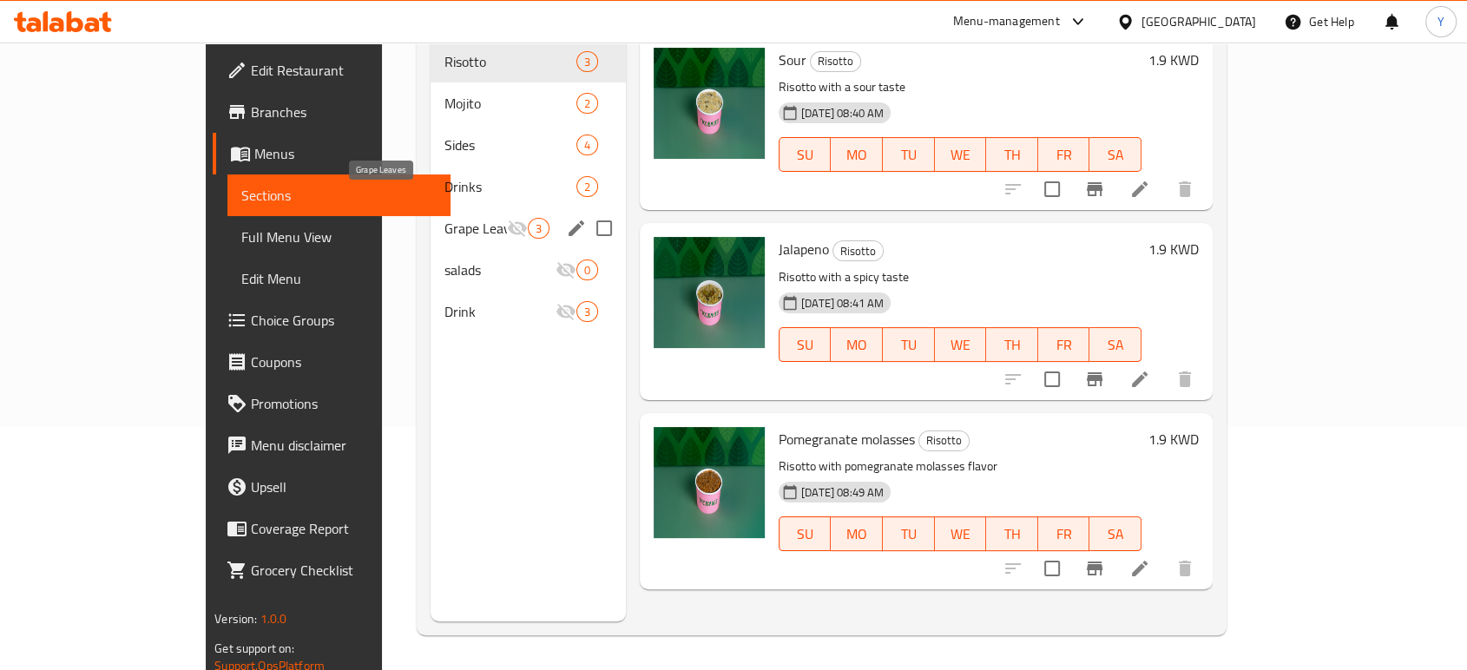
click at [445, 218] on span "Grape Leaves" at bounding box center [476, 228] width 63 height 21
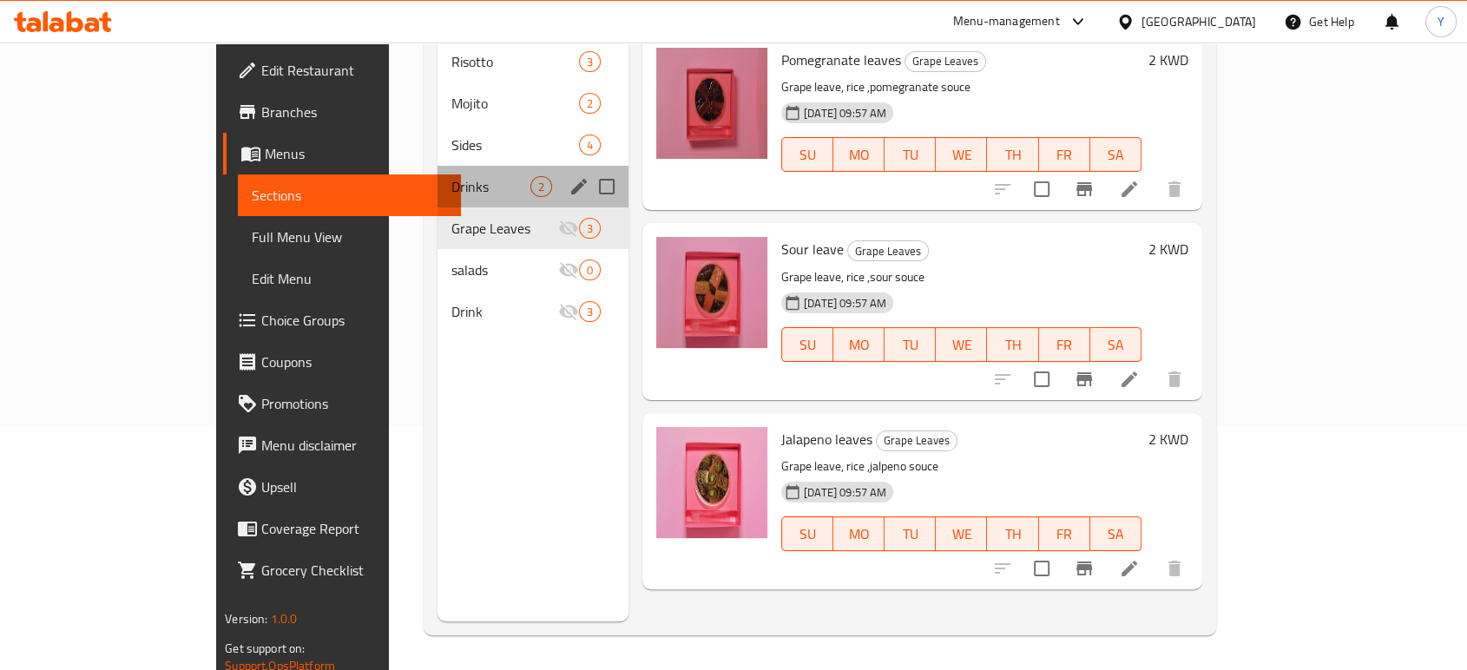
click at [438, 166] on div "Drinks 2" at bounding box center [533, 187] width 191 height 42
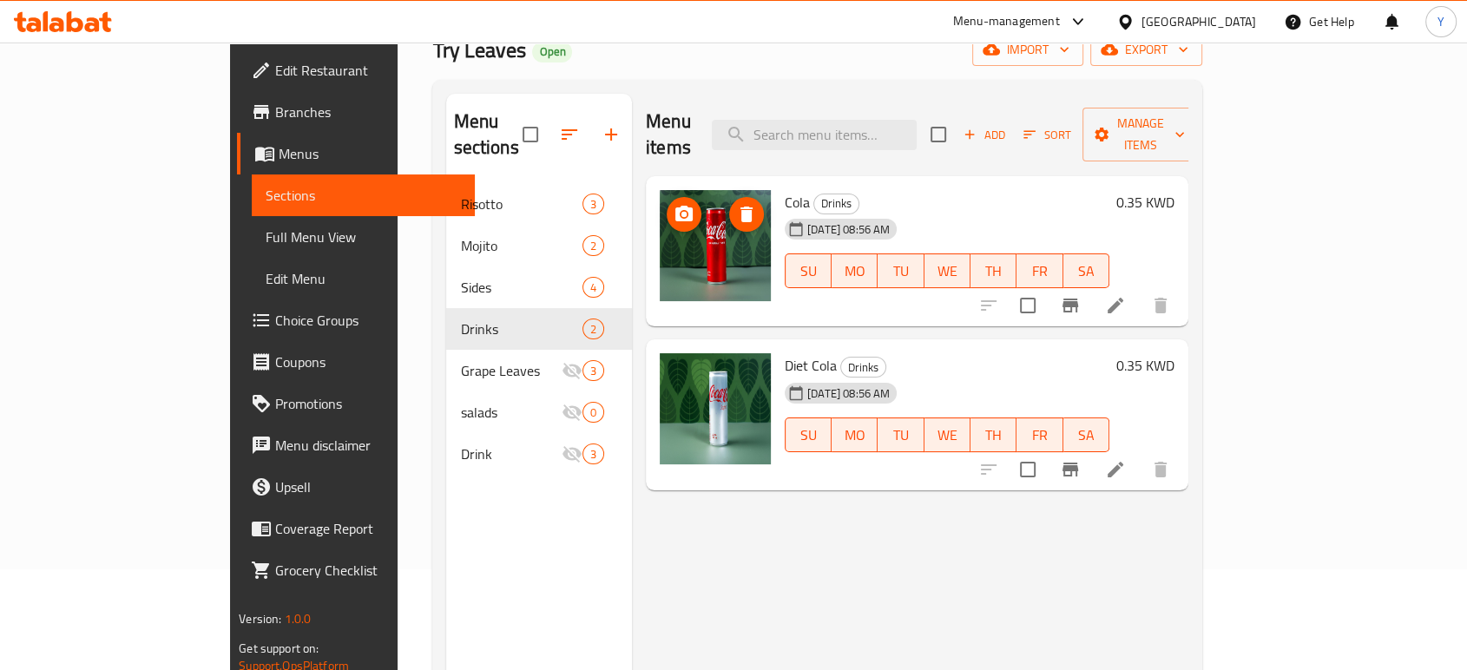
scroll to position [100, 0]
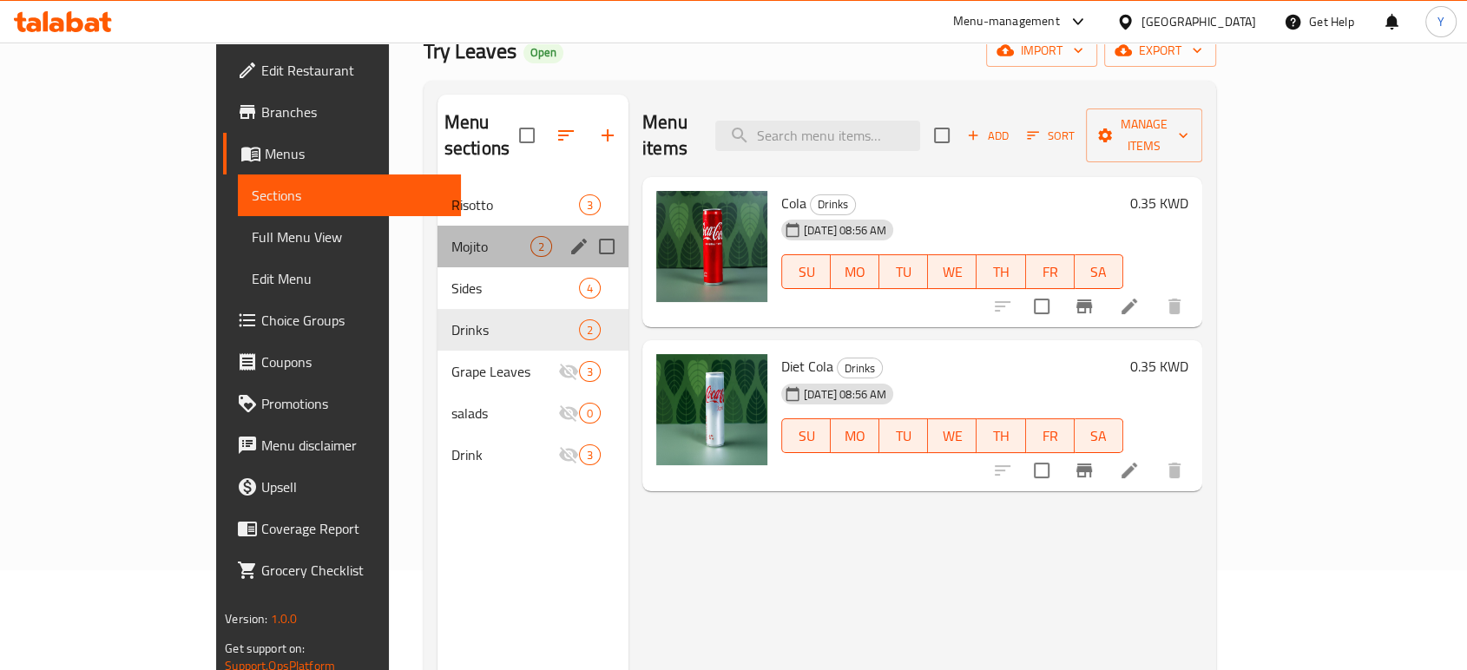
click at [438, 234] on div "Mojito 2" at bounding box center [533, 247] width 191 height 42
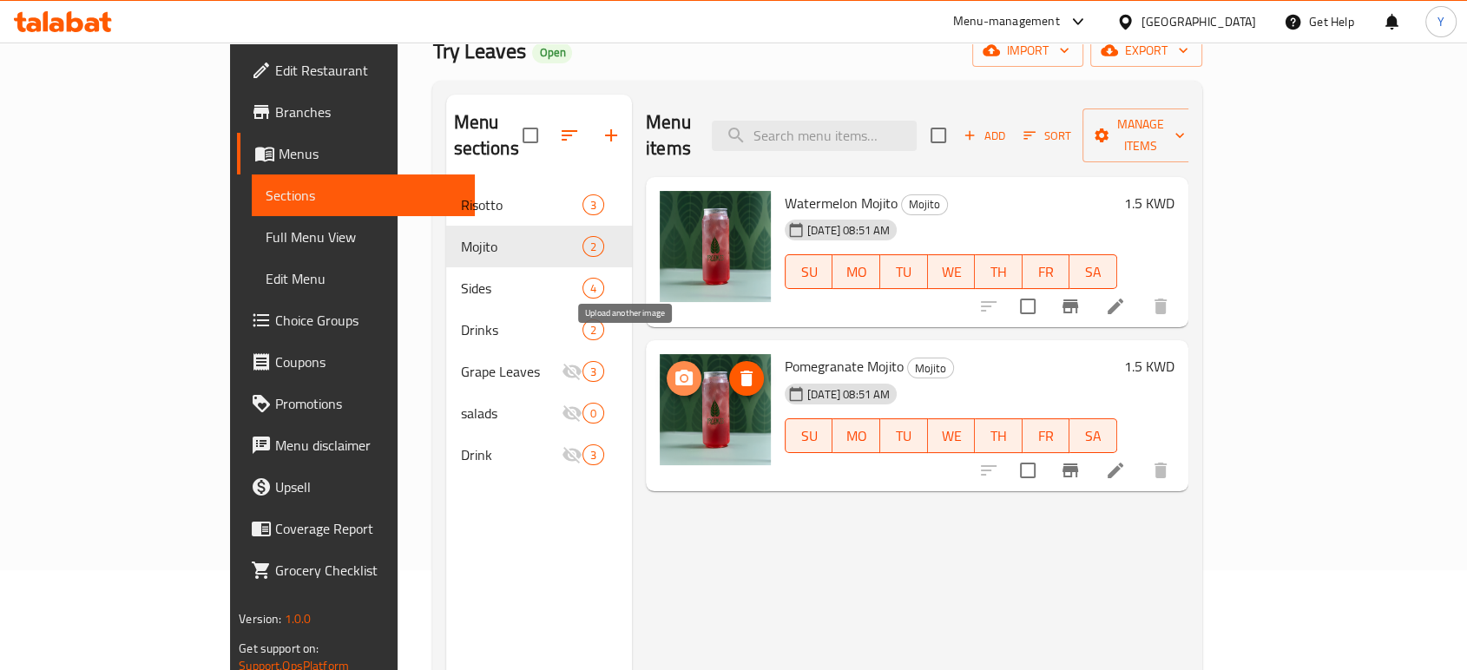
click at [674, 368] on icon "upload picture" at bounding box center [684, 378] width 21 height 21
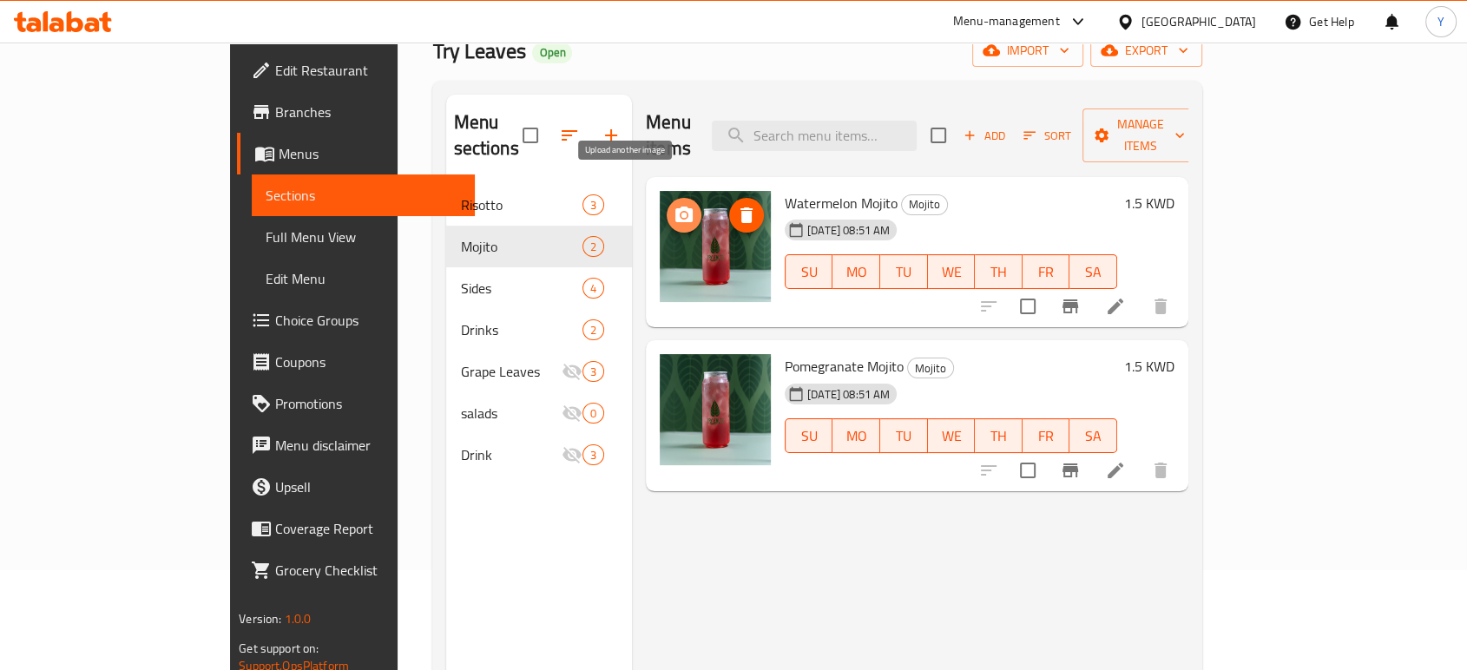
click at [675, 207] on icon "upload picture" at bounding box center [683, 215] width 17 height 16
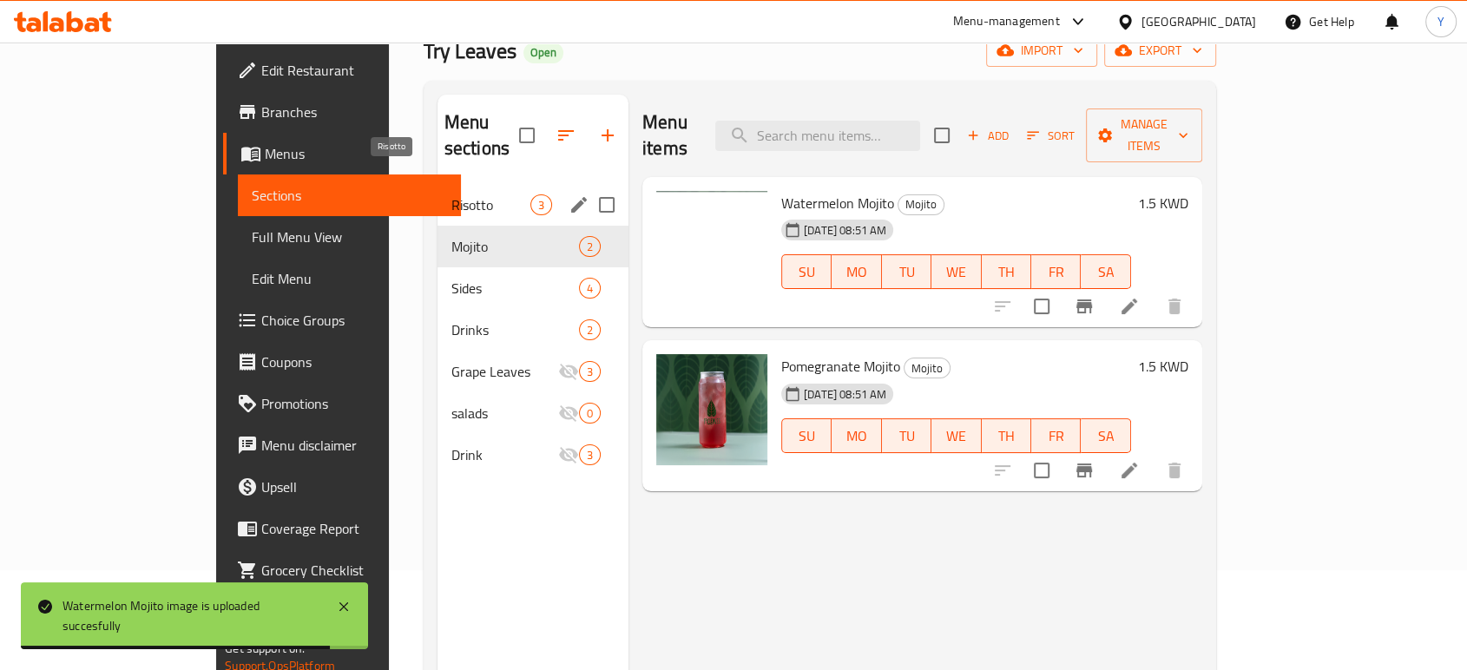
click at [451, 194] on span "Risotto" at bounding box center [490, 204] width 79 height 21
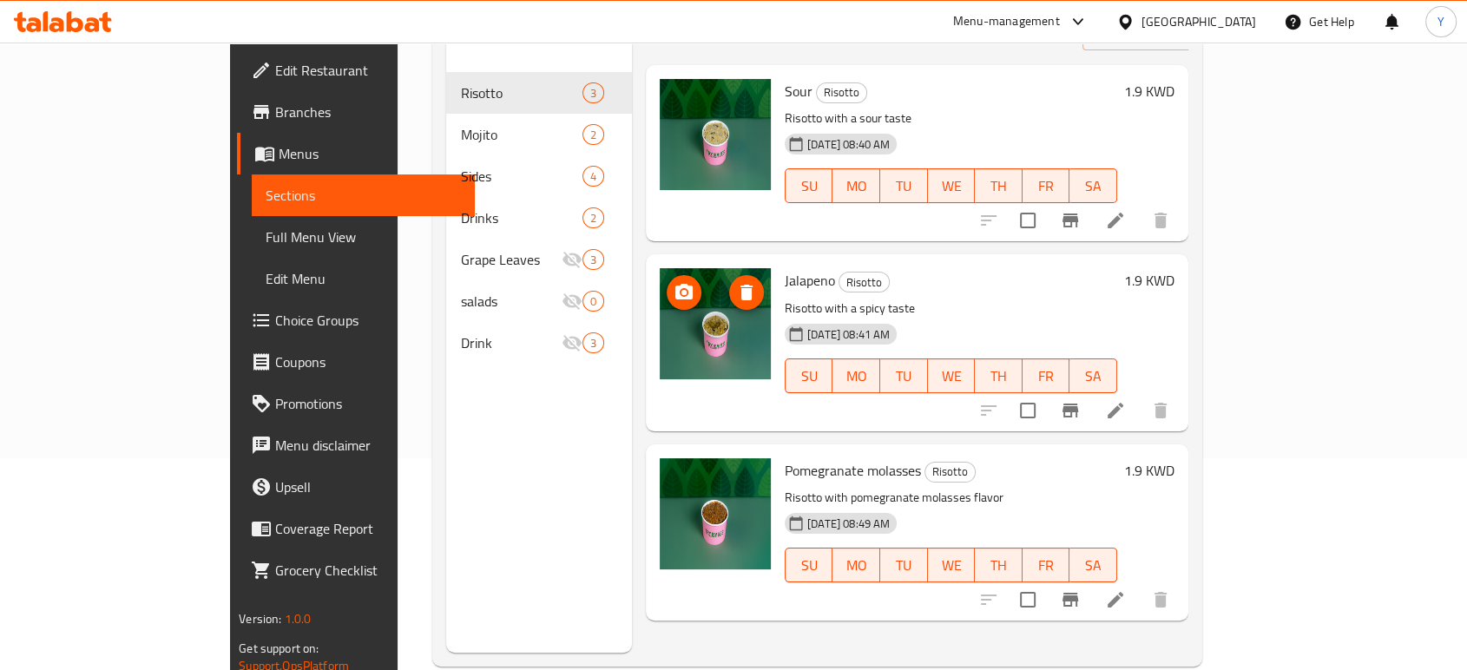
scroll to position [243, 0]
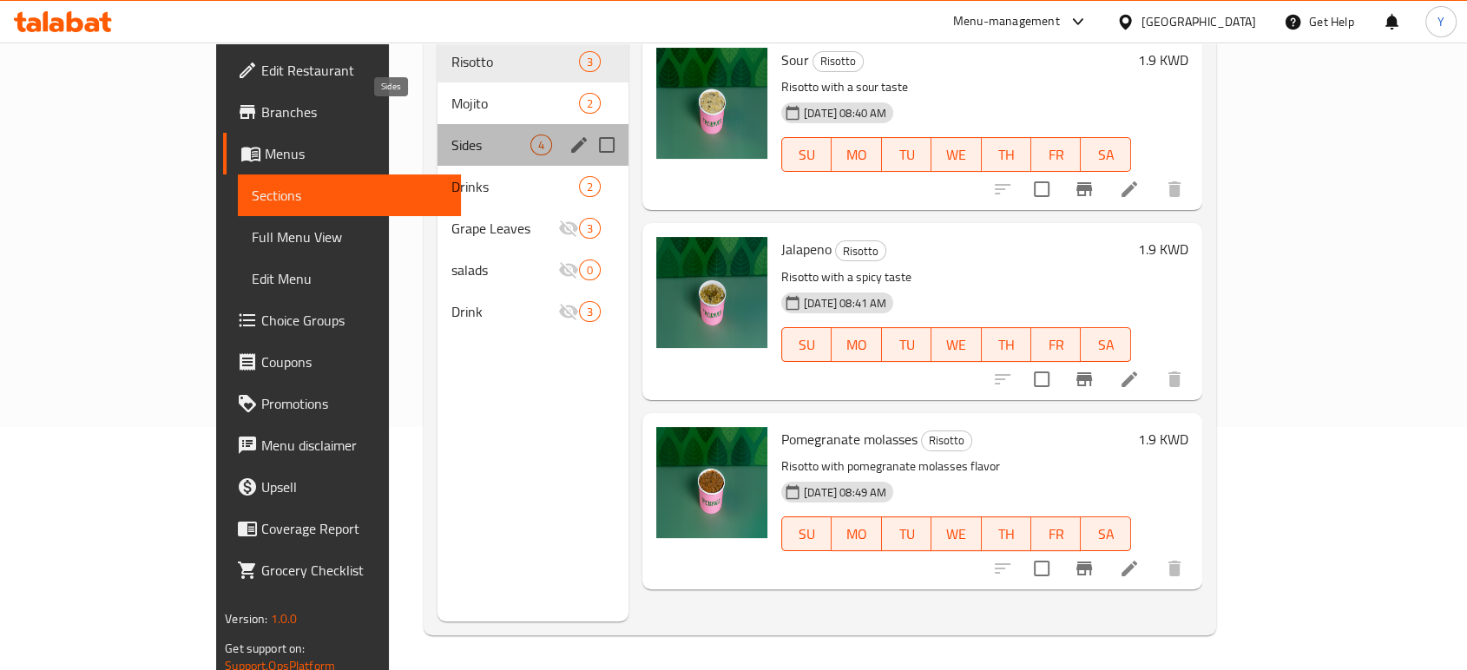
click at [451, 135] on span "Sides" at bounding box center [490, 145] width 79 height 21
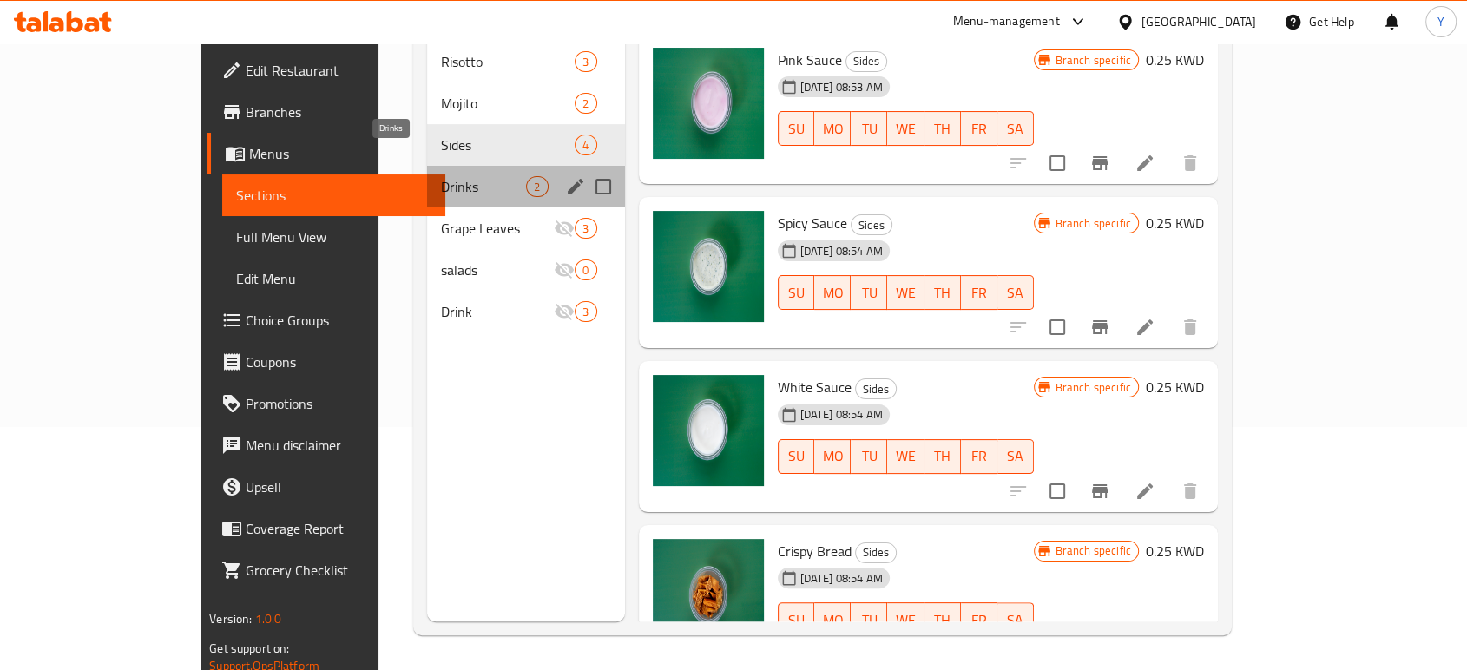
click at [441, 176] on span "Drinks" at bounding box center [484, 186] width 86 height 21
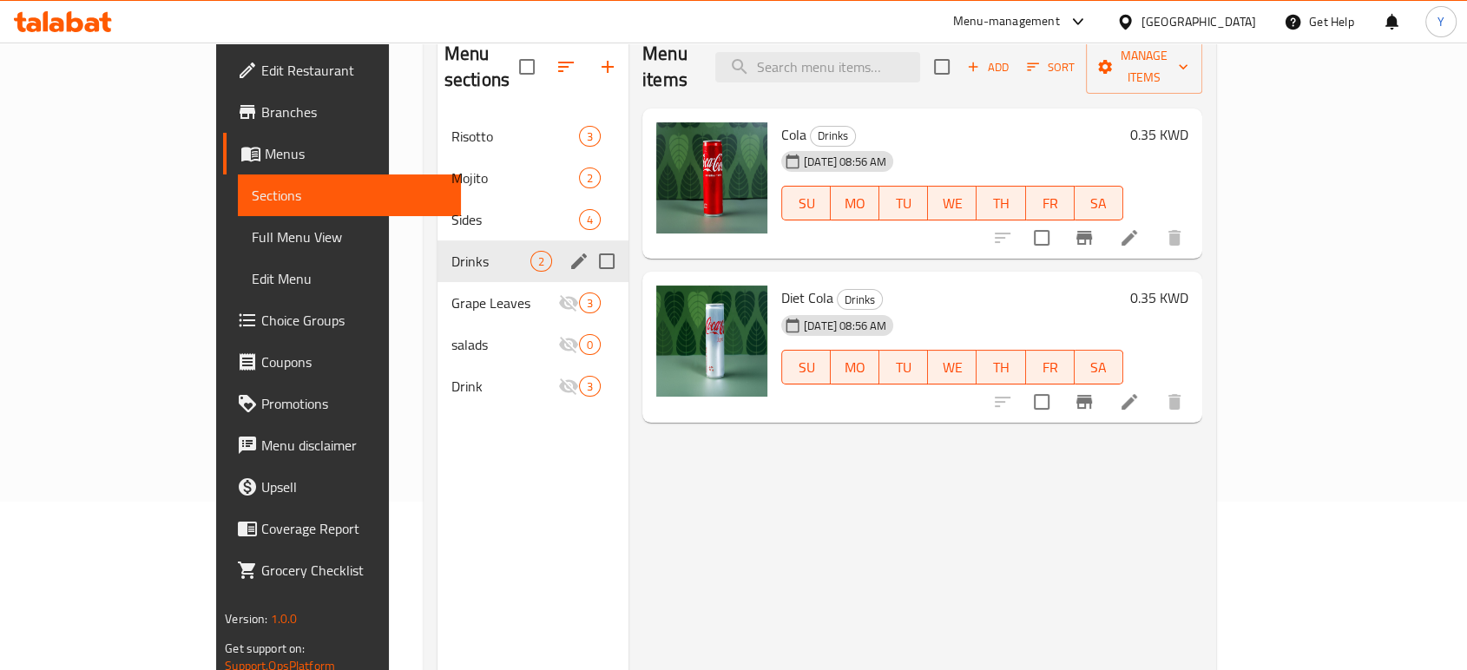
scroll to position [168, 0]
click at [438, 207] on div "Sides 4" at bounding box center [533, 221] width 191 height 42
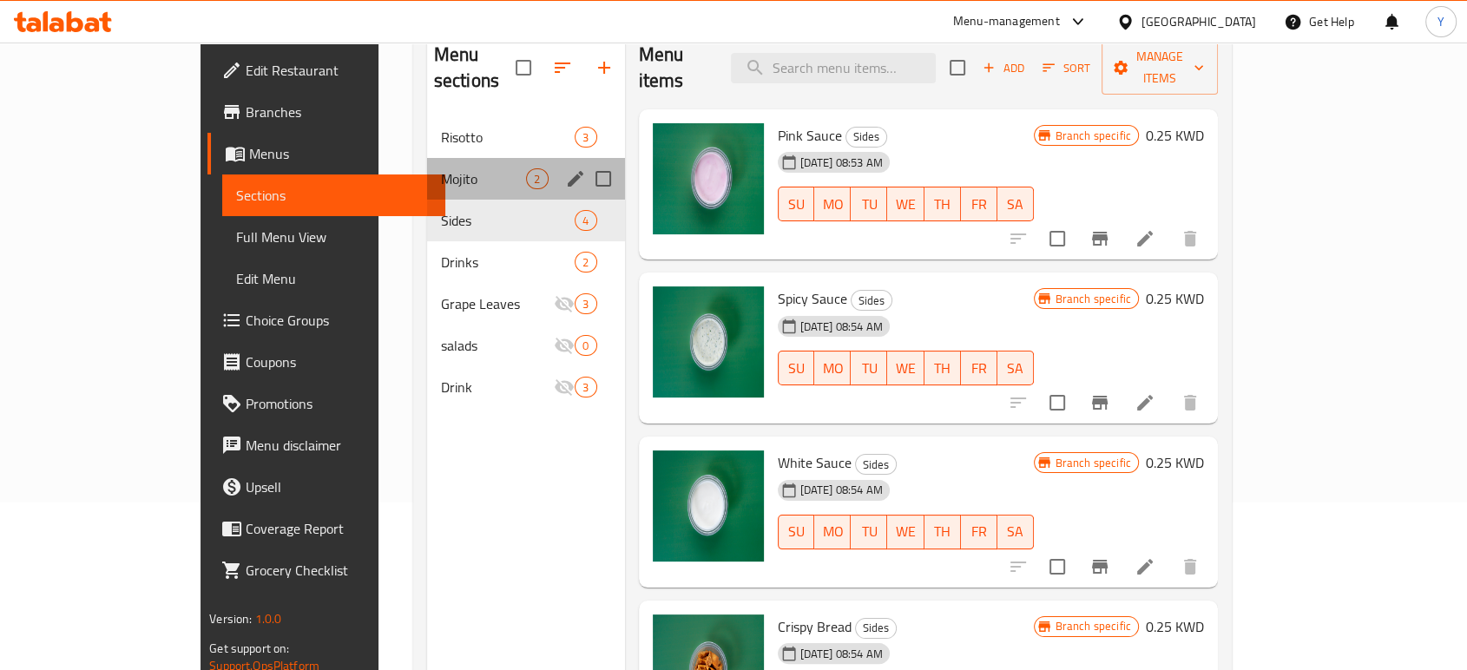
click at [427, 169] on div "Mojito 2" at bounding box center [526, 179] width 198 height 42
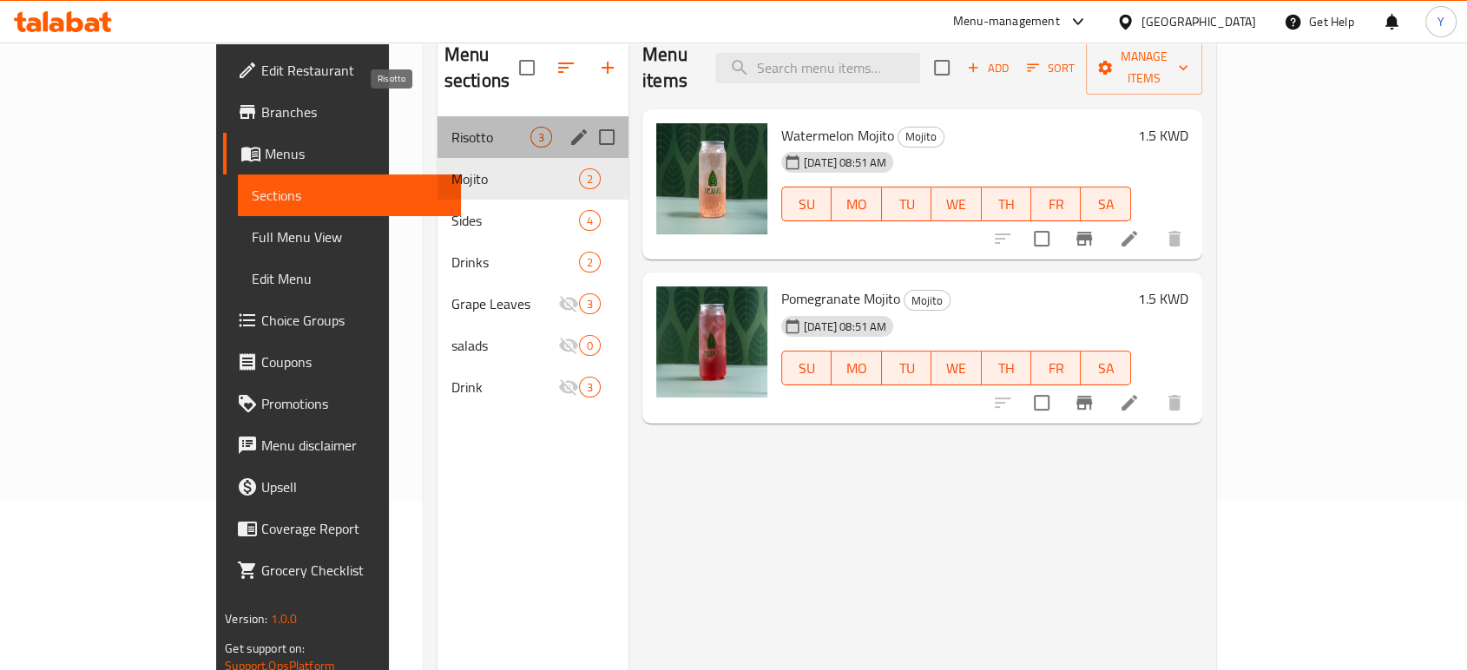
click at [451, 127] on span "Risotto" at bounding box center [490, 137] width 79 height 21
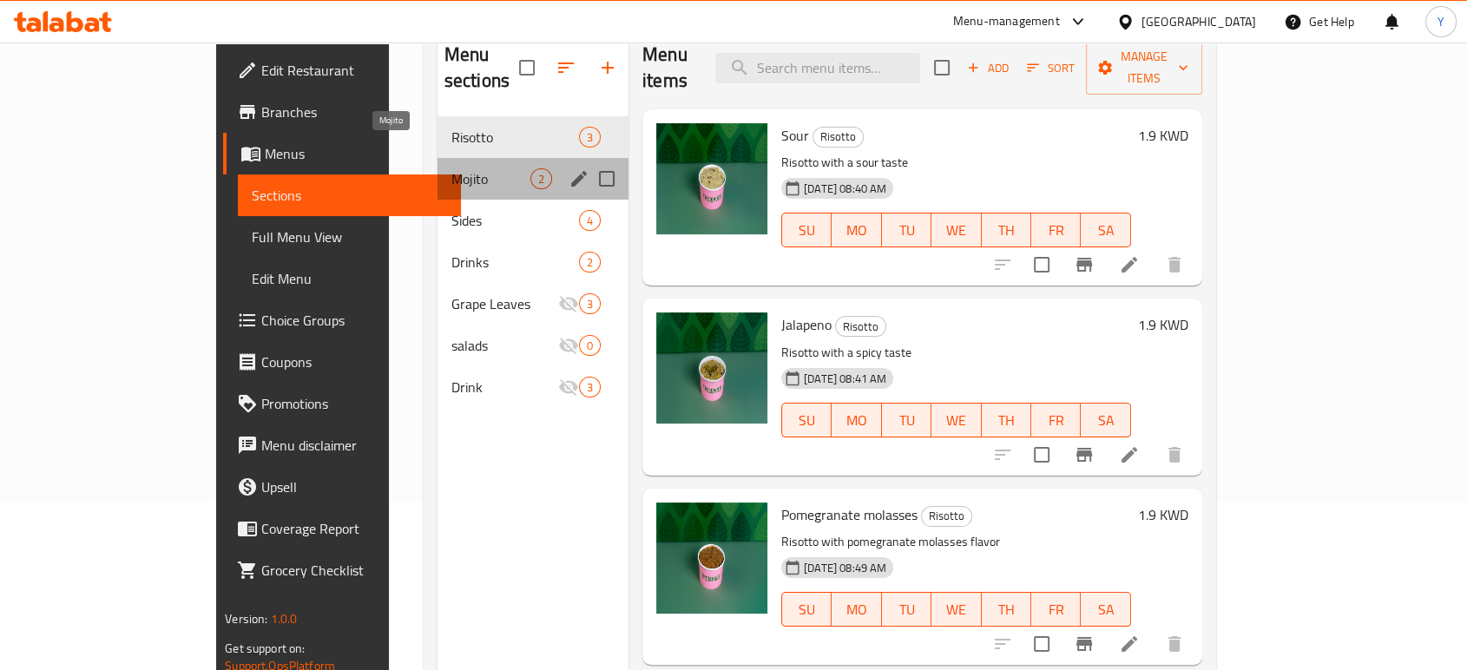
click at [451, 168] on span "Mojito" at bounding box center [490, 178] width 79 height 21
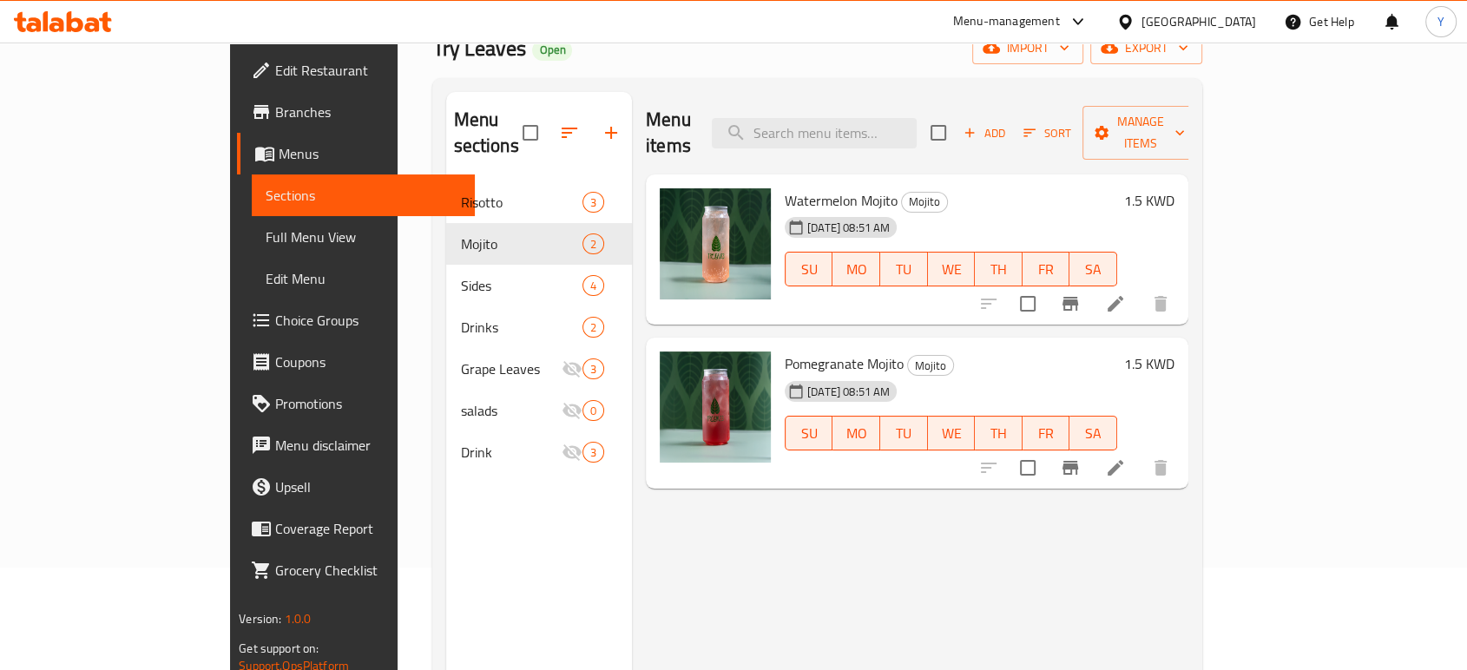
scroll to position [103, 0]
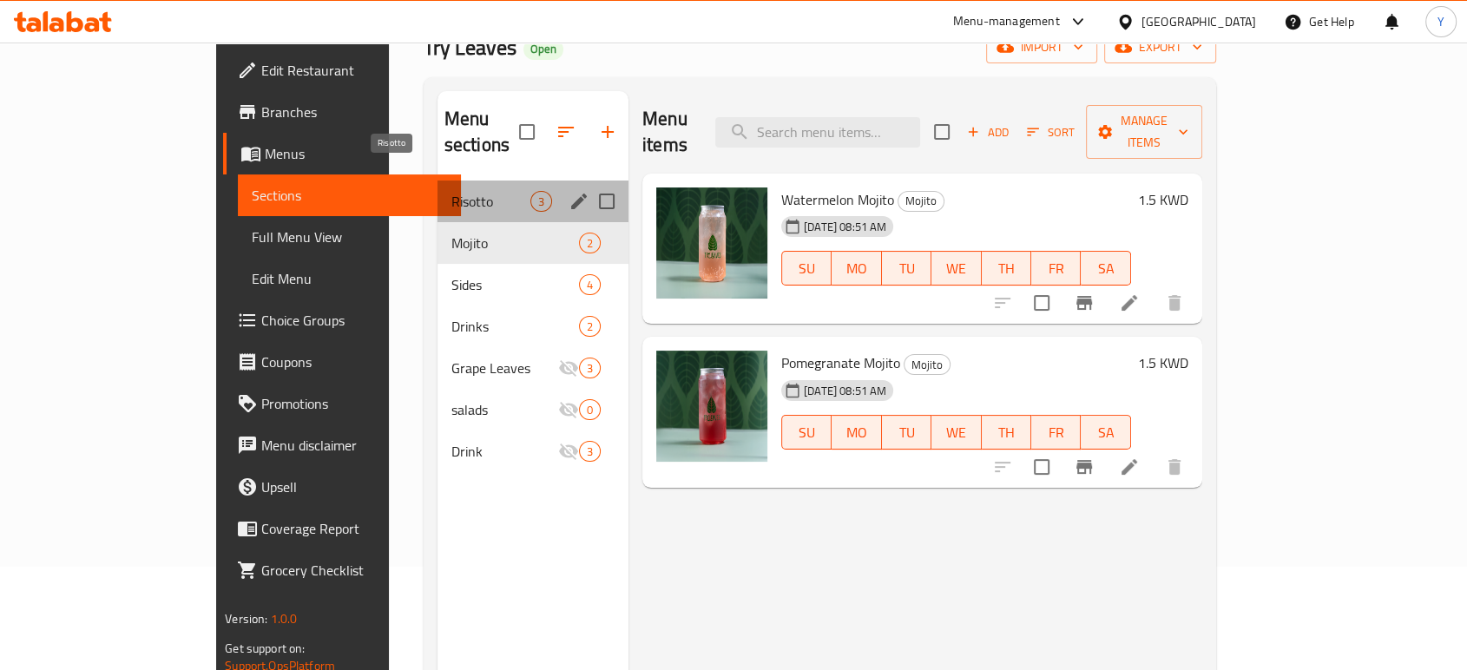
click at [451, 191] on span "Risotto" at bounding box center [490, 201] width 79 height 21
